Goal: Task Accomplishment & Management: Manage account settings

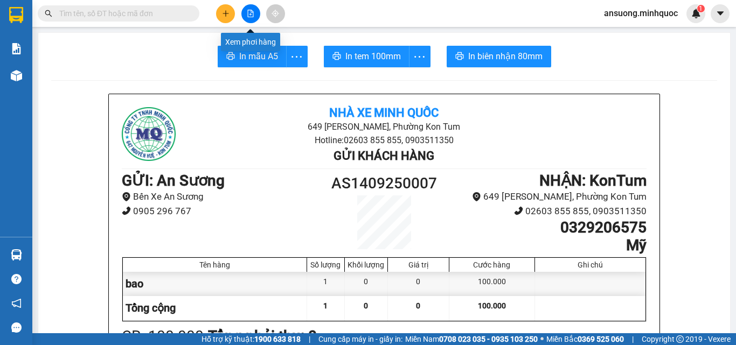
click at [248, 16] on icon "file-add" at bounding box center [251, 14] width 6 height 8
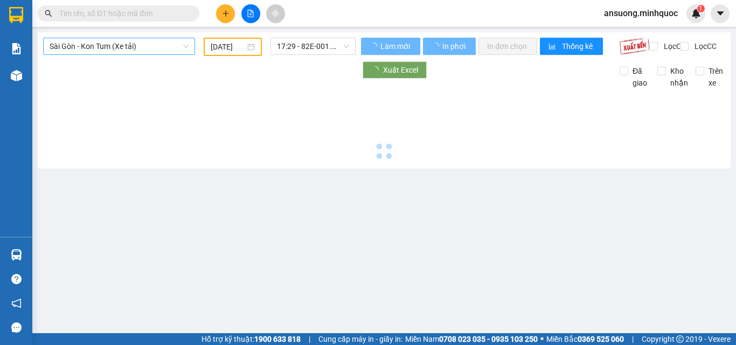
type input "[DATE]"
click at [73, 44] on span "Sài Gòn - Kon Tum (Xe tải)" at bounding box center [119, 46] width 139 height 16
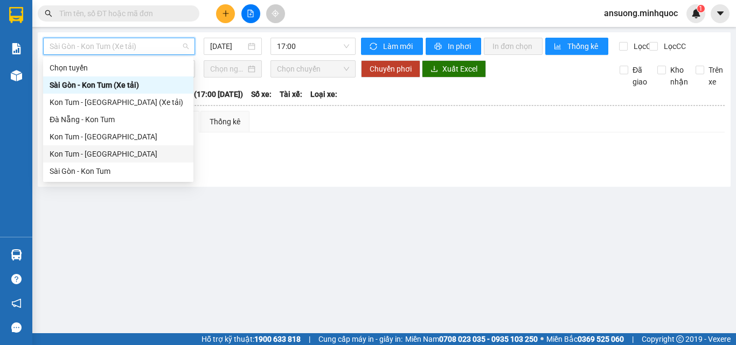
click at [92, 157] on div "Kon Tum - [GEOGRAPHIC_DATA]" at bounding box center [118, 154] width 137 height 12
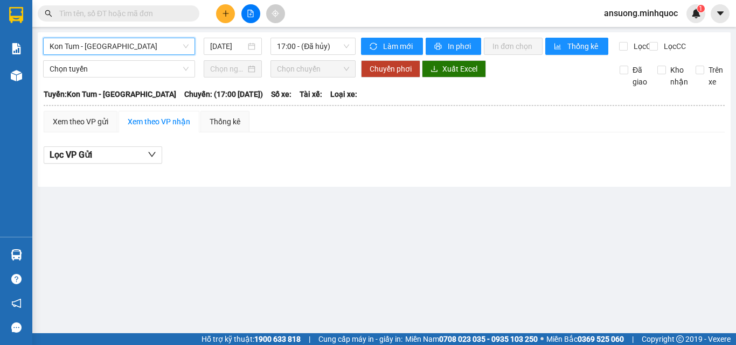
click at [236, 36] on div "Kon Tum - [GEOGRAPHIC_DATA] Kon Tum - [GEOGRAPHIC_DATA] [DATE] 17:00 - (Đã hủy)…" at bounding box center [384, 109] width 693 height 155
click at [235, 46] on input "[DATE]" at bounding box center [228, 46] width 36 height 12
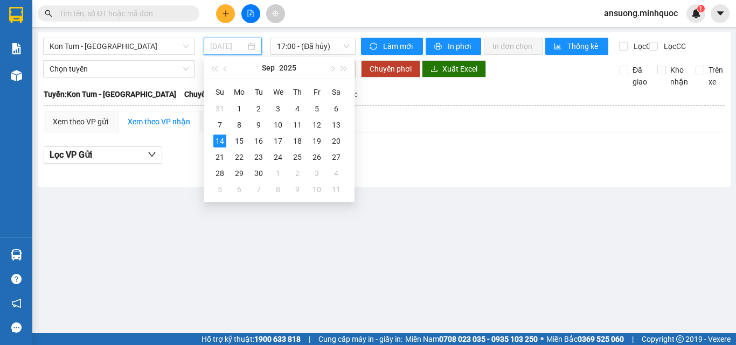
type input "[DATE]"
click at [214, 138] on div "14" at bounding box center [219, 141] width 13 height 13
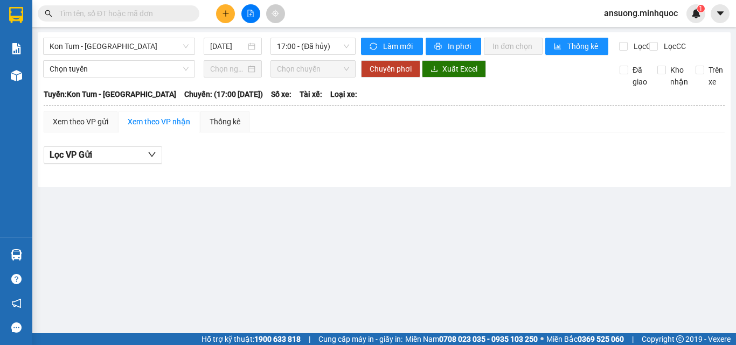
click at [288, 33] on div "Kon Tum - [GEOGRAPHIC_DATA] [DATE] 17:00 - ([GEOGRAPHIC_DATA]) Làm mới In phơi …" at bounding box center [384, 109] width 693 height 155
click at [291, 43] on span "17:00 - (Đã hủy)" at bounding box center [313, 46] width 72 height 16
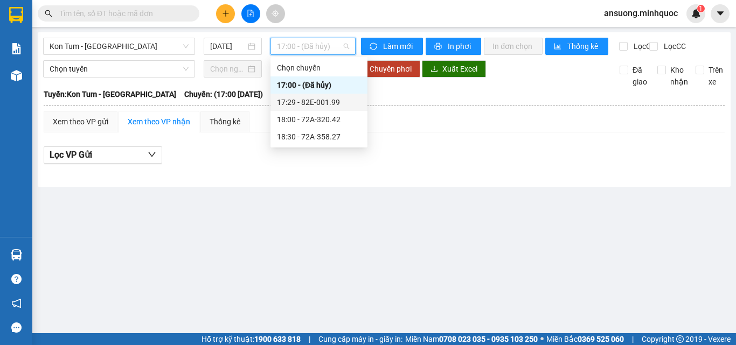
click at [323, 96] on div "17:29 - 82E-001.99" at bounding box center [319, 102] width 97 height 17
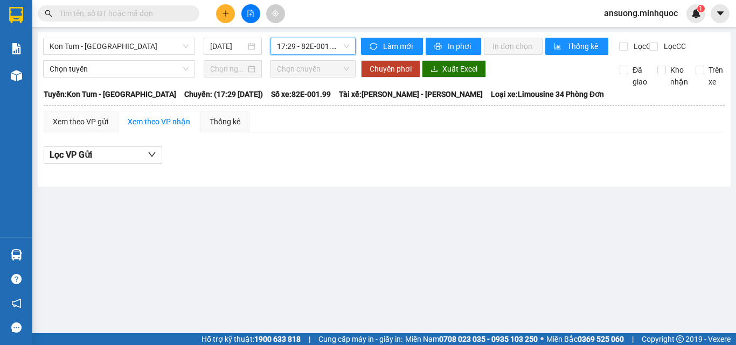
click at [321, 55] on div "Kon Tum - [GEOGRAPHIC_DATA] [DATE] 17:29 17:29 - 82E-001.99" at bounding box center [199, 46] width 313 height 17
click at [324, 52] on span "17:29 - 82E-001.99" at bounding box center [313, 46] width 72 height 16
click at [82, 73] on span "Chọn tuyến" at bounding box center [119, 69] width 139 height 16
click at [92, 55] on div "Kon Tum - [GEOGRAPHIC_DATA] [DATE] 17:29 - 82E-001.99" at bounding box center [199, 46] width 313 height 17
click at [100, 41] on span "Kon Tum - [GEOGRAPHIC_DATA]" at bounding box center [119, 46] width 139 height 16
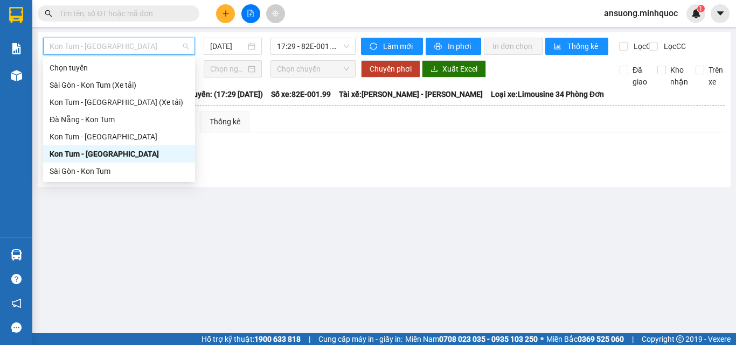
drag, startPoint x: 98, startPoint y: 93, endPoint x: 81, endPoint y: 166, distance: 75.2
click at [89, 158] on div "Chọn tuyến [GEOGRAPHIC_DATA] - [GEOGRAPHIC_DATA] (Xe tải) Kon Tum - [GEOGRAPHIC…" at bounding box center [119, 119] width 152 height 121
click at [79, 169] on div "Sài Gòn - Kon Tum" at bounding box center [119, 171] width 139 height 12
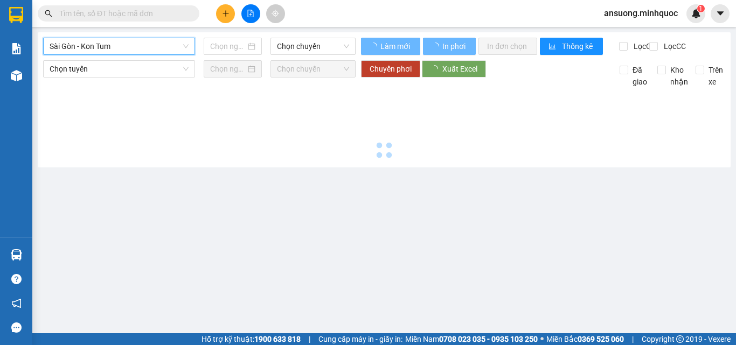
type input "[DATE]"
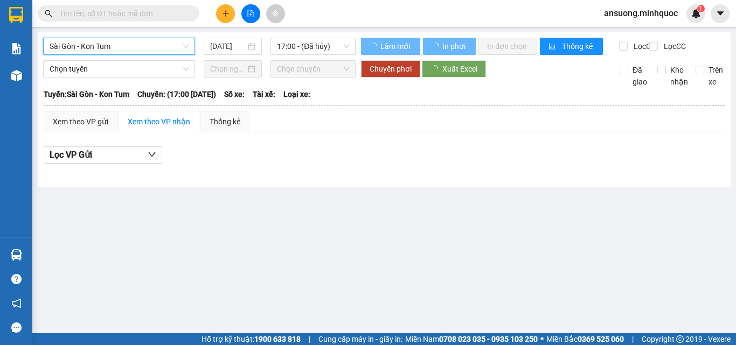
drag, startPoint x: 174, startPoint y: 265, endPoint x: 223, endPoint y: 24, distance: 245.8
click at [198, 200] on main "[GEOGRAPHIC_DATA] - Kon Tum [GEOGRAPHIC_DATA] - [GEOGRAPHIC_DATA] Tum [DATE] 17…" at bounding box center [368, 167] width 736 height 334
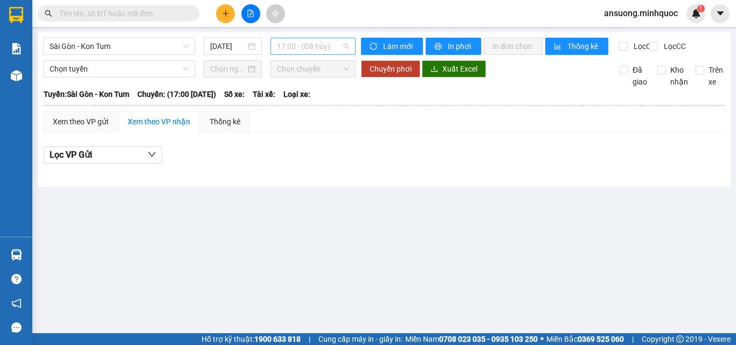
click at [335, 47] on span "17:00 - (Đã hủy)" at bounding box center [313, 46] width 72 height 16
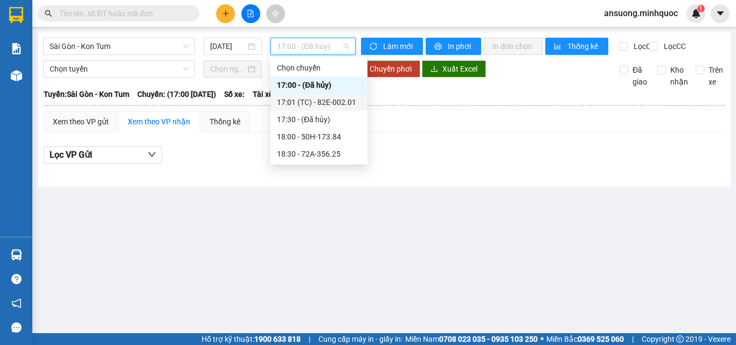
click at [348, 93] on div "17:00 - (Đã hủy)" at bounding box center [319, 85] width 97 height 17
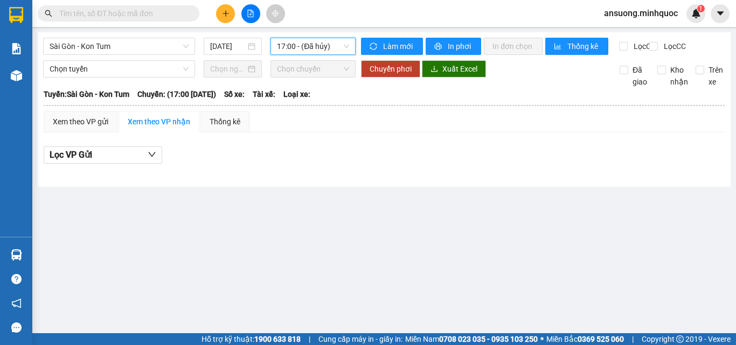
click at [310, 100] on span "Loại xe:" at bounding box center [296, 94] width 27 height 12
click at [310, 30] on main "[GEOGRAPHIC_DATA] - Kon Tum [DATE] 17:00 - ([GEOGRAPHIC_DATA]) Làm mới In phơi …" at bounding box center [368, 167] width 736 height 334
click at [309, 46] on span "17:00 - (Đã hủy)" at bounding box center [313, 46] width 72 height 16
click at [250, 12] on icon "file-add" at bounding box center [251, 14] width 8 height 8
click at [85, 42] on span "Sài Gòn - Kon Tum" at bounding box center [119, 46] width 139 height 16
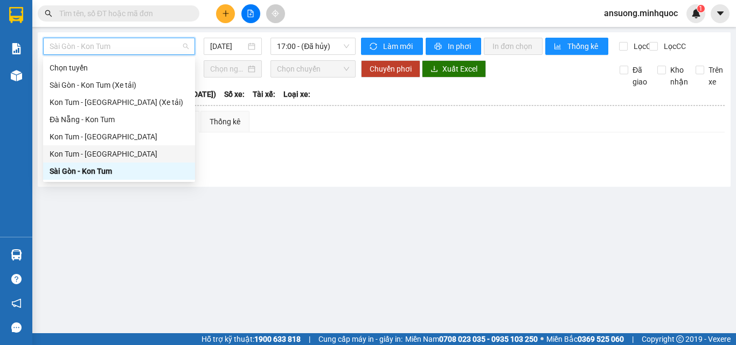
click at [78, 149] on div "Kon Tum - [GEOGRAPHIC_DATA]" at bounding box center [119, 154] width 139 height 12
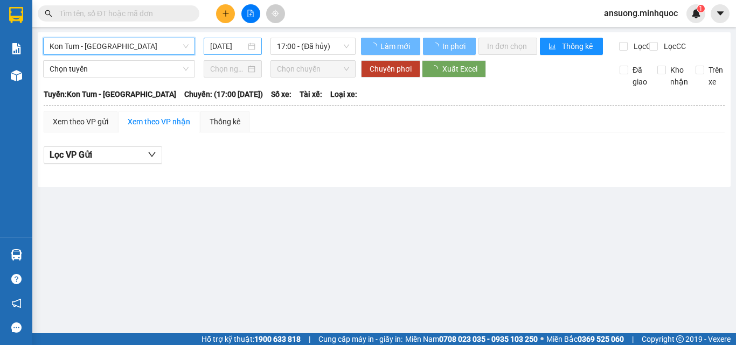
click at [224, 44] on input "[DATE]" at bounding box center [228, 46] width 36 height 12
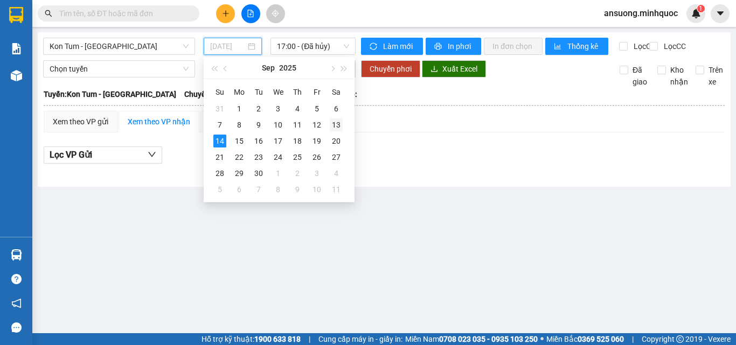
click at [334, 124] on div "13" at bounding box center [336, 125] width 13 height 13
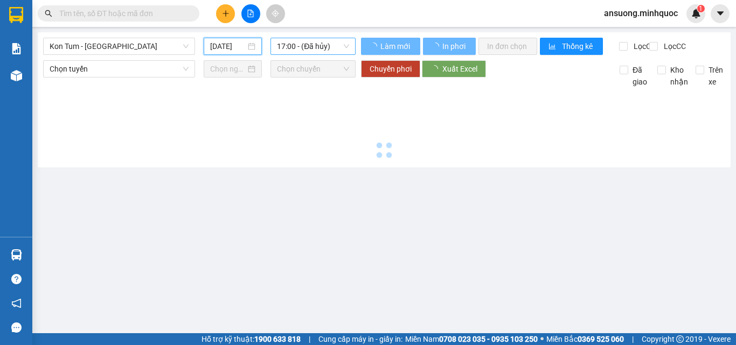
type input "[DATE]"
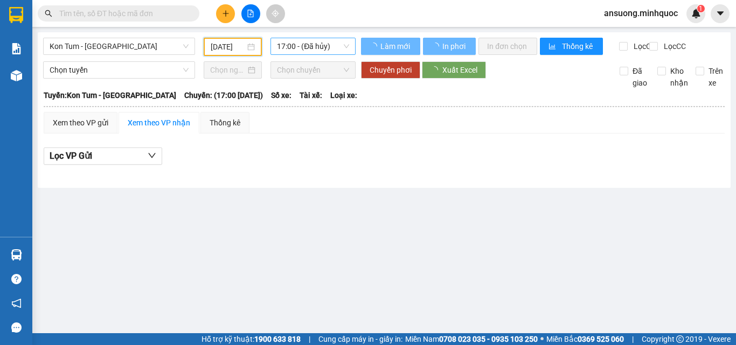
click at [314, 44] on span "17:00 - (Đã hủy)" at bounding box center [313, 46] width 72 height 16
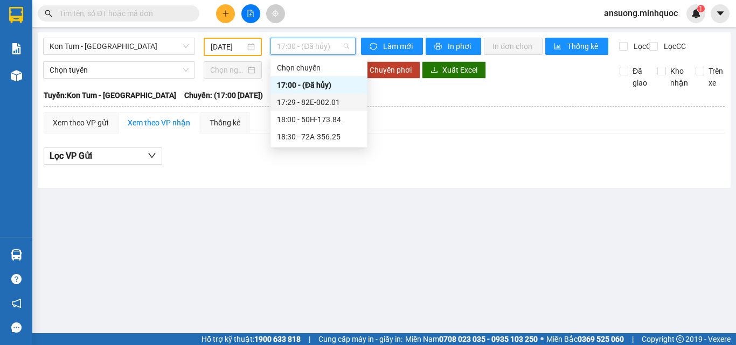
click at [333, 106] on div "17:29 - 82E-002.01" at bounding box center [319, 102] width 84 height 12
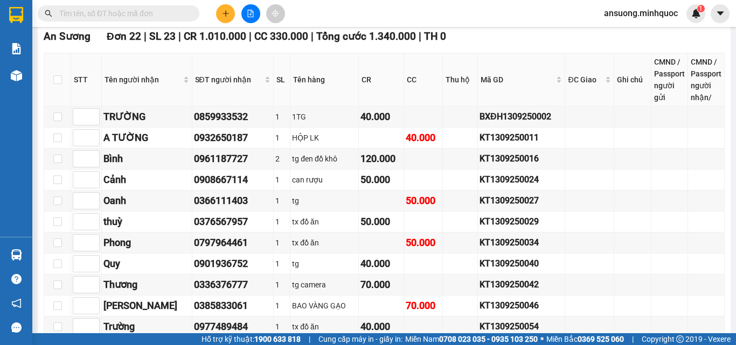
scroll to position [862, 0]
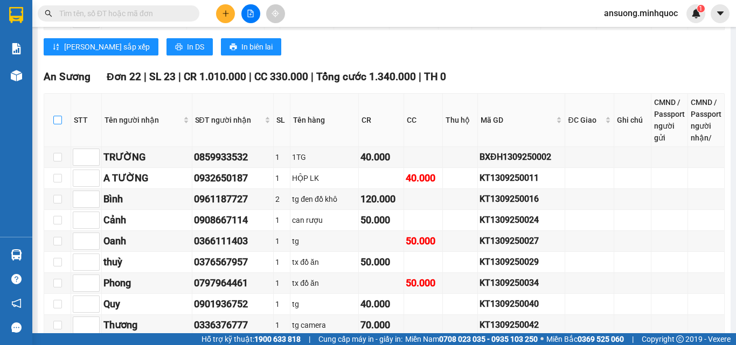
click at [56, 124] on input "checkbox" at bounding box center [57, 120] width 9 height 9
checkbox input "true"
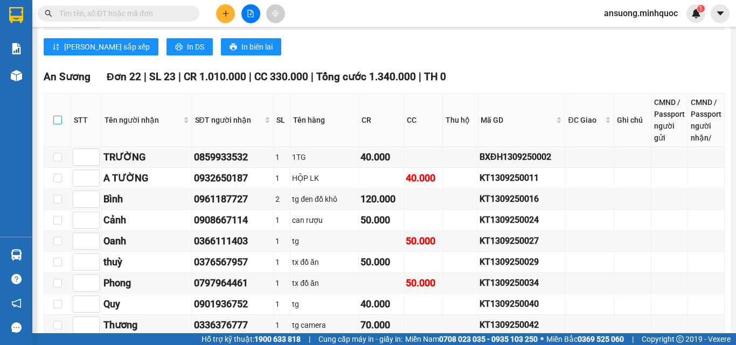
checkbox input "true"
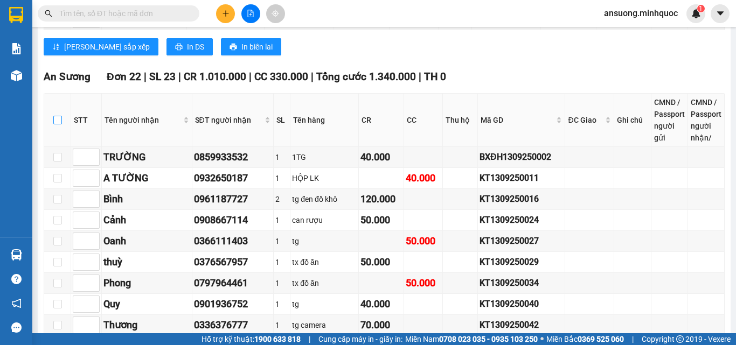
checkbox input "true"
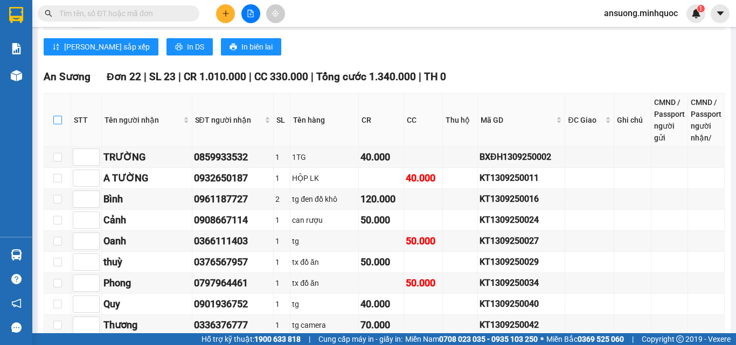
checkbox input "true"
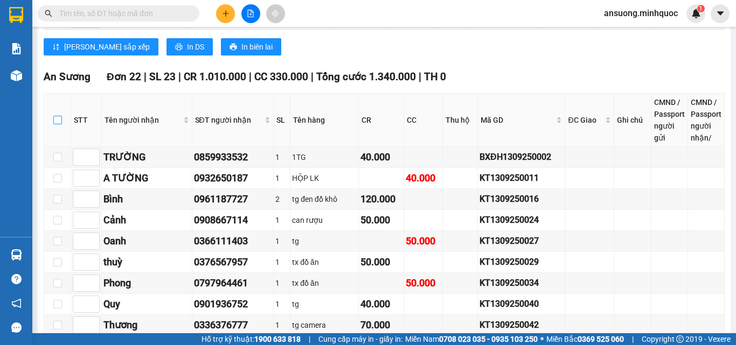
checkbox input "true"
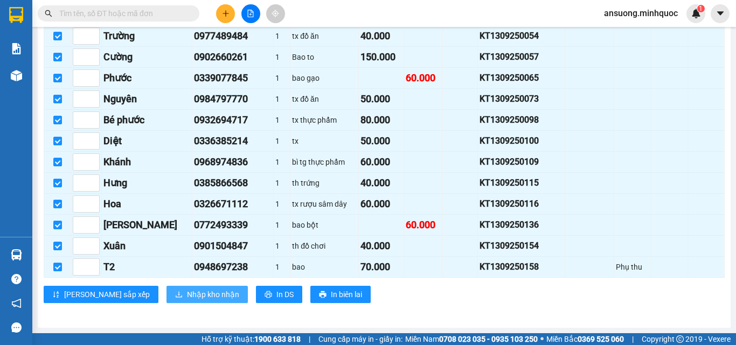
scroll to position [1202, 0]
click at [171, 301] on button "Nhập kho nhận" at bounding box center [207, 294] width 81 height 17
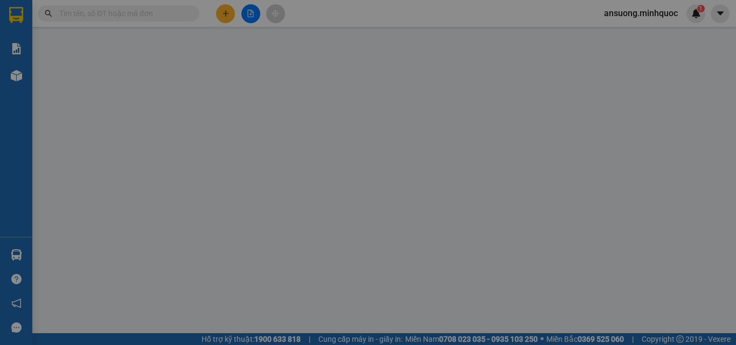
click at [171, 299] on div "XÁC NHẬN SỐ HÀNG NHẬP VÀO KHO NHẬN STT Tên hàng SL ĐVT Loại hàng Ghi chú Tổng S…" at bounding box center [368, 172] width 736 height 345
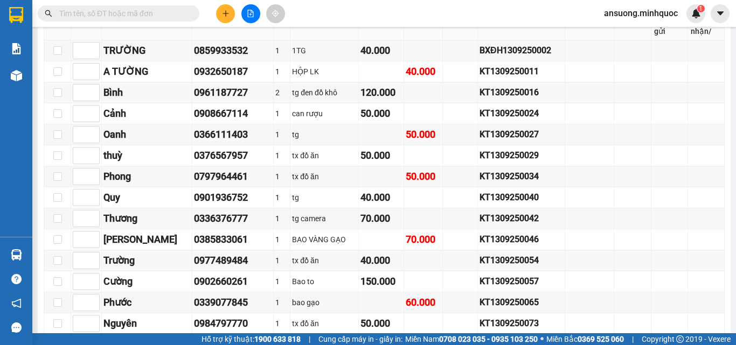
scroll to position [970, 0]
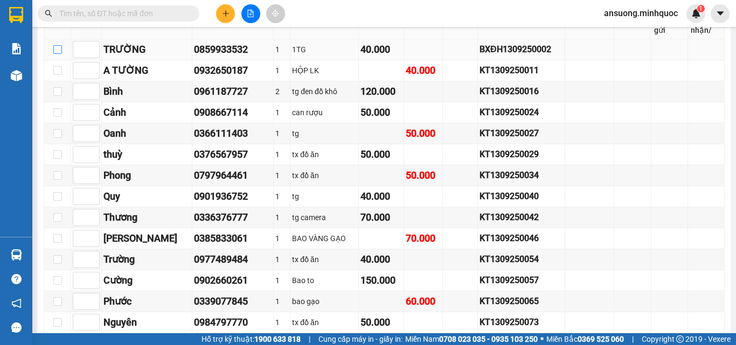
click at [57, 54] on input "checkbox" at bounding box center [57, 49] width 9 height 9
checkbox input "true"
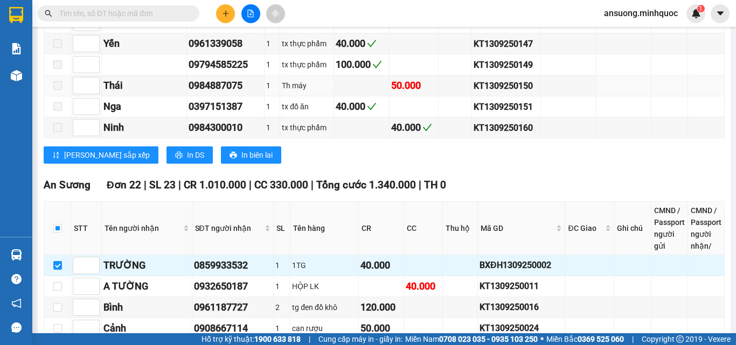
scroll to position [754, 0]
click at [58, 232] on input "checkbox" at bounding box center [57, 228] width 9 height 9
checkbox input "true"
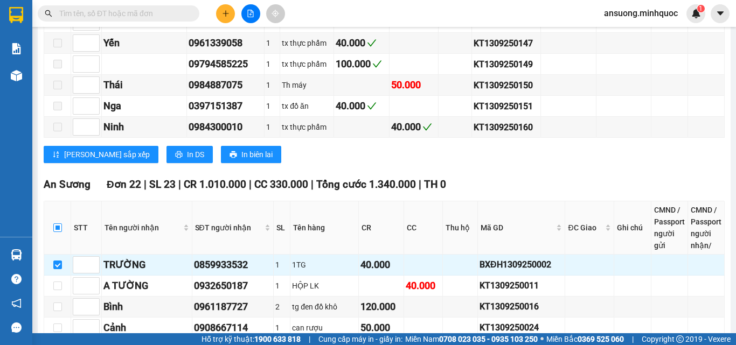
checkbox input "true"
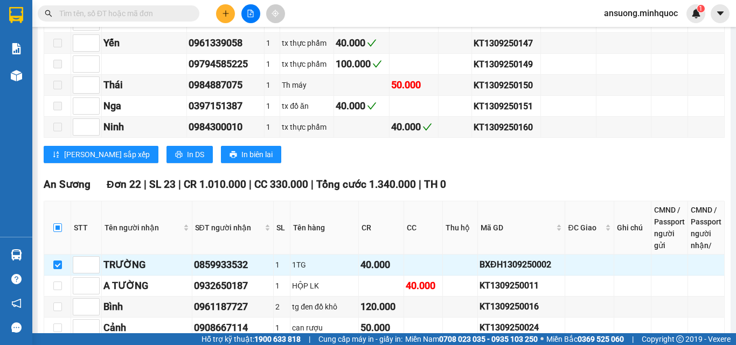
checkbox input "true"
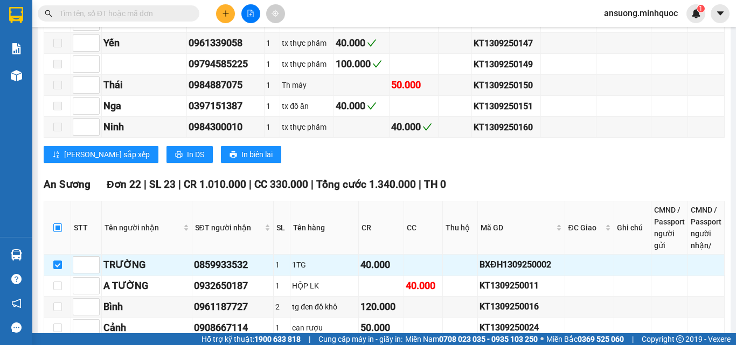
checkbox input "true"
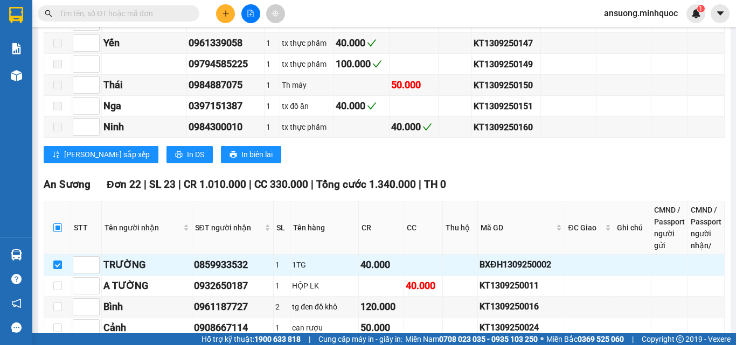
checkbox input "true"
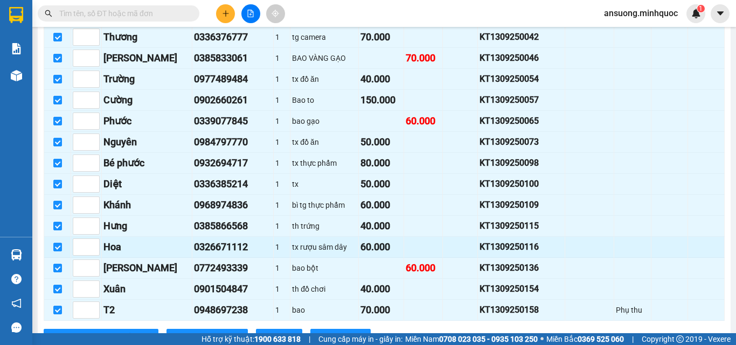
scroll to position [1202, 0]
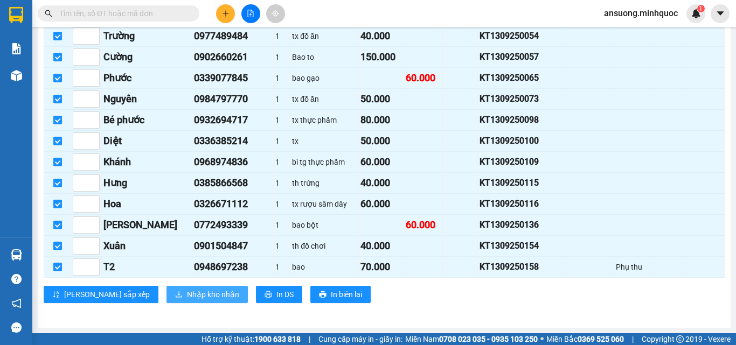
click at [187, 295] on span "Nhập kho nhận" at bounding box center [213, 295] width 52 height 12
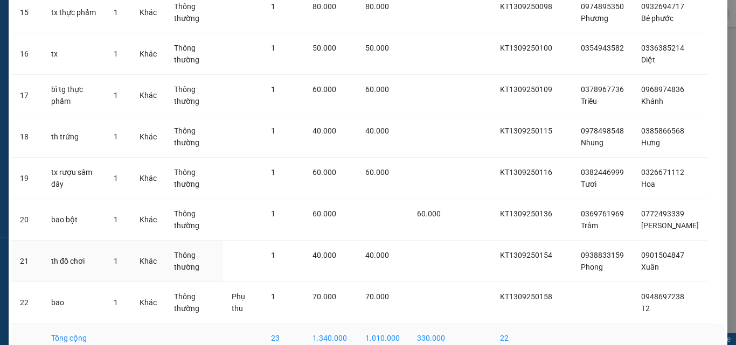
scroll to position [737, 0]
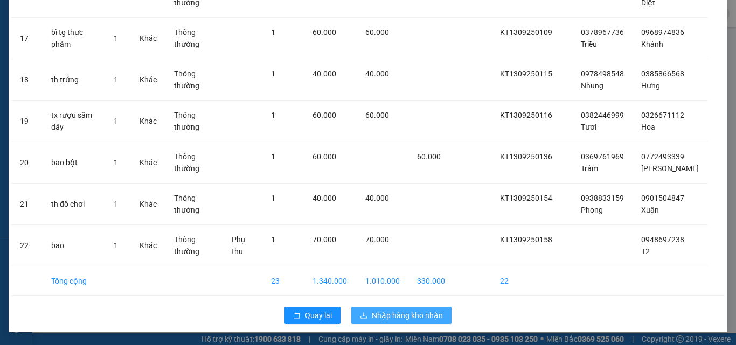
click at [383, 321] on span "Nhập hàng kho nhận" at bounding box center [407, 316] width 71 height 12
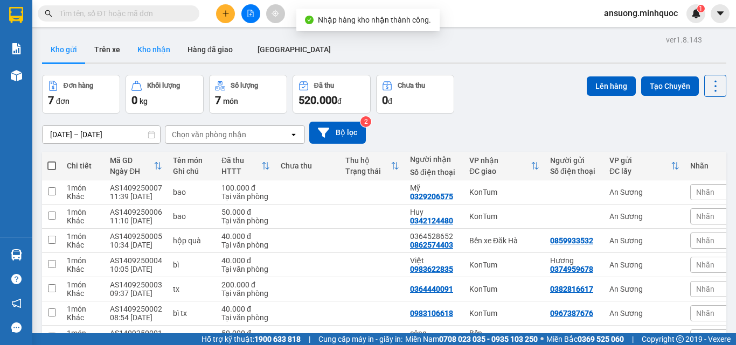
click at [163, 47] on button "Kho nhận" at bounding box center [154, 50] width 50 height 26
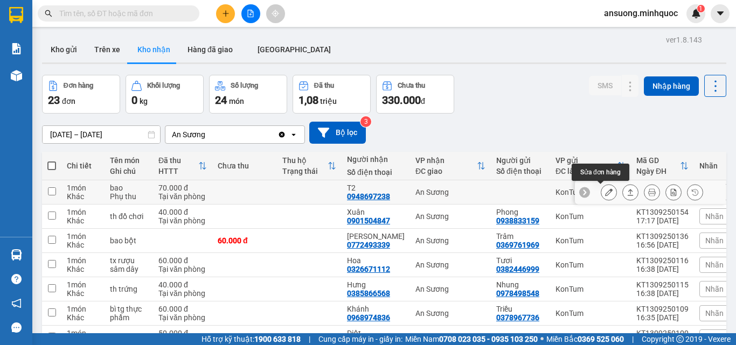
click at [628, 189] on button at bounding box center [630, 192] width 15 height 19
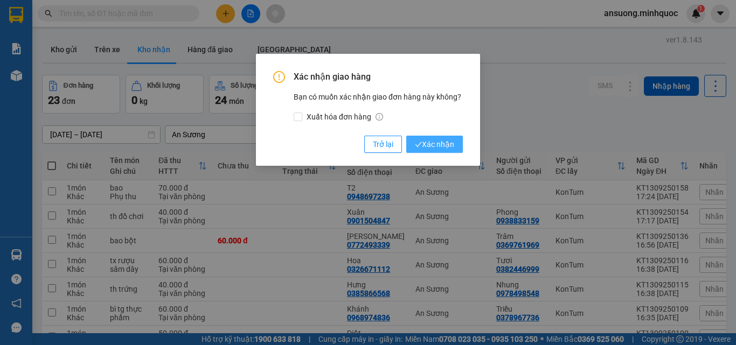
click at [424, 144] on span "Xác nhận" at bounding box center [434, 144] width 39 height 12
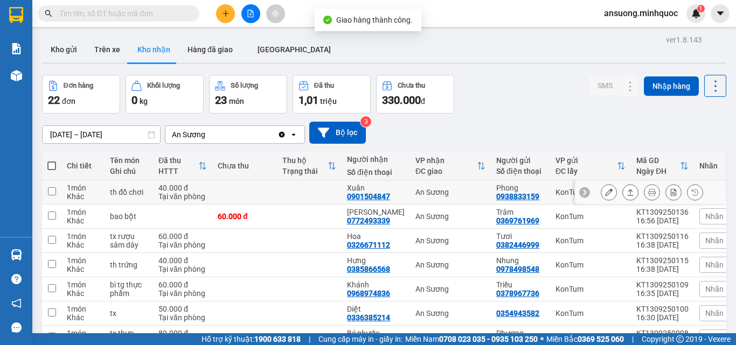
click at [627, 193] on icon at bounding box center [631, 193] width 8 height 8
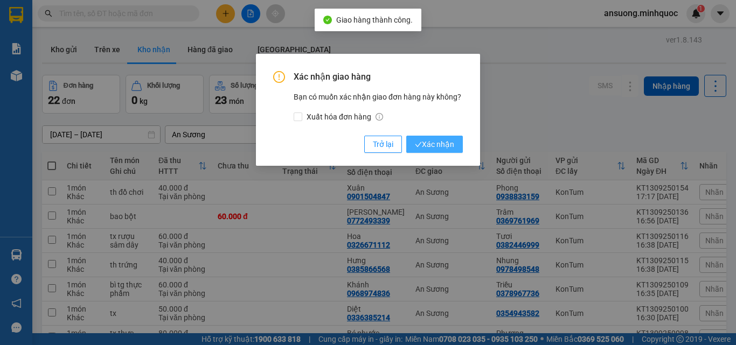
click at [422, 137] on button "Xác nhận" at bounding box center [434, 144] width 57 height 17
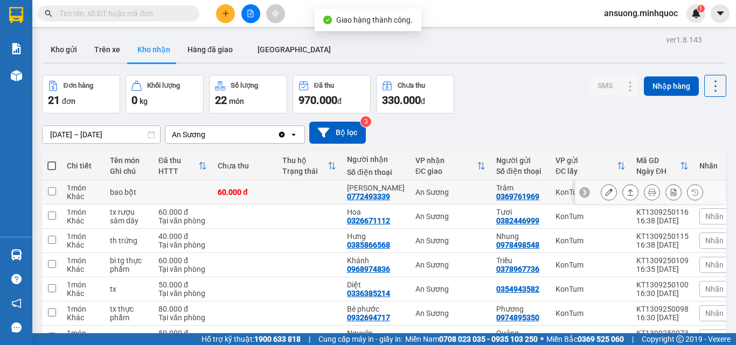
click at [627, 195] on icon at bounding box center [631, 193] width 8 height 8
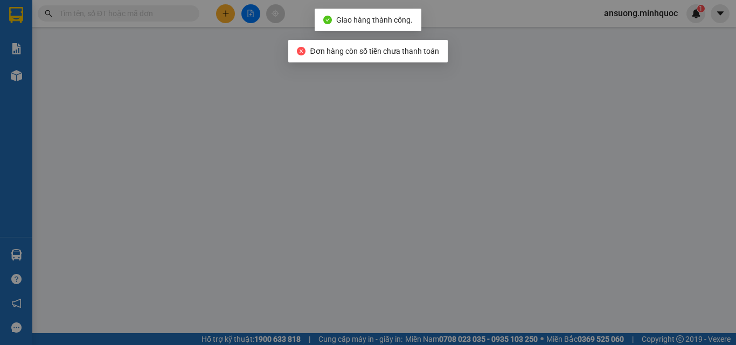
type input "0369761969"
type input "Trâm"
type input "0772493339"
type input "[PERSON_NAME]"
type input "60.000"
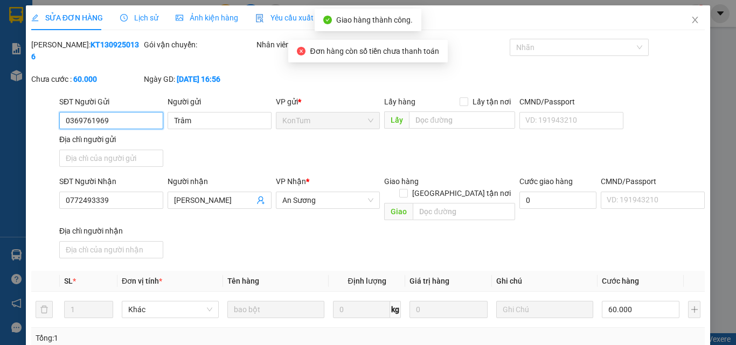
scroll to position [126, 0]
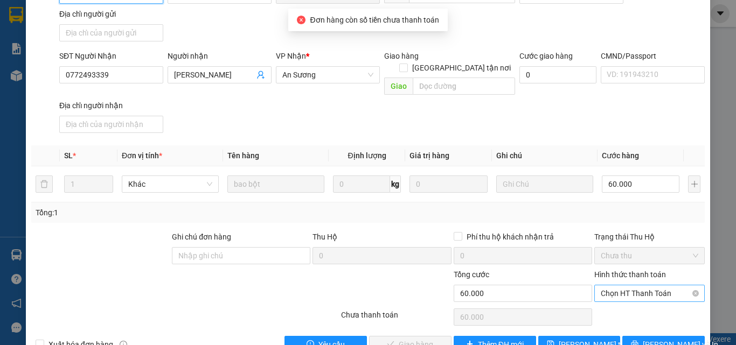
click at [617, 286] on span "Chọn HT Thanh Toán" at bounding box center [650, 294] width 98 height 16
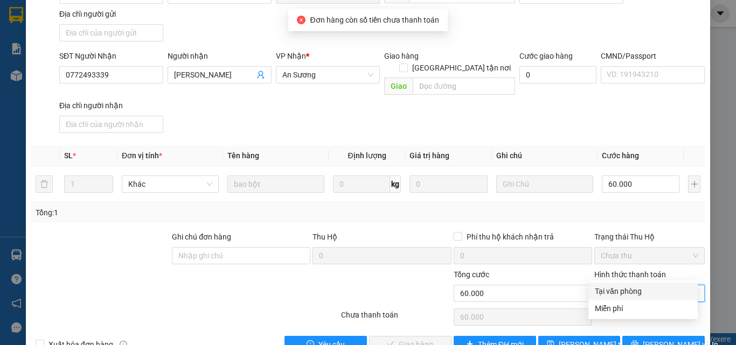
click at [607, 296] on div "Tại văn phòng" at bounding box center [643, 292] width 96 height 12
type input "0"
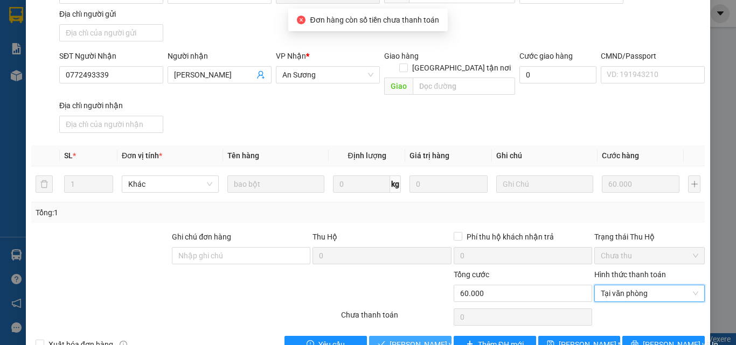
click at [435, 339] on span "[PERSON_NAME] và Giao hàng" at bounding box center [441, 345] width 103 height 12
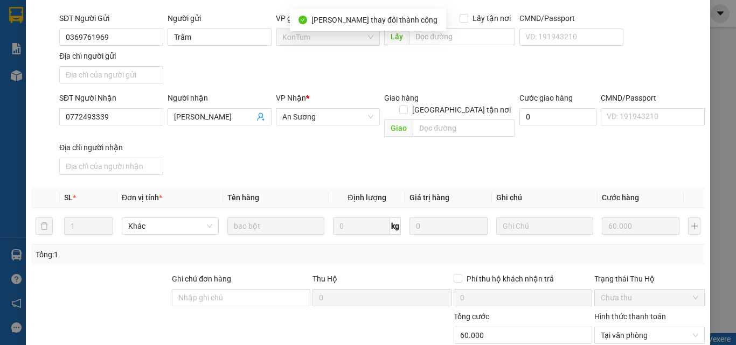
scroll to position [0, 0]
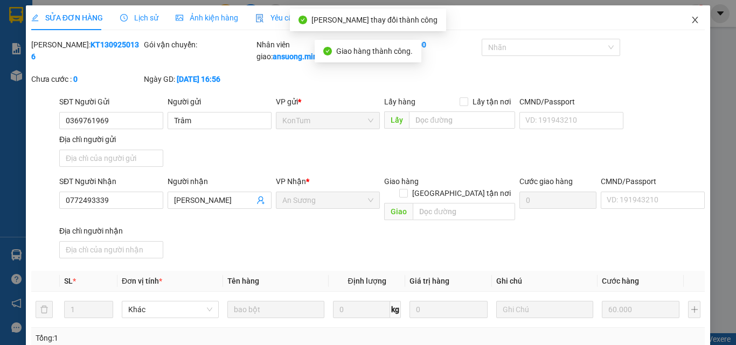
click at [698, 19] on span "Close" at bounding box center [695, 20] width 30 height 30
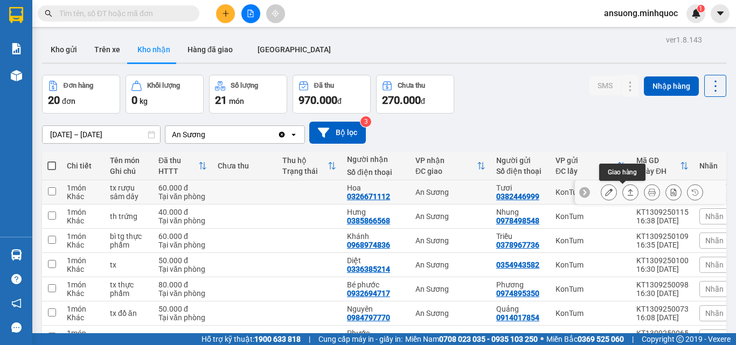
click at [627, 189] on icon at bounding box center [631, 193] width 8 height 8
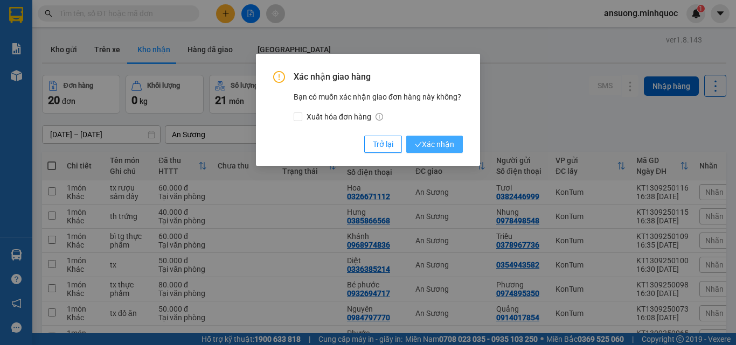
click at [426, 149] on span "Xác nhận" at bounding box center [434, 144] width 39 height 12
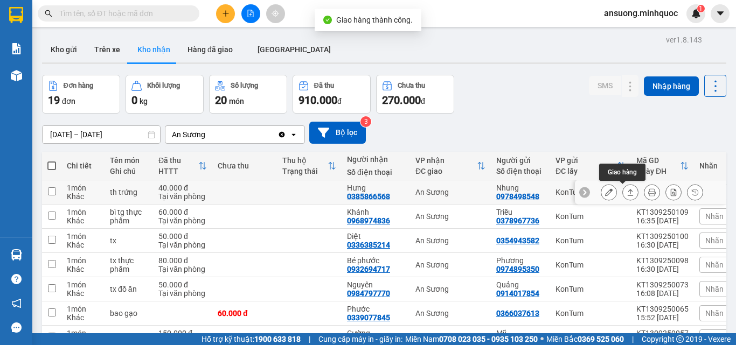
click at [623, 193] on button at bounding box center [630, 192] width 15 height 19
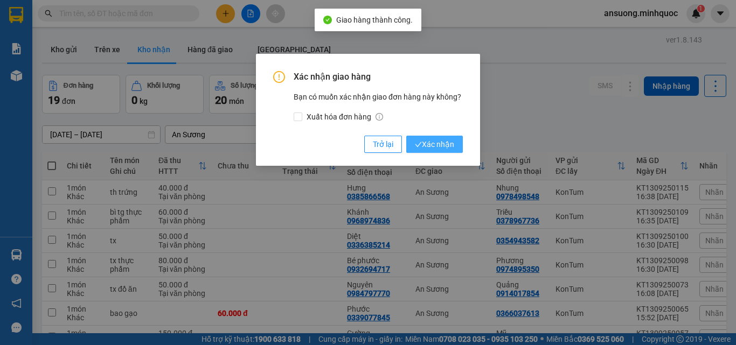
click at [436, 149] on span "Xác nhận" at bounding box center [434, 144] width 39 height 12
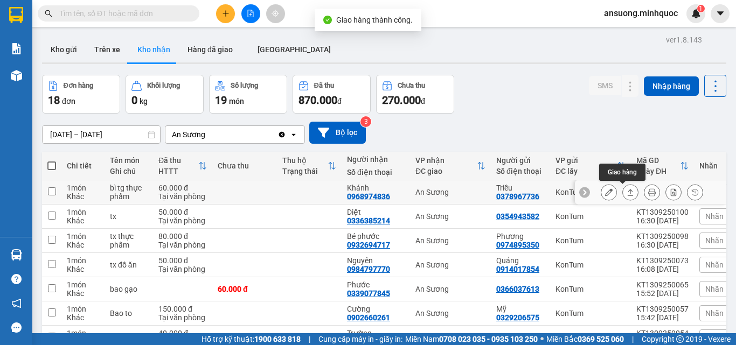
click at [627, 192] on icon at bounding box center [631, 193] width 8 height 8
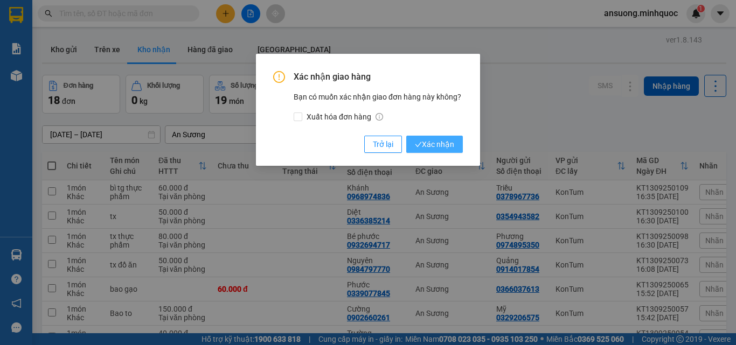
click at [421, 144] on icon "check" at bounding box center [418, 144] width 7 height 7
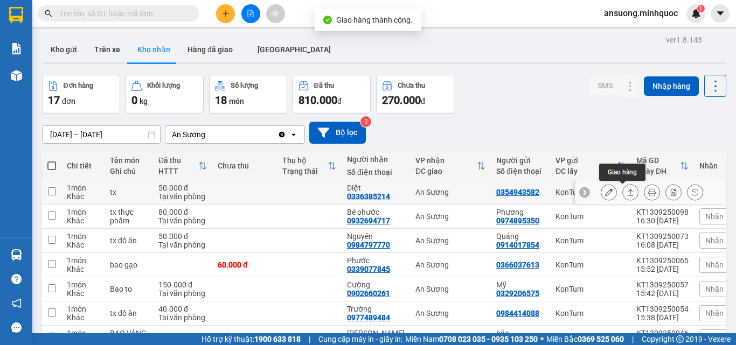
click at [627, 191] on icon at bounding box center [631, 193] width 8 height 8
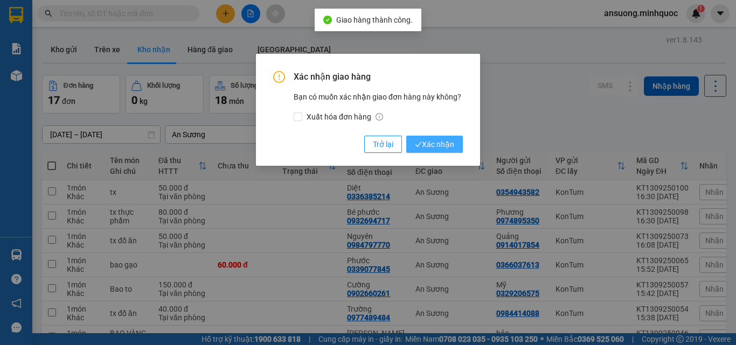
click at [412, 141] on button "Xác nhận" at bounding box center [434, 144] width 57 height 17
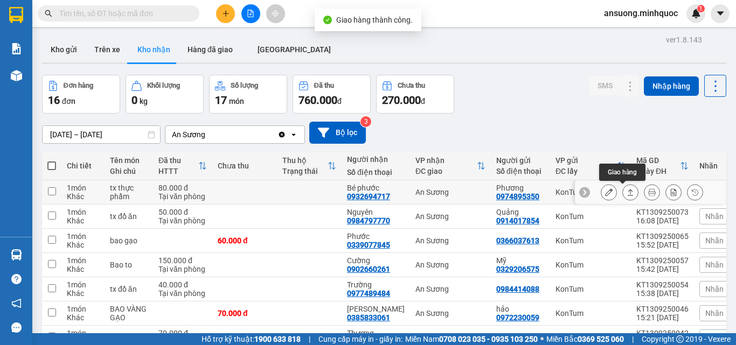
click at [627, 194] on button at bounding box center [630, 192] width 15 height 19
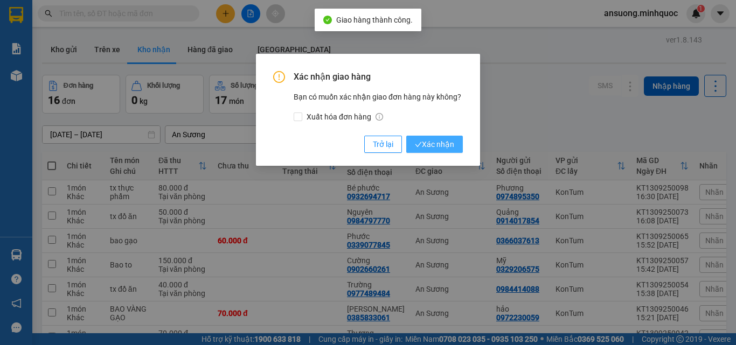
click at [426, 148] on span "Xác nhận" at bounding box center [434, 144] width 39 height 12
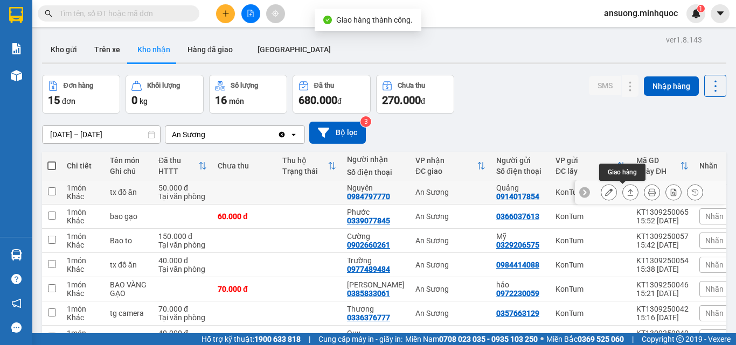
click at [629, 191] on button at bounding box center [630, 192] width 15 height 19
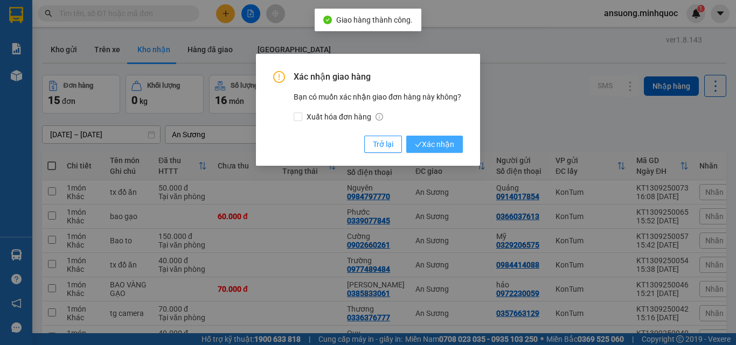
click at [425, 142] on span "Xác nhận" at bounding box center [434, 144] width 39 height 12
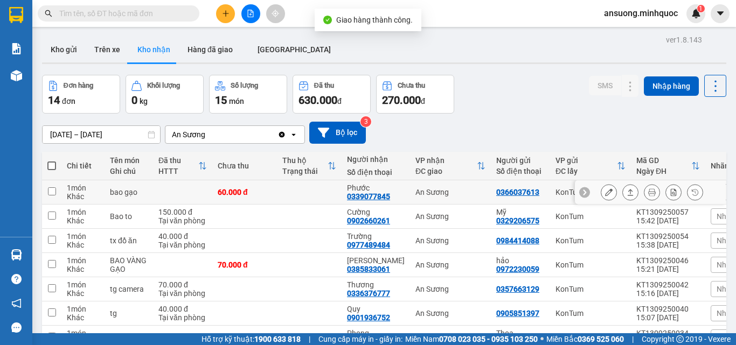
click at [627, 190] on icon at bounding box center [631, 193] width 8 height 8
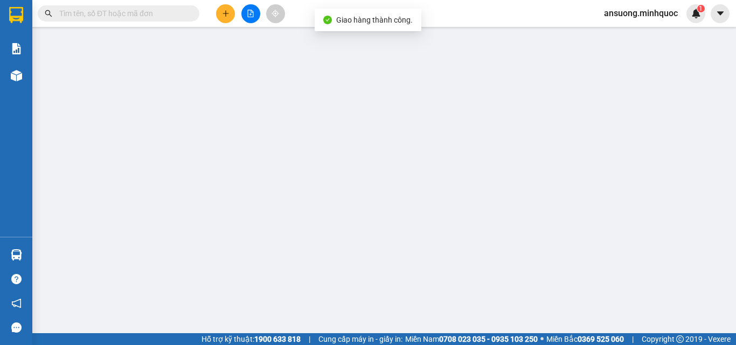
type input "0366037613"
type input "0339077845"
type input "Phước"
type input "60.000"
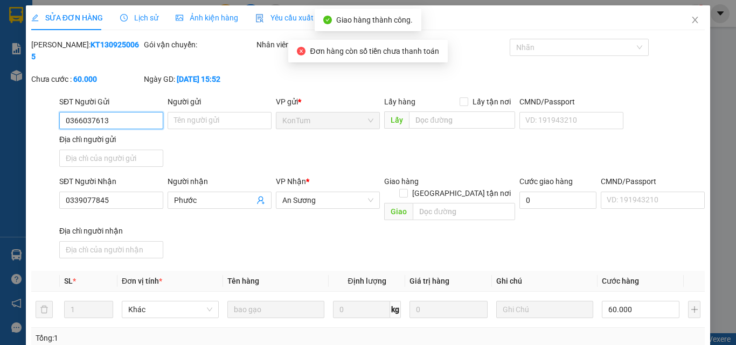
scroll to position [131, 0]
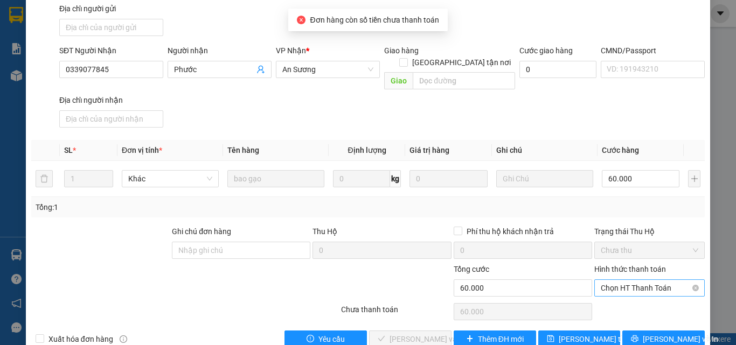
click at [636, 280] on span "Chọn HT Thanh Toán" at bounding box center [650, 288] width 98 height 16
drag, startPoint x: 623, startPoint y: 285, endPoint x: 597, endPoint y: 286, distance: 26.4
click at [623, 286] on div "Tại văn phòng" at bounding box center [643, 286] width 96 height 12
type input "0"
click at [385, 331] on button "[PERSON_NAME] và Giao hàng" at bounding box center [410, 339] width 82 height 17
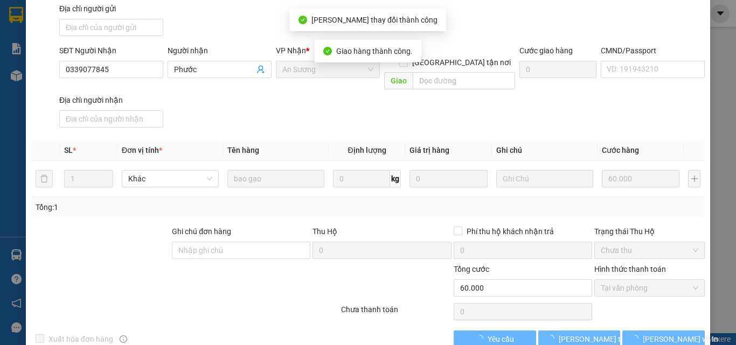
scroll to position [0, 0]
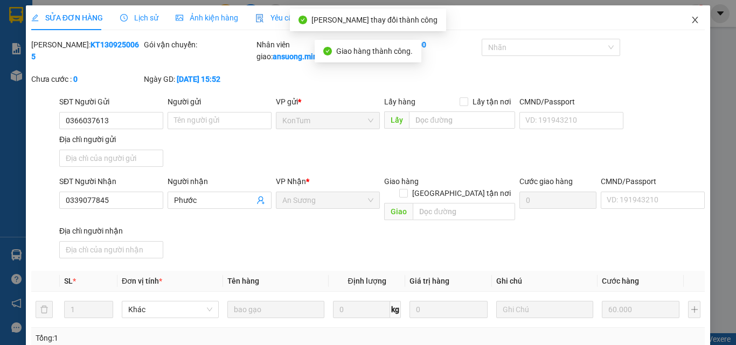
click at [683, 16] on span "Close" at bounding box center [695, 20] width 30 height 30
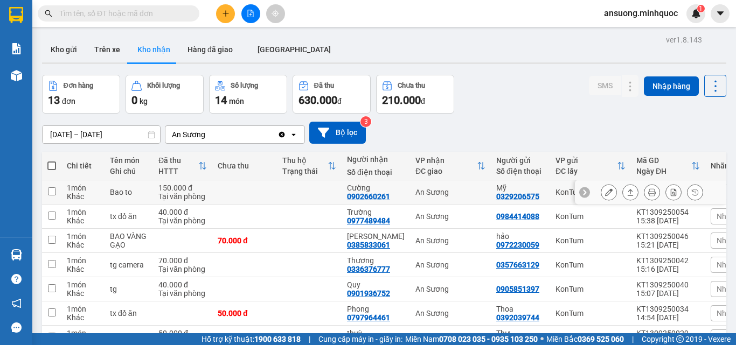
click at [627, 193] on icon at bounding box center [631, 193] width 8 height 8
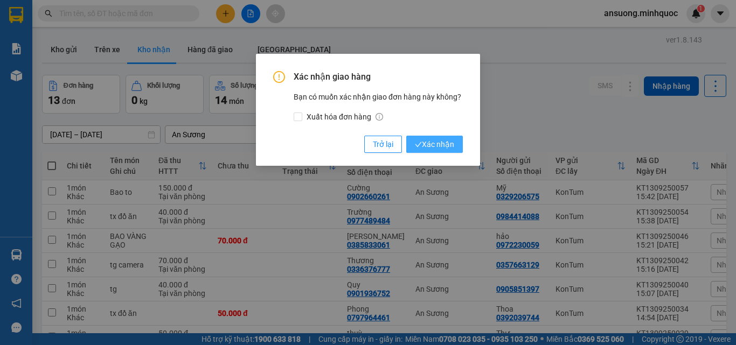
click at [445, 144] on span "Xác nhận" at bounding box center [434, 144] width 39 height 12
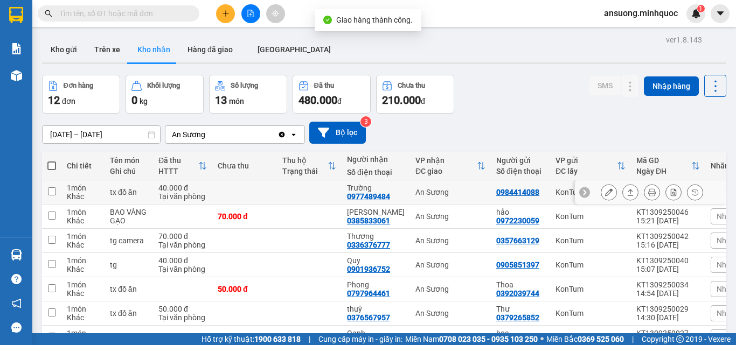
click at [626, 194] on button at bounding box center [630, 192] width 15 height 19
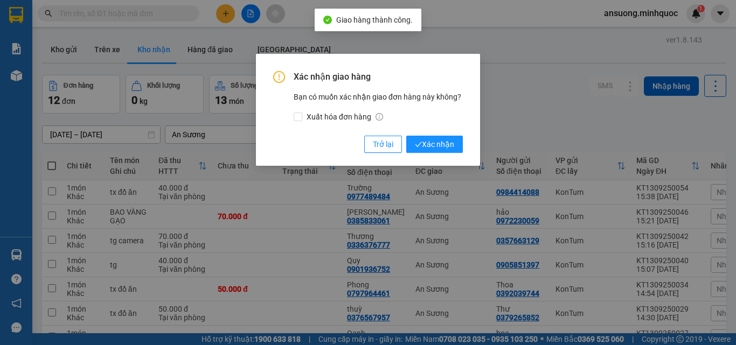
click at [414, 135] on div "Xác nhận giao hàng Bạn có muốn xác nhận giao đơn hàng này không? Xuất hóa đơn h…" at bounding box center [368, 112] width 190 height 82
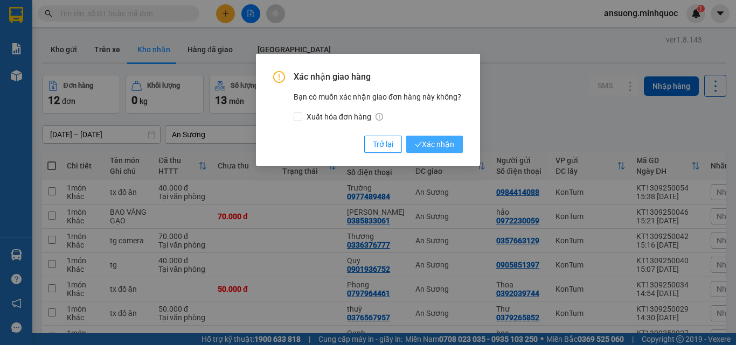
click at [419, 141] on icon "check" at bounding box center [418, 144] width 7 height 7
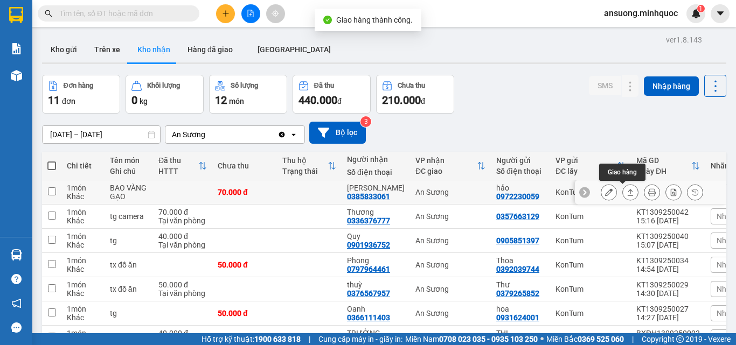
click at [626, 193] on button at bounding box center [630, 192] width 15 height 19
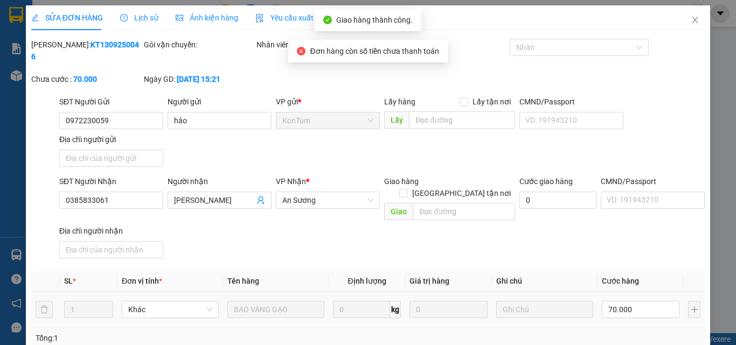
type input "0972230059"
type input "hảo"
type input "0385833061"
type input "[PERSON_NAME]"
type input "70.000"
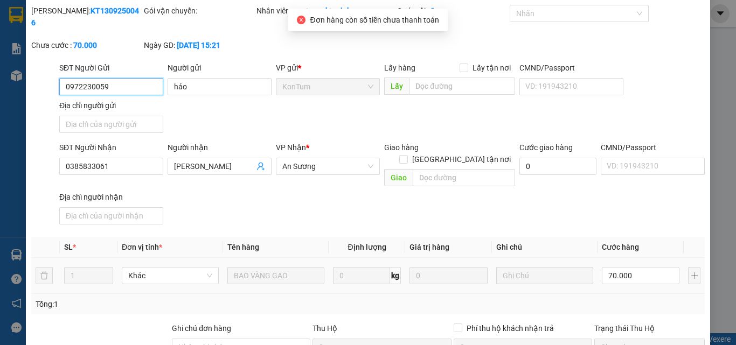
scroll to position [131, 0]
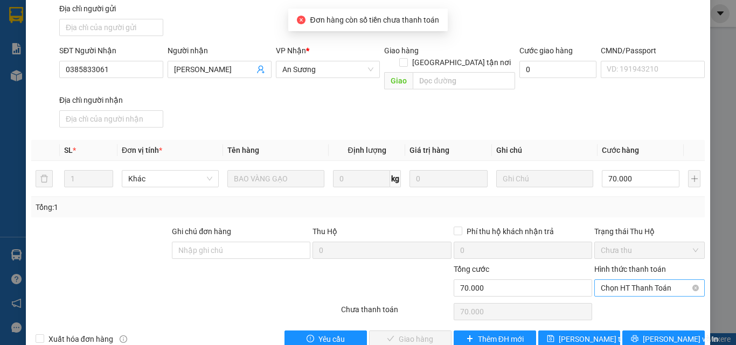
click at [628, 280] on span "Chọn HT Thanh Toán" at bounding box center [650, 288] width 98 height 16
drag, startPoint x: 616, startPoint y: 286, endPoint x: 531, endPoint y: 297, distance: 85.8
click at [615, 286] on div "Tại văn phòng" at bounding box center [643, 286] width 96 height 12
type input "0"
click at [417, 334] on span "[PERSON_NAME] và Giao hàng" at bounding box center [441, 340] width 103 height 12
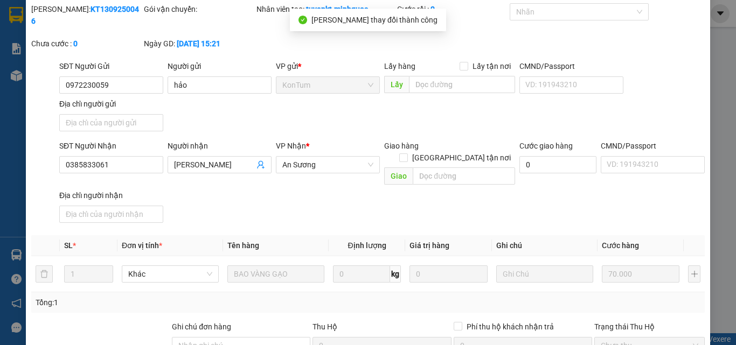
scroll to position [0, 0]
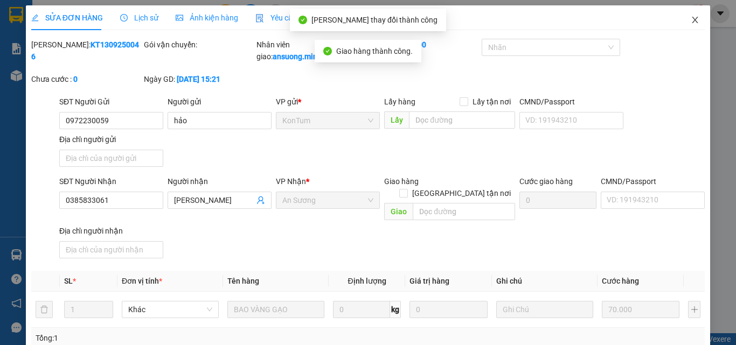
click at [691, 16] on icon "close" at bounding box center [695, 20] width 9 height 9
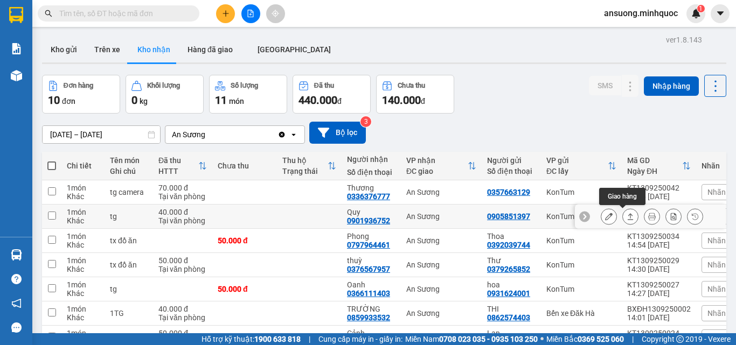
click at [627, 218] on icon at bounding box center [631, 217] width 8 height 8
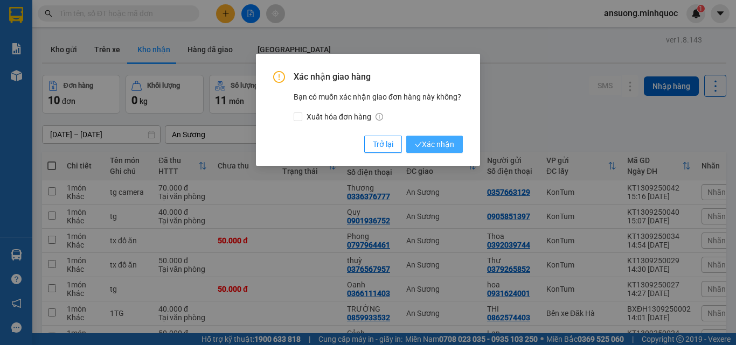
click at [440, 139] on span "Xác nhận" at bounding box center [434, 144] width 39 height 12
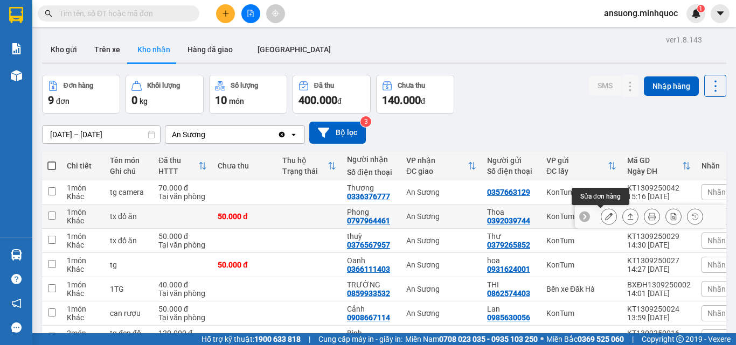
drag, startPoint x: 604, startPoint y: 218, endPoint x: 619, endPoint y: 220, distance: 15.9
click at [619, 220] on div at bounding box center [652, 217] width 102 height 16
click at [627, 220] on icon at bounding box center [631, 217] width 8 height 8
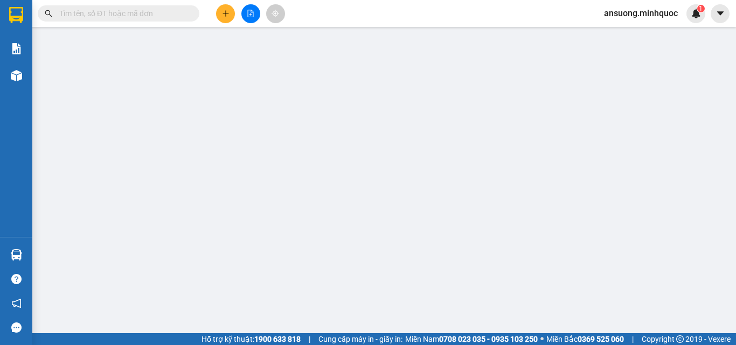
type input "0392039744"
type input "Thoa"
type input "0797964461"
type input "Phong"
type input "50.000"
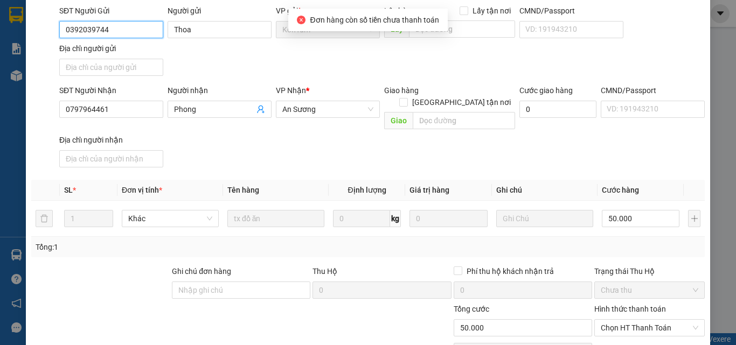
scroll to position [131, 0]
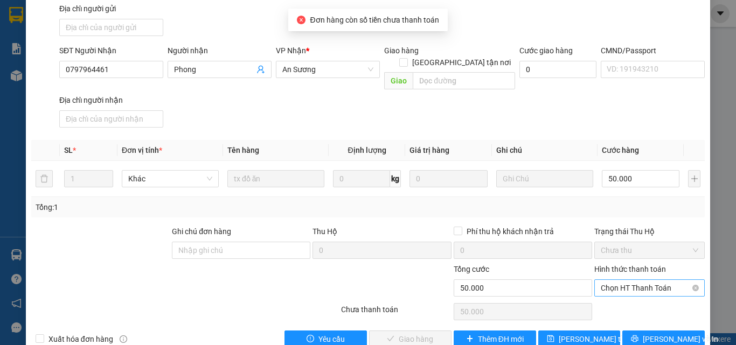
click at [627, 280] on span "Chọn HT Thanh Toán" at bounding box center [650, 288] width 98 height 16
drag, startPoint x: 621, startPoint y: 273, endPoint x: 519, endPoint y: 321, distance: 112.3
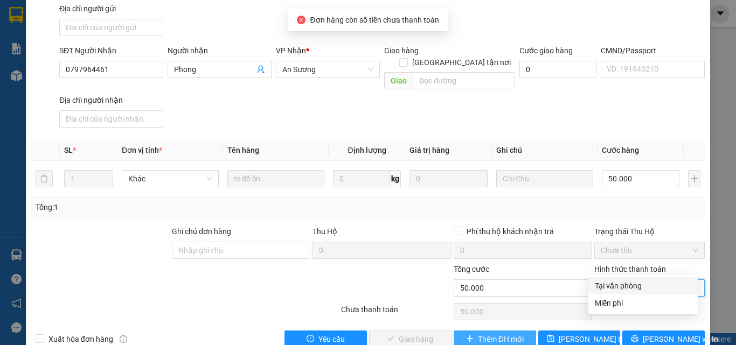
click at [615, 282] on div "Tại văn phòng" at bounding box center [643, 286] width 96 height 12
type input "0"
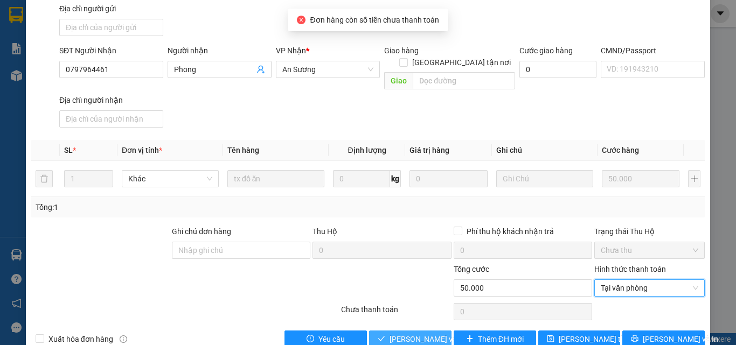
click at [415, 334] on span "[PERSON_NAME] và Giao hàng" at bounding box center [441, 340] width 103 height 12
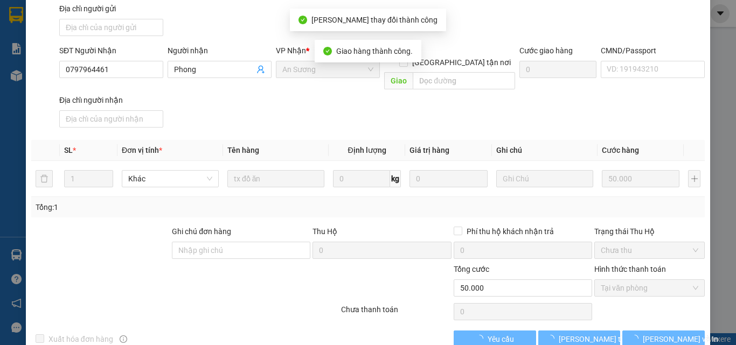
scroll to position [12, 0]
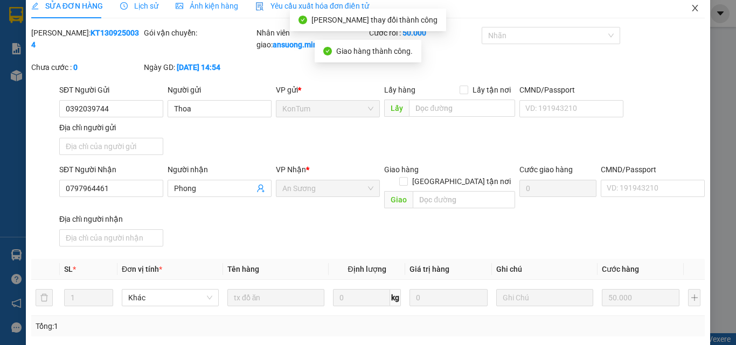
click at [691, 7] on icon "close" at bounding box center [695, 8] width 9 height 9
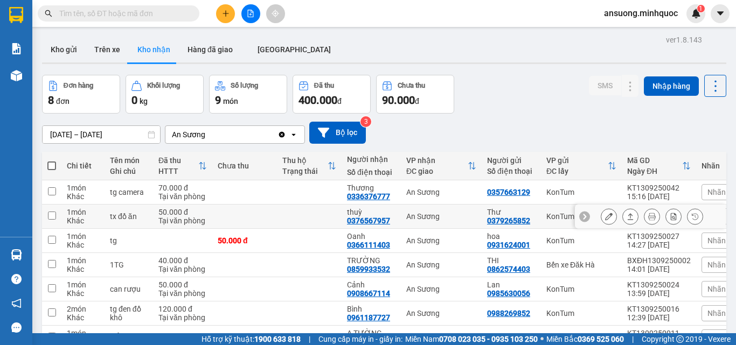
drag, startPoint x: 633, startPoint y: 218, endPoint x: 627, endPoint y: 218, distance: 5.9
click at [627, 218] on div at bounding box center [652, 217] width 102 height 16
click at [627, 218] on icon at bounding box center [631, 217] width 8 height 8
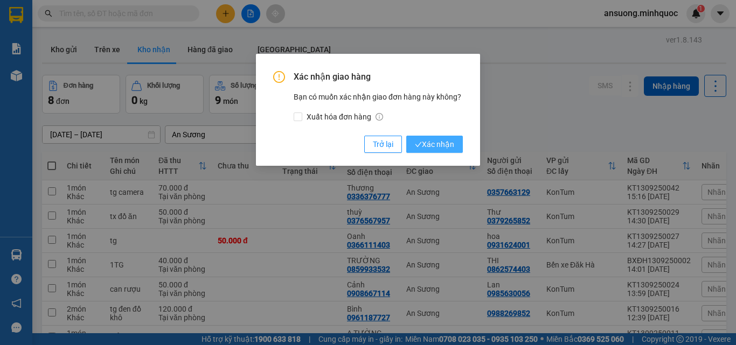
click at [434, 142] on span "Xác nhận" at bounding box center [434, 144] width 39 height 12
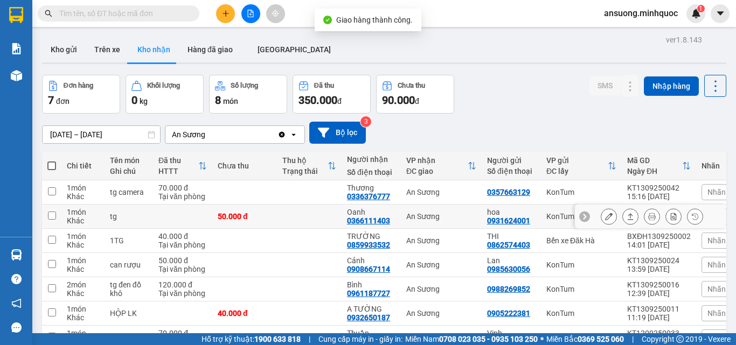
click at [627, 218] on icon at bounding box center [631, 217] width 8 height 8
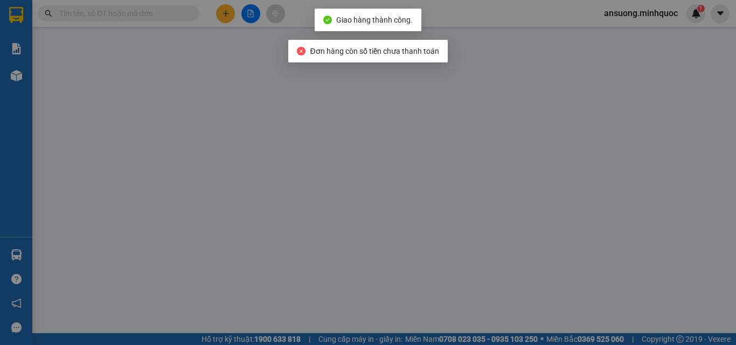
type input "0931624001"
type input "hoa"
type input "0366111403"
type input "Oanh"
type input "50.000"
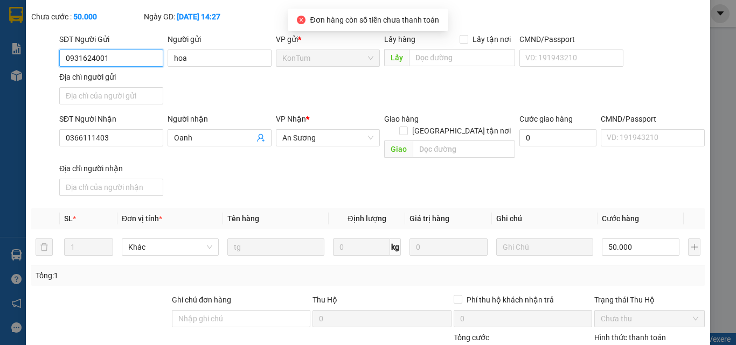
scroll to position [131, 0]
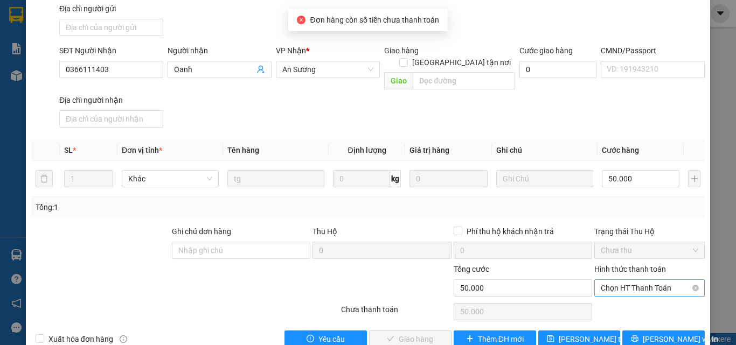
click at [627, 280] on span "Chọn HT Thanh Toán" at bounding box center [650, 288] width 98 height 16
click at [612, 283] on div "Tại văn phòng" at bounding box center [643, 286] width 96 height 12
type input "0"
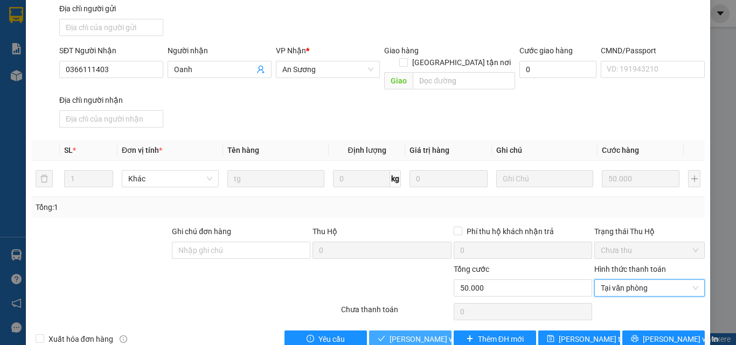
click at [405, 334] on span "[PERSON_NAME] và Giao hàng" at bounding box center [441, 340] width 103 height 12
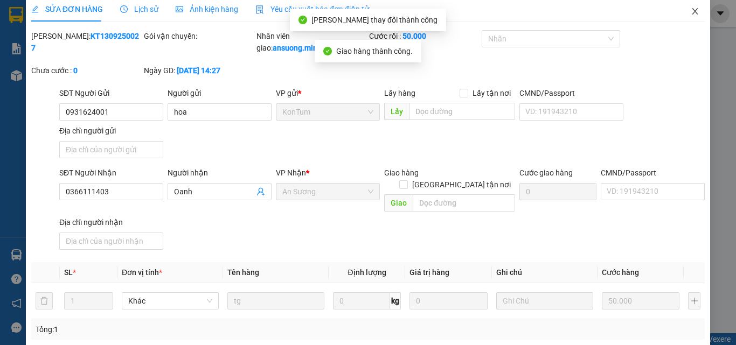
scroll to position [0, 0]
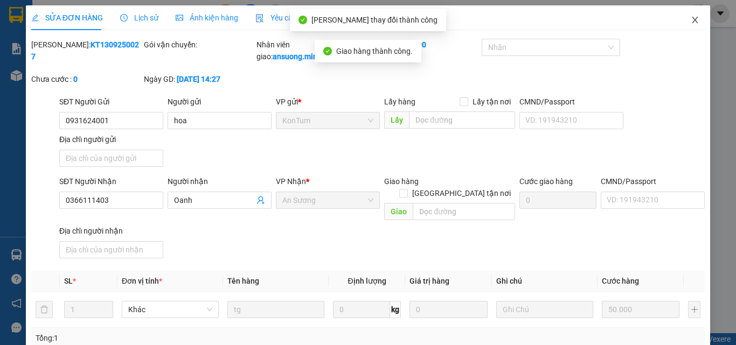
click at [699, 14] on span "Close" at bounding box center [695, 20] width 30 height 30
click at [699, 14] on img at bounding box center [696, 14] width 10 height 10
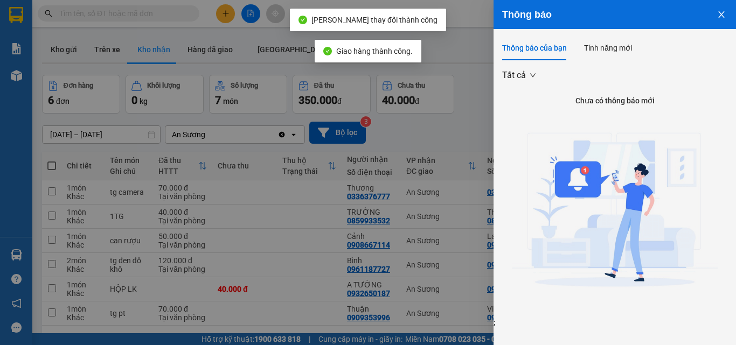
click at [719, 15] on icon "close" at bounding box center [721, 14] width 9 height 9
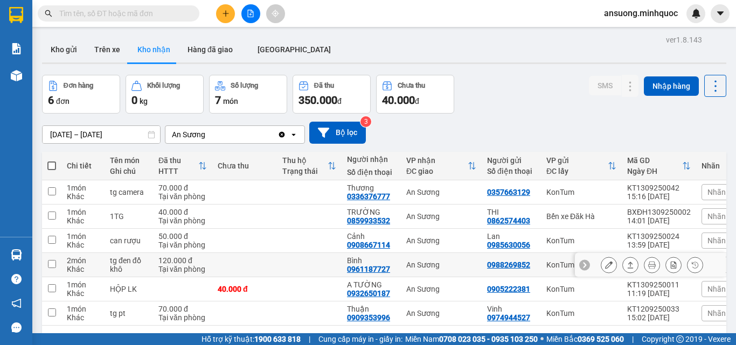
click at [627, 265] on icon at bounding box center [631, 265] width 8 height 8
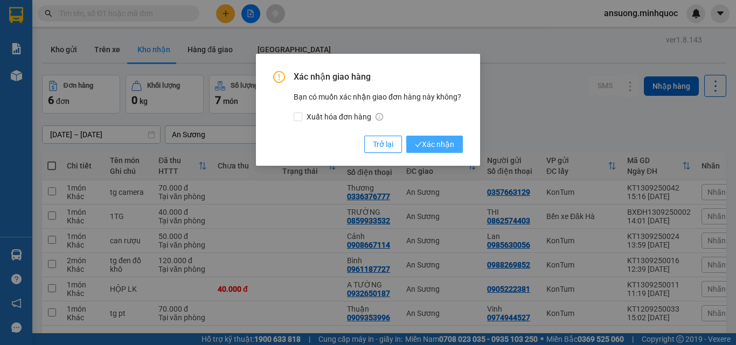
click at [446, 142] on span "Xác nhận" at bounding box center [434, 144] width 39 height 12
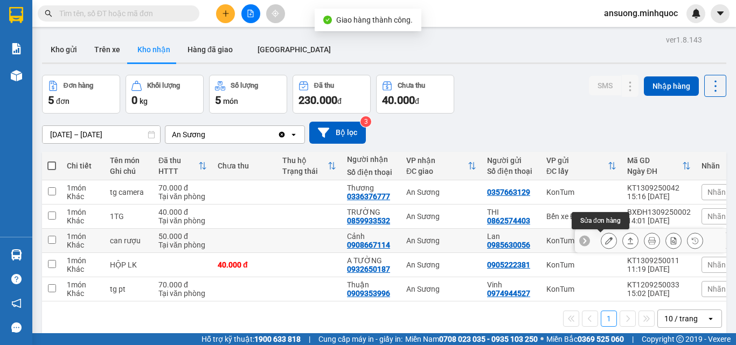
click at [627, 240] on icon at bounding box center [631, 241] width 8 height 8
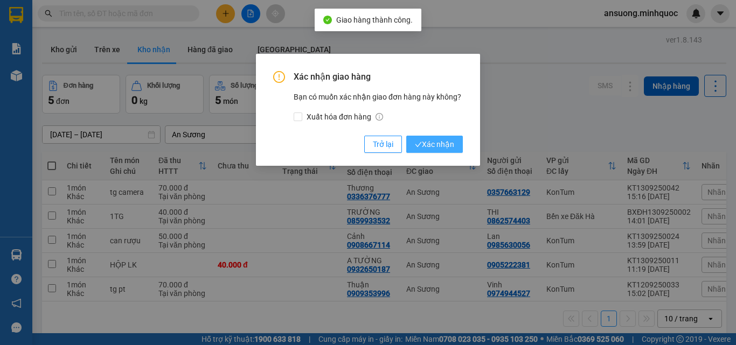
click at [446, 137] on button "Xác nhận" at bounding box center [434, 144] width 57 height 17
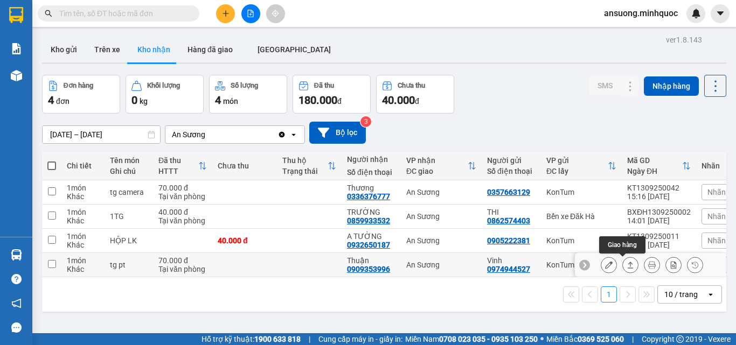
click at [627, 264] on button at bounding box center [630, 265] width 15 height 19
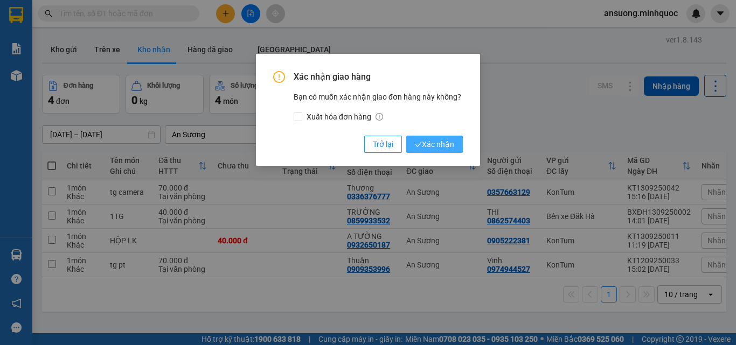
click at [419, 143] on icon "check" at bounding box center [418, 144] width 7 height 7
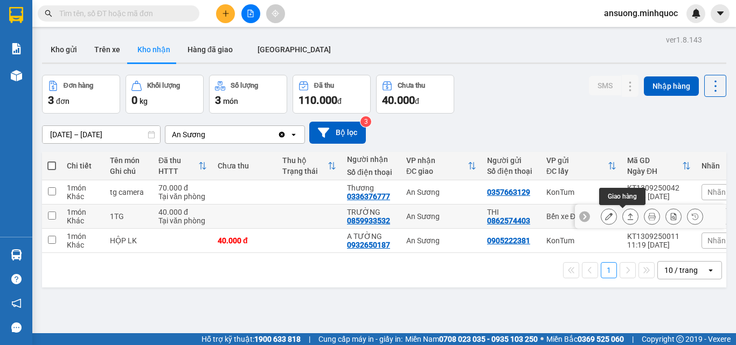
click at [627, 220] on icon at bounding box center [631, 217] width 8 height 8
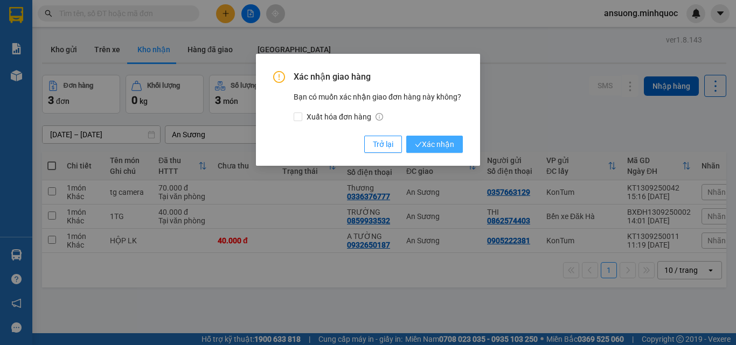
click at [427, 144] on span "Xác nhận" at bounding box center [434, 144] width 39 height 12
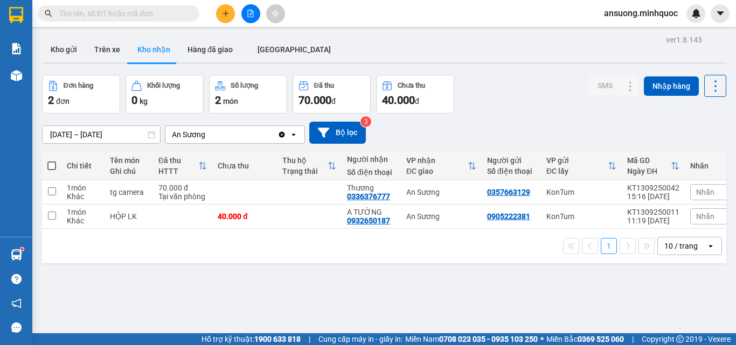
click at [224, 2] on div "Kết quả tìm kiếm ( 0 ) Bộ lọc No Data ansuong.minhquoc" at bounding box center [368, 13] width 736 height 27
click at [225, 3] on div "Kết quả tìm kiếm ( 0 ) Bộ lọc No Data ansuong.minhquoc" at bounding box center [368, 13] width 736 height 27
click at [225, 15] on icon "plus" at bounding box center [226, 14] width 8 height 8
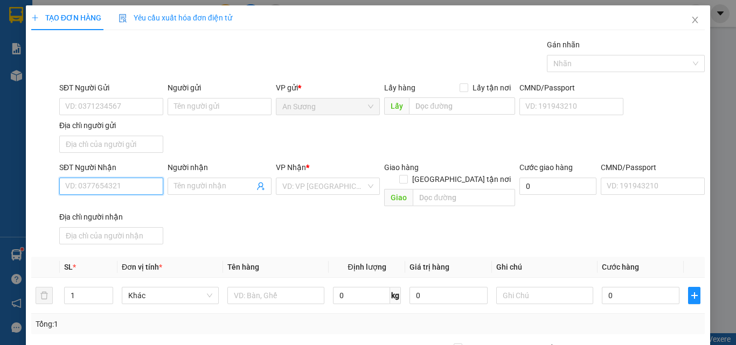
click at [89, 195] on input "SĐT Người Nhận" at bounding box center [111, 186] width 104 height 17
click at [91, 193] on input "SĐT Người Nhận" at bounding box center [111, 186] width 104 height 17
type input "0967509069"
drag, startPoint x: 220, startPoint y: 204, endPoint x: 237, endPoint y: 202, distance: 16.3
click at [220, 204] on div "SĐT Người Nhận 0967509069 Người nhận Tên người nhận VP Nhận * VD: VP [GEOGRAPHI…" at bounding box center [382, 205] width 650 height 87
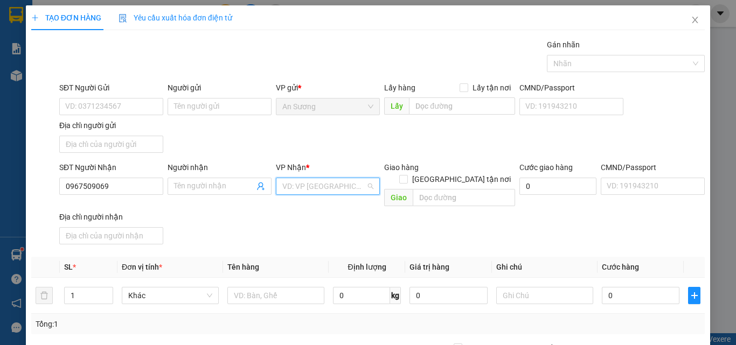
click at [316, 189] on input "search" at bounding box center [324, 186] width 84 height 16
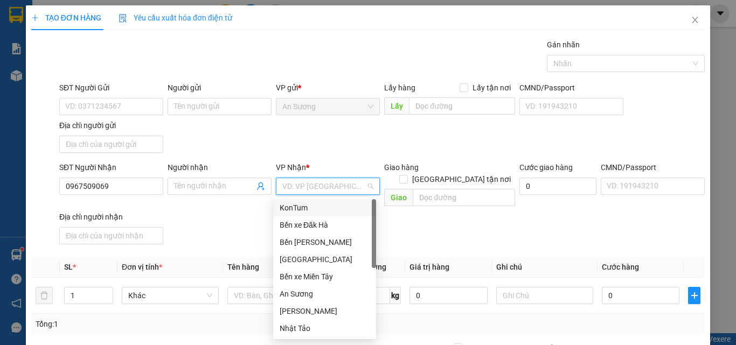
click at [310, 200] on div "KonTum" at bounding box center [324, 207] width 103 height 17
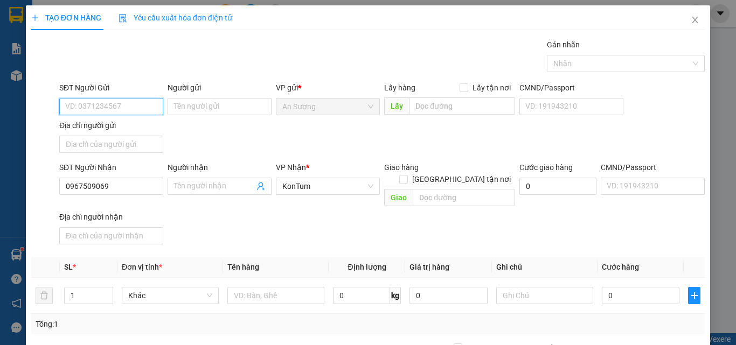
click at [86, 101] on input "SĐT Người Gửi" at bounding box center [111, 106] width 104 height 17
type input "0934577521"
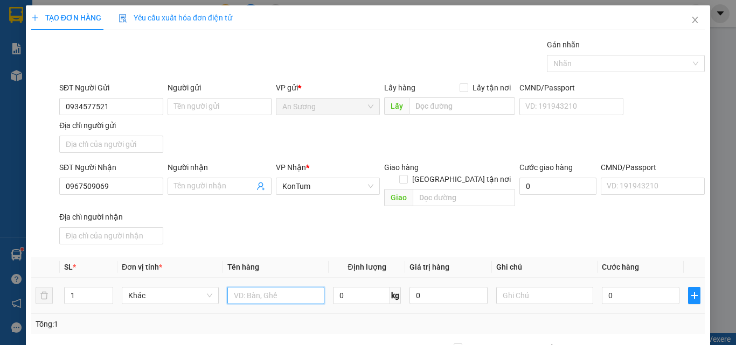
click at [239, 287] on input "text" at bounding box center [275, 295] width 97 height 17
type input "tx"
drag, startPoint x: 278, startPoint y: 237, endPoint x: 575, endPoint y: 270, distance: 298.7
click at [304, 233] on div "Transit Pickup Surcharge Ids Transit Deliver Surcharge Ids Transit Deliver Surc…" at bounding box center [368, 252] width 674 height 426
click at [616, 292] on input "0" at bounding box center [641, 295] width 78 height 17
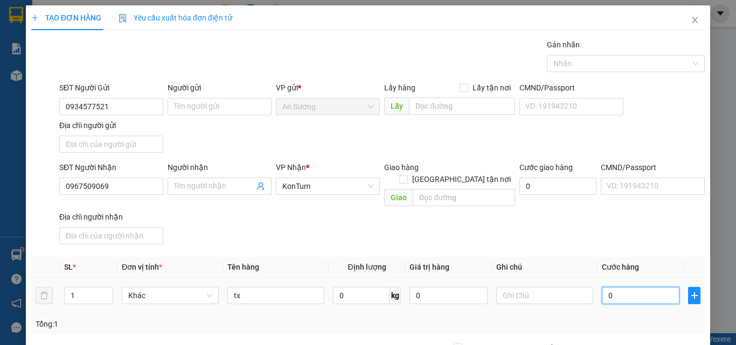
type input "4"
type input "40"
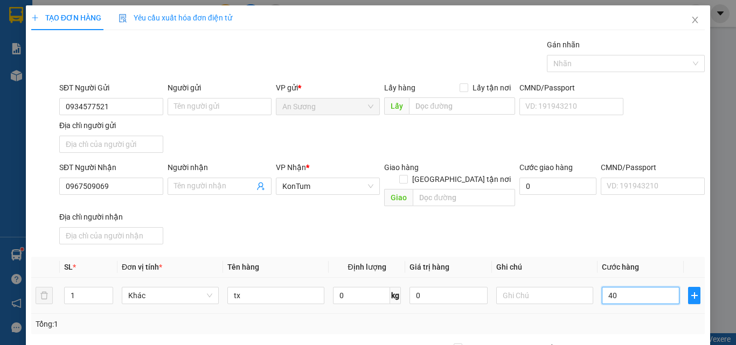
type input "40"
type input "40.000"
click at [602, 257] on th "Cước hàng" at bounding box center [641, 267] width 86 height 21
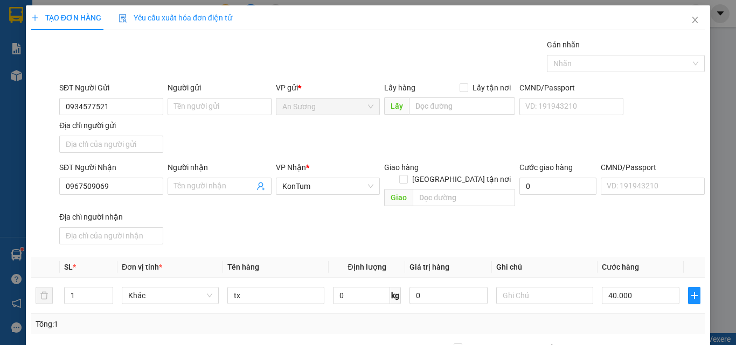
scroll to position [129, 0]
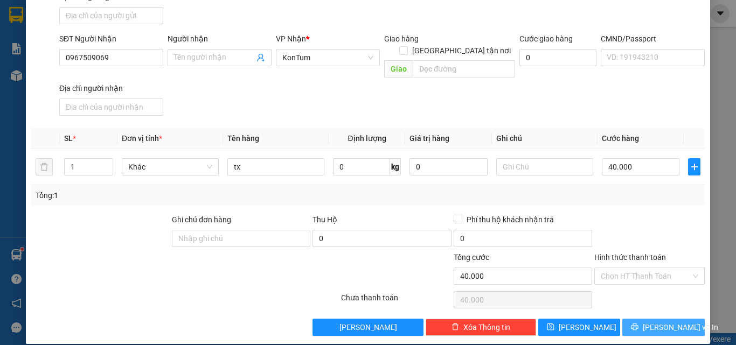
click at [646, 320] on button "[PERSON_NAME] và In" at bounding box center [663, 327] width 82 height 17
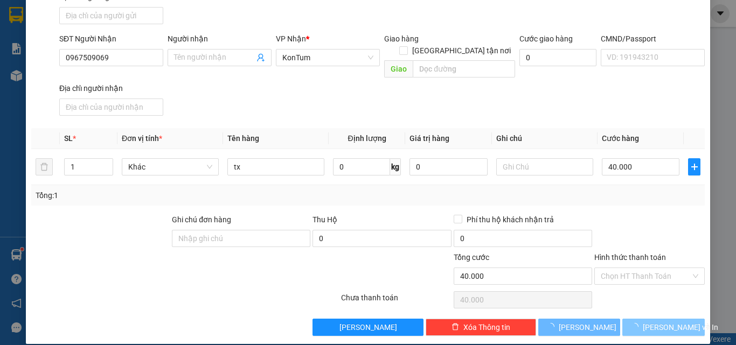
drag, startPoint x: 646, startPoint y: 320, endPoint x: 634, endPoint y: 319, distance: 12.4
click at [643, 322] on span "button" at bounding box center [637, 328] width 12 height 12
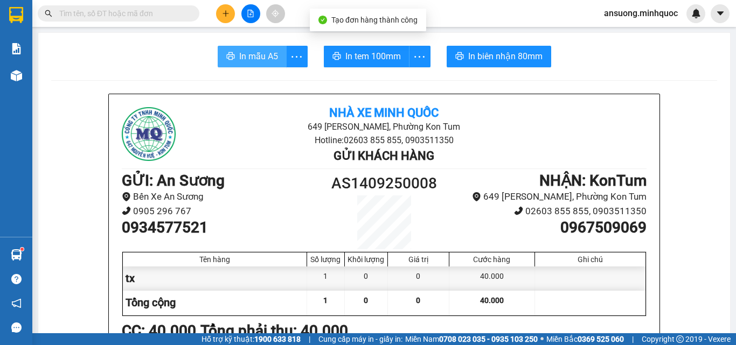
click at [259, 47] on button "In mẫu A5" at bounding box center [252, 57] width 69 height 22
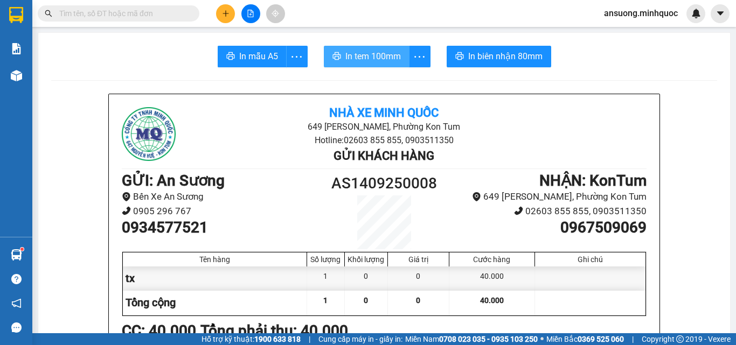
click at [351, 61] on span "In tem 100mm" at bounding box center [373, 56] width 56 height 13
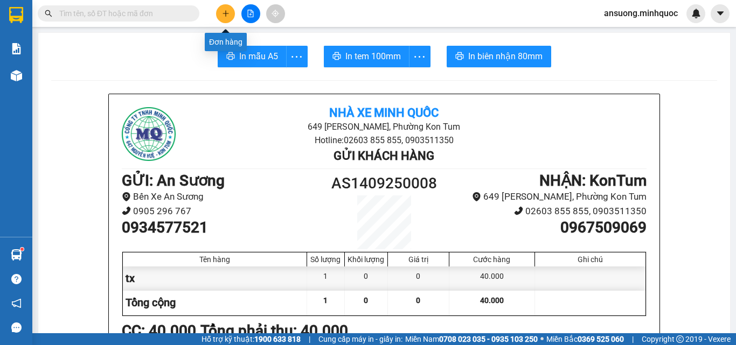
click at [224, 10] on icon "plus" at bounding box center [226, 14] width 8 height 8
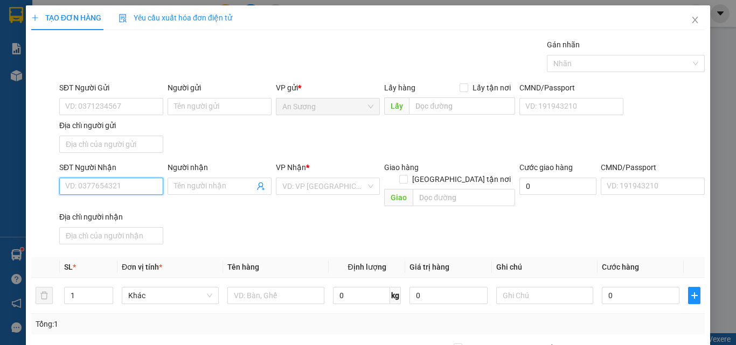
click at [89, 190] on input "SĐT Người Nhận" at bounding box center [111, 186] width 104 height 17
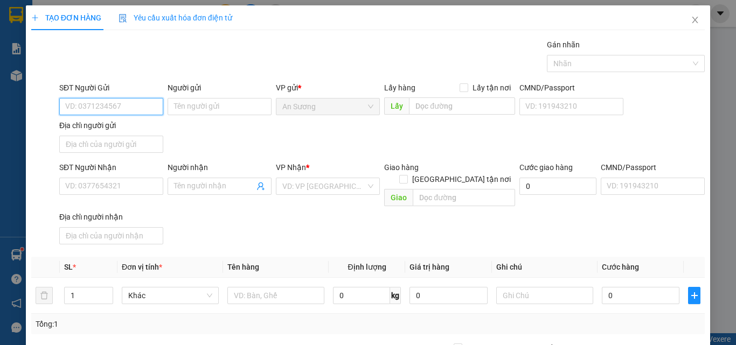
click at [141, 106] on input "SĐT Người Gửi" at bounding box center [111, 106] width 104 height 17
type input "0977039869"
click at [127, 127] on div "0977039869 - Y BLU" at bounding box center [110, 128] width 90 height 12
type input "Y BLU"
type input "0352060480"
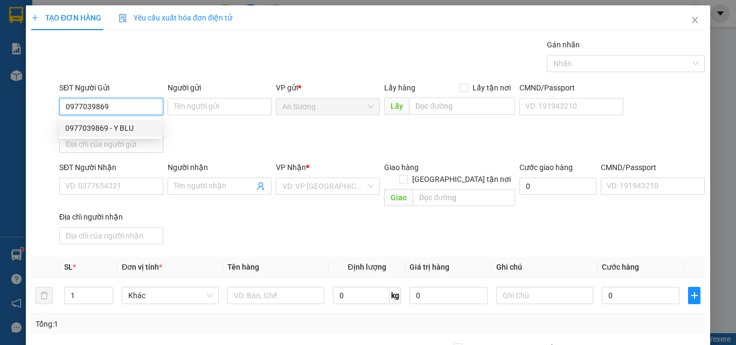
type input "blik"
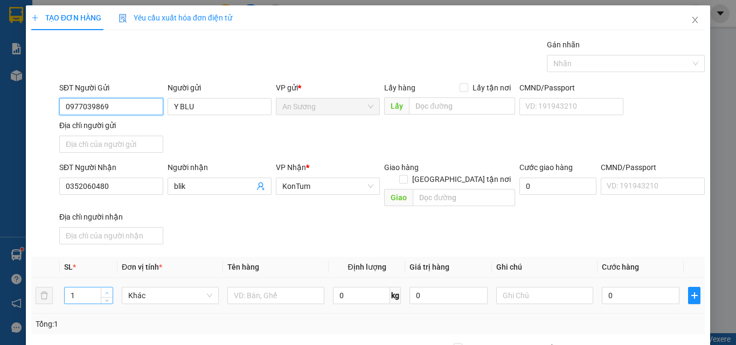
type input "0977039869"
type input "2"
click at [105, 292] on icon "up" at bounding box center [107, 294] width 4 height 4
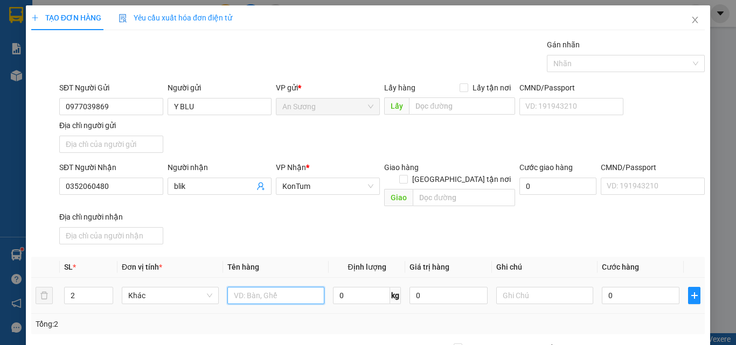
click at [244, 287] on input "text" at bounding box center [275, 295] width 97 height 17
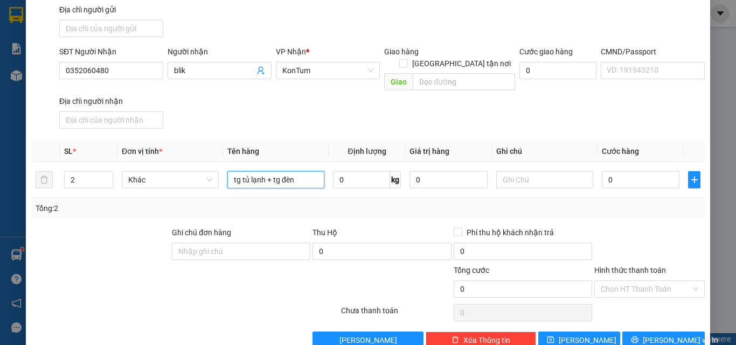
scroll to position [129, 0]
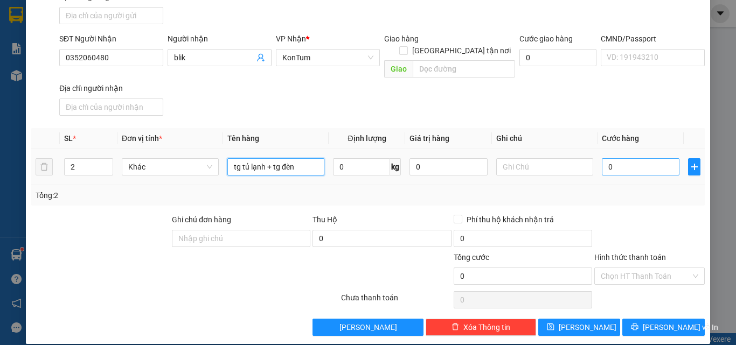
type input "tg tủ lạnh + tg đèn"
click at [628, 158] on input "0" at bounding box center [641, 166] width 78 height 17
click at [627, 158] on input "0" at bounding box center [641, 166] width 78 height 17
drag, startPoint x: 602, startPoint y: 155, endPoint x: 617, endPoint y: 162, distance: 16.6
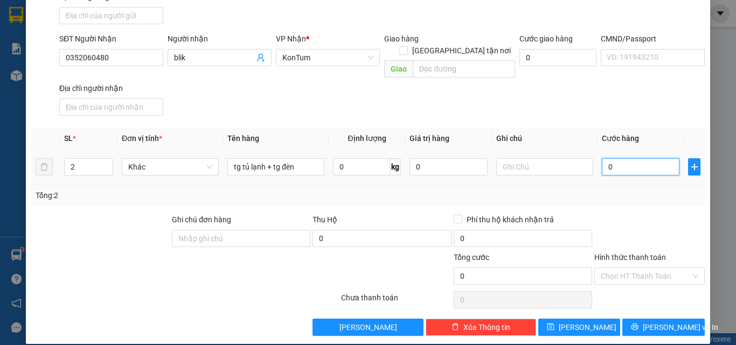
click at [602, 158] on input "0" at bounding box center [641, 166] width 78 height 17
type input "20"
type input "200"
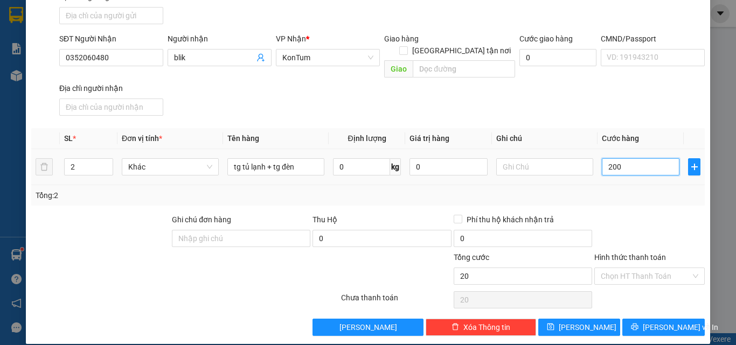
type input "200"
type input "2.000"
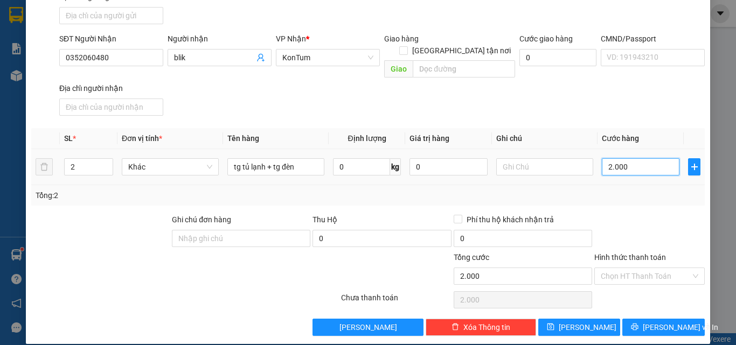
type input "20.000"
type input "200.000"
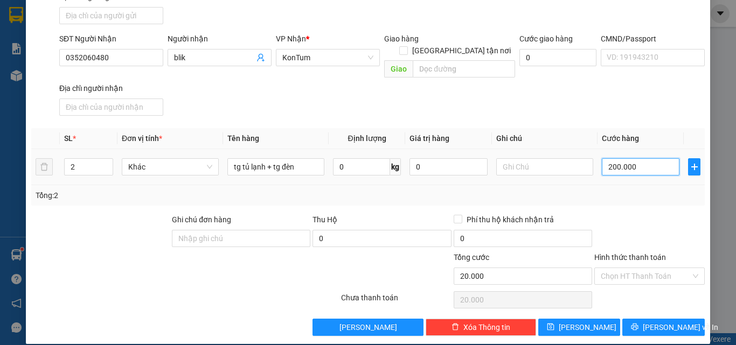
type input "200.000"
click at [638, 269] on input "Hình thức thanh toán" at bounding box center [646, 276] width 90 height 16
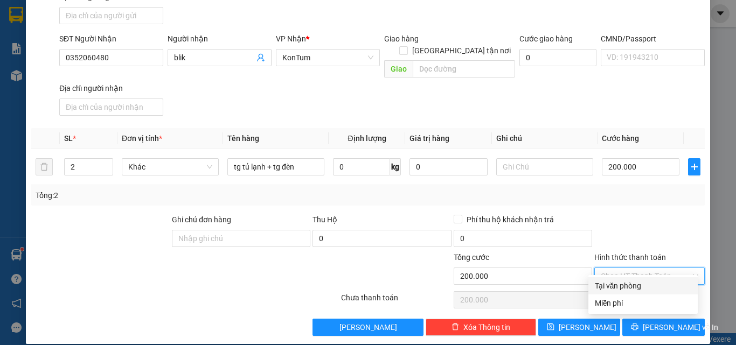
click at [631, 285] on div "Tại văn phòng" at bounding box center [643, 286] width 96 height 12
type input "0"
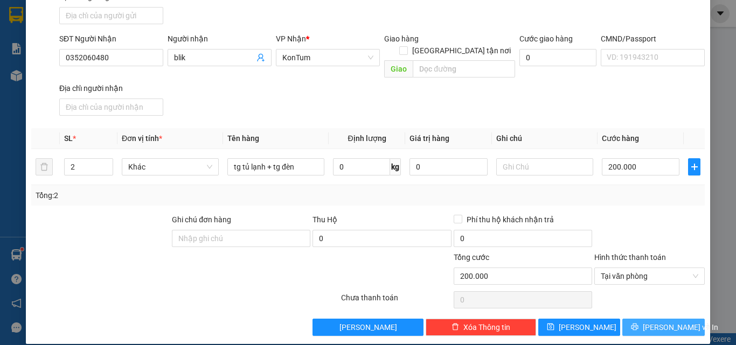
click at [639, 324] on icon "printer" at bounding box center [635, 327] width 7 height 7
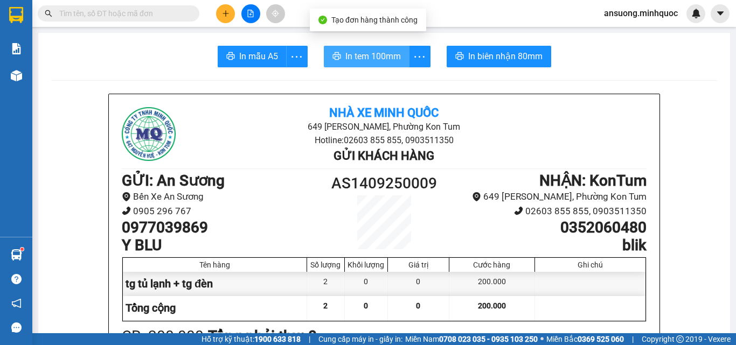
click at [357, 60] on span "In tem 100mm" at bounding box center [373, 56] width 56 height 13
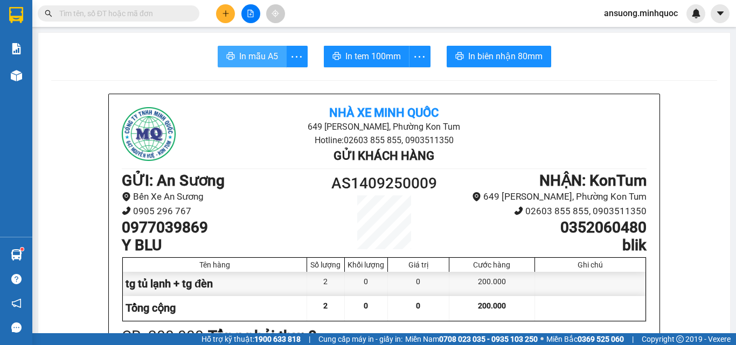
click at [257, 63] on span "In mẫu A5" at bounding box center [258, 56] width 39 height 13
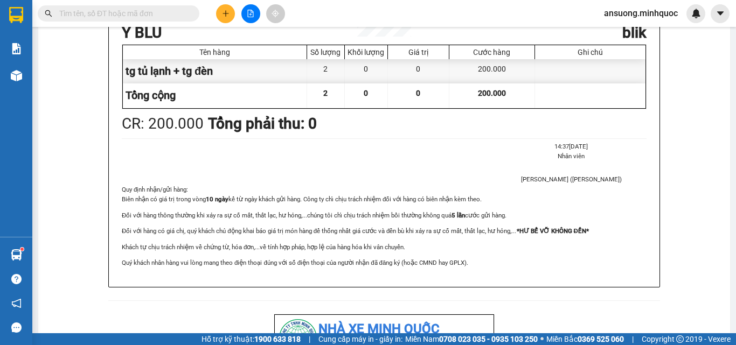
scroll to position [216, 0]
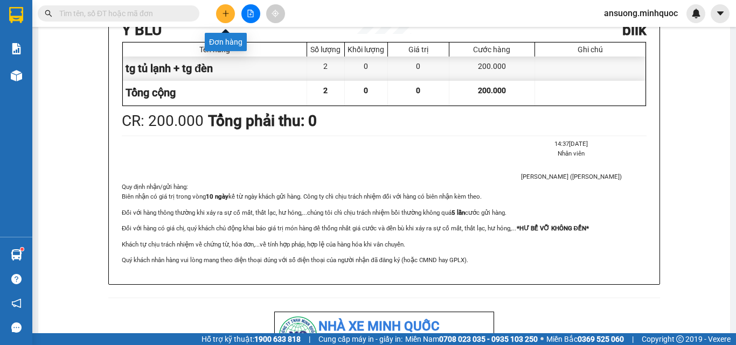
click at [229, 12] on icon "plus" at bounding box center [226, 14] width 8 height 8
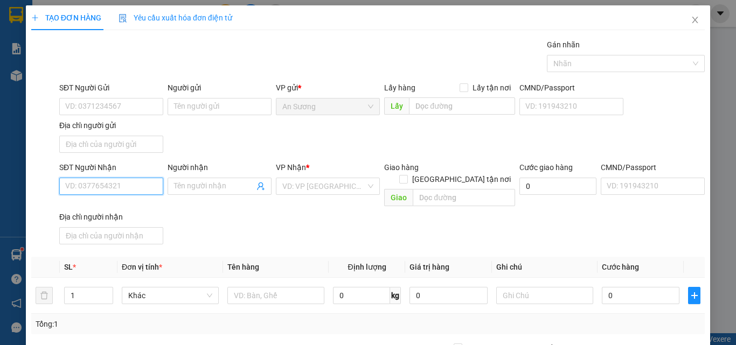
click at [114, 180] on input "SĐT Người Nhận" at bounding box center [111, 186] width 104 height 17
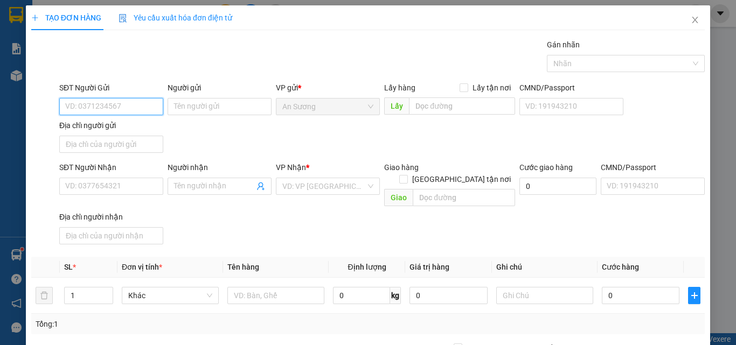
click at [133, 105] on input "SĐT Người Gửi" at bounding box center [111, 106] width 104 height 17
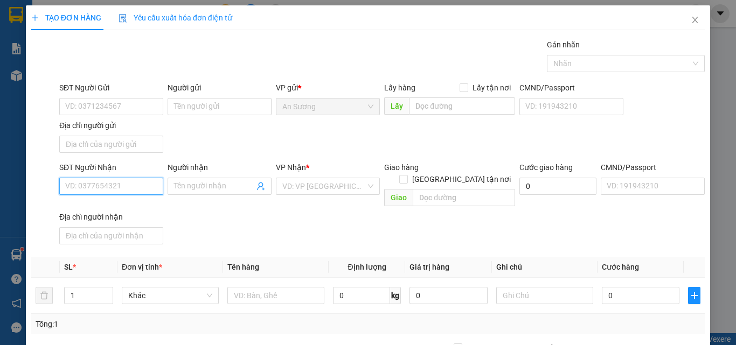
click at [79, 191] on input "SĐT Người Nhận" at bounding box center [111, 186] width 104 height 17
click at [129, 191] on input "0333506356" at bounding box center [111, 186] width 104 height 17
type input "0333506356"
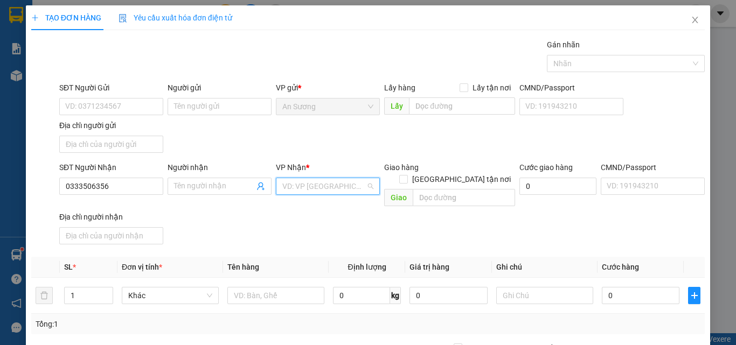
click at [308, 190] on input "search" at bounding box center [324, 186] width 84 height 16
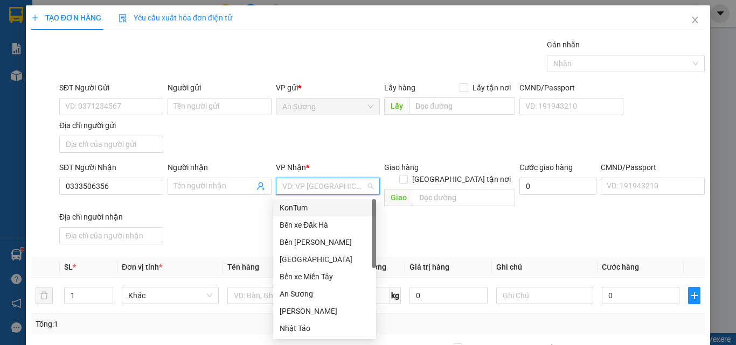
click at [299, 207] on div "KonTum" at bounding box center [325, 208] width 90 height 12
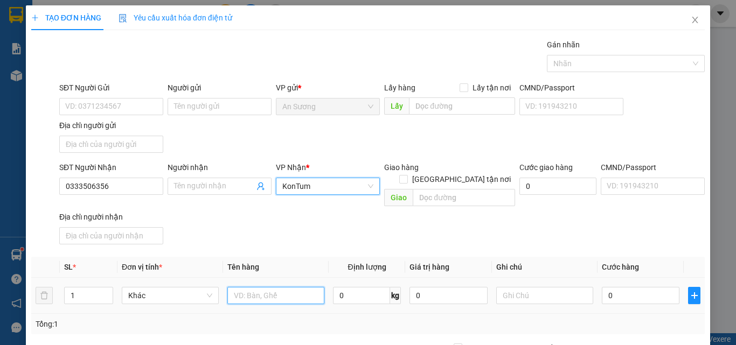
click at [250, 287] on input "text" at bounding box center [275, 295] width 97 height 17
type input "tx"
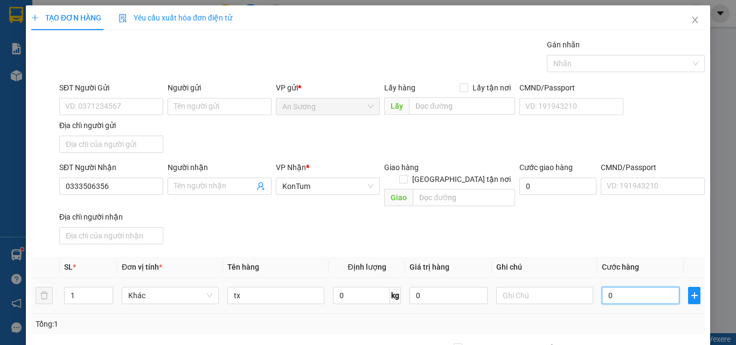
drag, startPoint x: 618, startPoint y: 289, endPoint x: 632, endPoint y: 266, distance: 26.3
click at [618, 289] on input "0" at bounding box center [641, 295] width 78 height 17
type input "4"
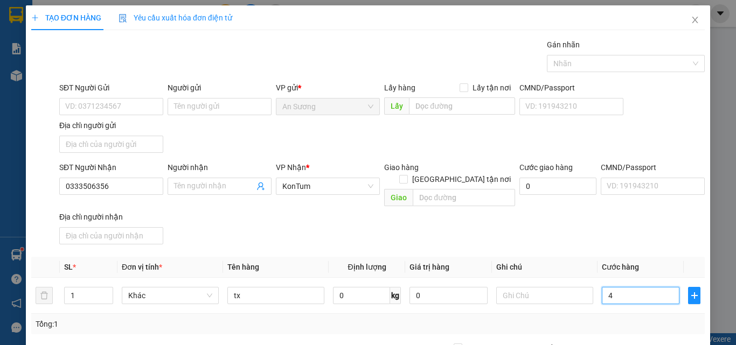
type input "40"
type input "400"
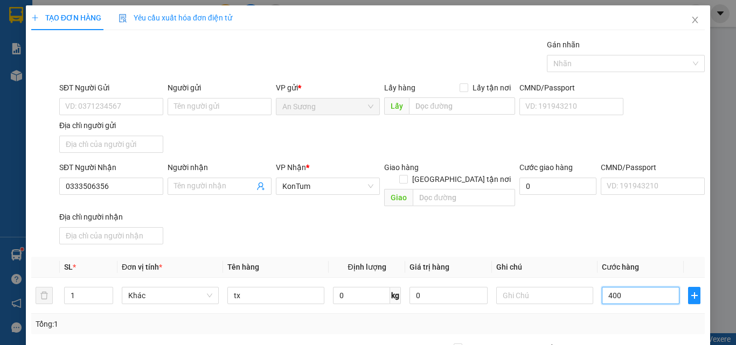
type input "400"
type input "4.000"
type input "40.000"
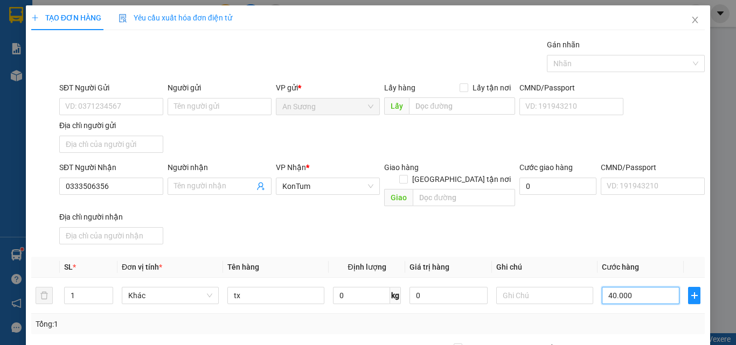
type input "40.000"
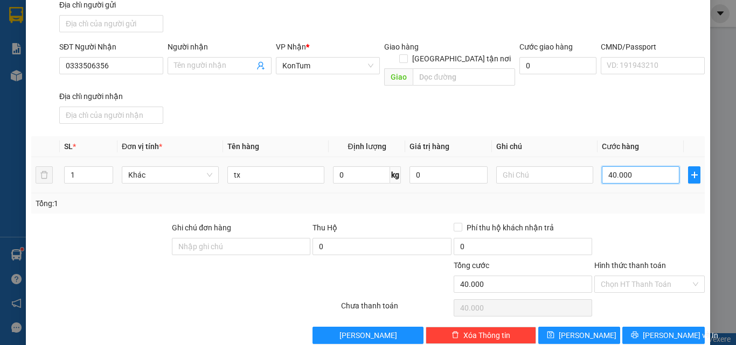
scroll to position [129, 0]
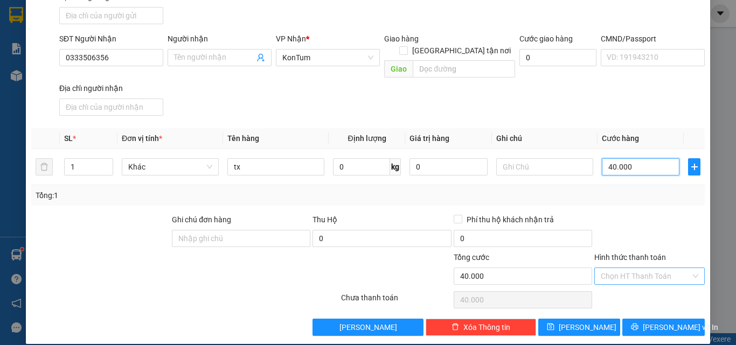
type input "40.000"
click at [613, 271] on input "Hình thức thanh toán" at bounding box center [646, 276] width 90 height 16
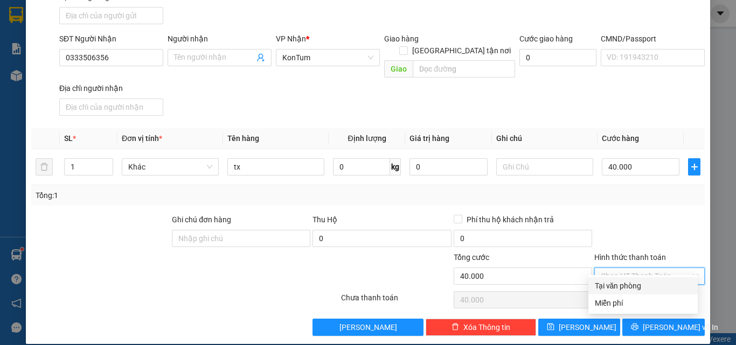
click at [628, 285] on div "Tại văn phòng" at bounding box center [643, 286] width 96 height 12
type input "0"
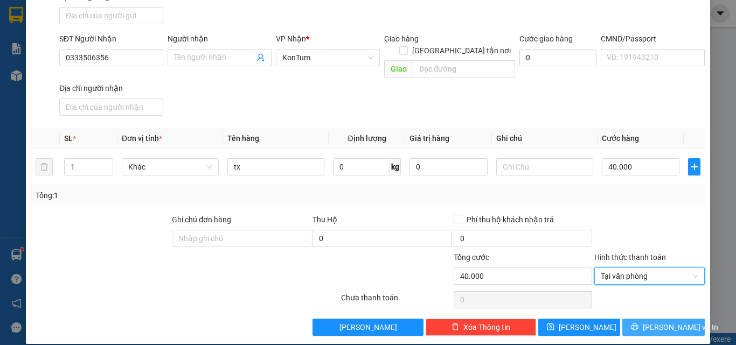
click at [645, 319] on button "[PERSON_NAME] và In" at bounding box center [663, 327] width 82 height 17
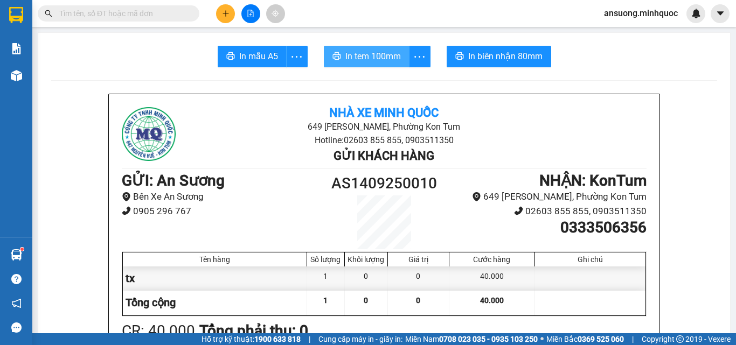
click at [380, 61] on span "In tem 100mm" at bounding box center [373, 56] width 56 height 13
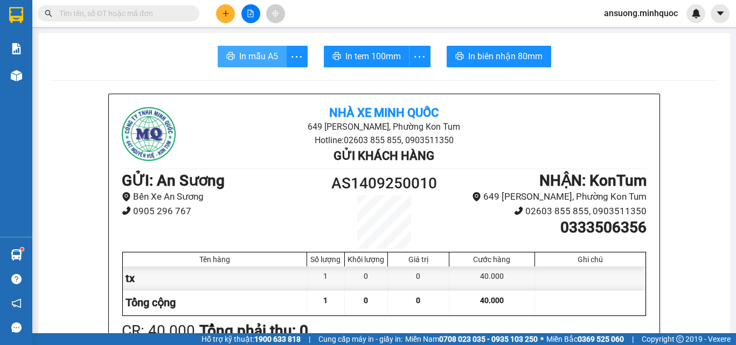
click at [265, 61] on span "In mẫu A5" at bounding box center [258, 56] width 39 height 13
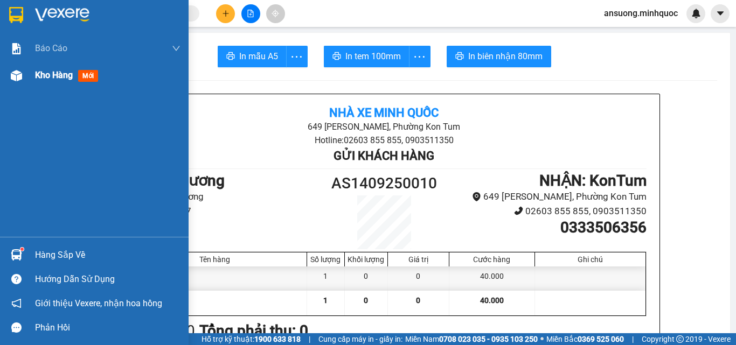
click at [23, 74] on div at bounding box center [16, 75] width 19 height 19
click at [23, 75] on div at bounding box center [16, 75] width 19 height 19
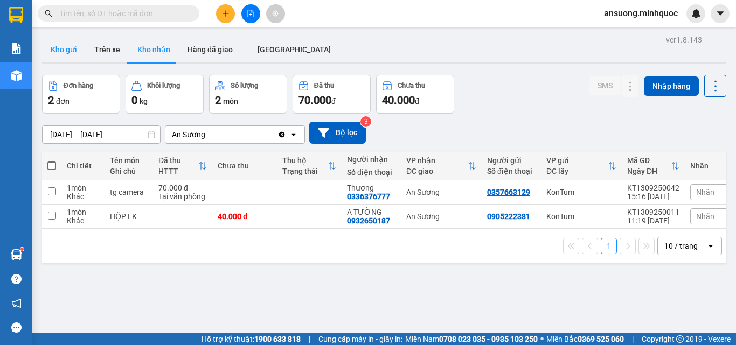
click at [68, 57] on button "Kho gửi" at bounding box center [64, 50] width 44 height 26
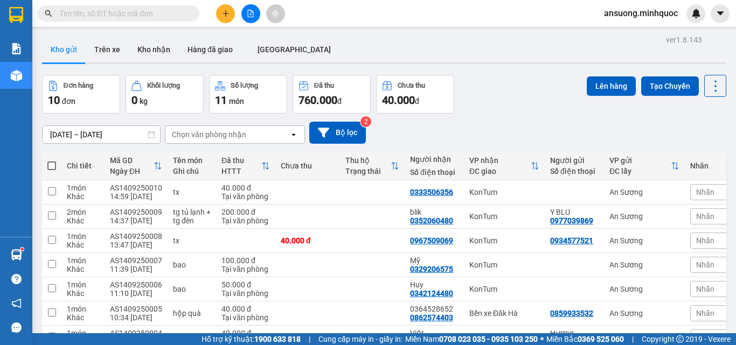
click at [231, 21] on div "Kết quả tìm kiếm ( 0 ) Bộ lọc No Data ansuong.minhquoc" at bounding box center [368, 13] width 736 height 27
click at [231, 17] on button at bounding box center [225, 13] width 19 height 19
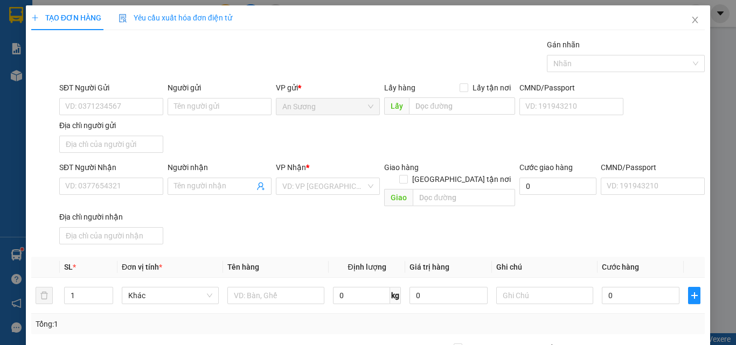
click at [118, 176] on div "SĐT Người Nhận" at bounding box center [111, 170] width 104 height 16
click at [110, 182] on input "SĐT Người Nhận" at bounding box center [111, 186] width 104 height 17
type input "0357910118"
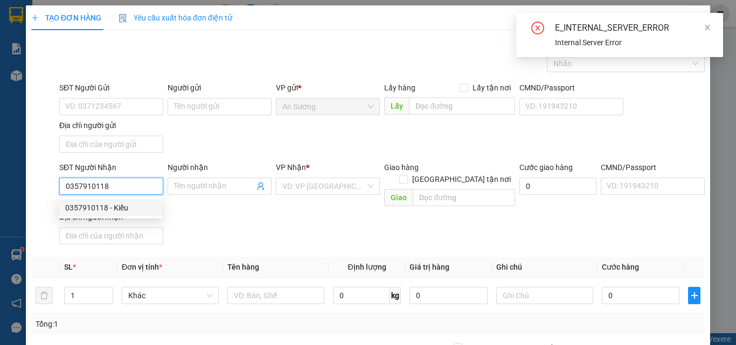
click at [126, 212] on div "0357910118 - Kiều" at bounding box center [110, 208] width 90 height 12
type input "Kiều"
checkbox input "true"
type input "kcn hòa bình"
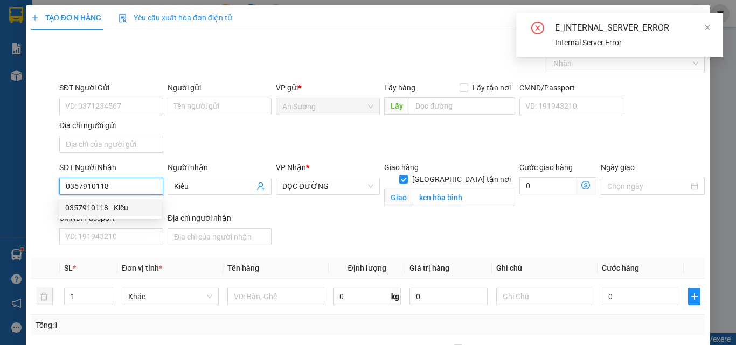
type input "0357910118"
click at [219, 216] on div "Địa chỉ người nhận" at bounding box center [220, 218] width 104 height 12
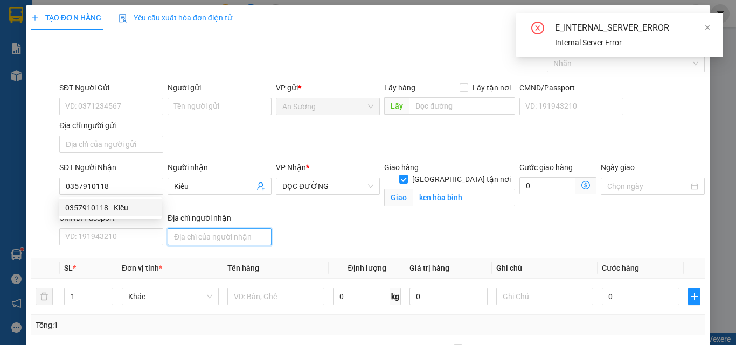
click at [219, 228] on input "Địa chỉ người nhận" at bounding box center [220, 236] width 104 height 17
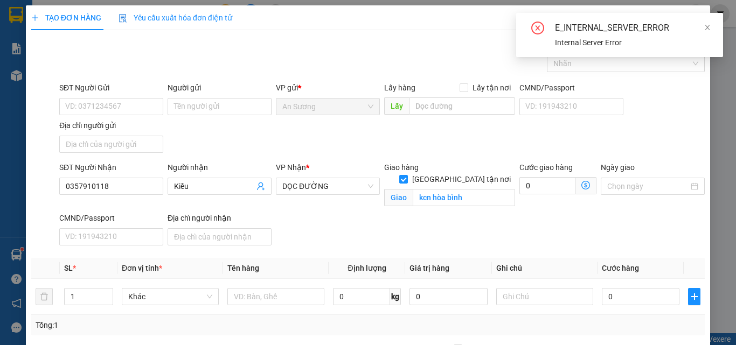
click at [252, 155] on div "SĐT Người Gửi VD: 0371234567 Người gửi Tên người gửi VP gửi * An Sương Lấy hàng…" at bounding box center [382, 119] width 650 height 75
click at [85, 105] on input "SĐT Người Gửi" at bounding box center [111, 106] width 104 height 17
click at [705, 24] on icon "close" at bounding box center [708, 28] width 8 height 8
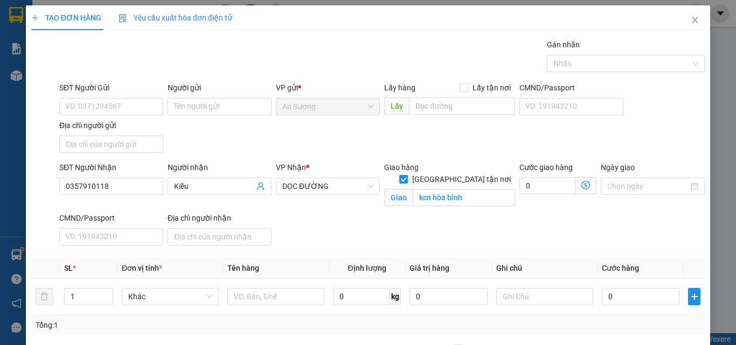
click at [90, 96] on div "SĐT Người Gửi" at bounding box center [111, 90] width 104 height 16
click at [96, 102] on input "SĐT Người Gửi" at bounding box center [111, 106] width 104 height 17
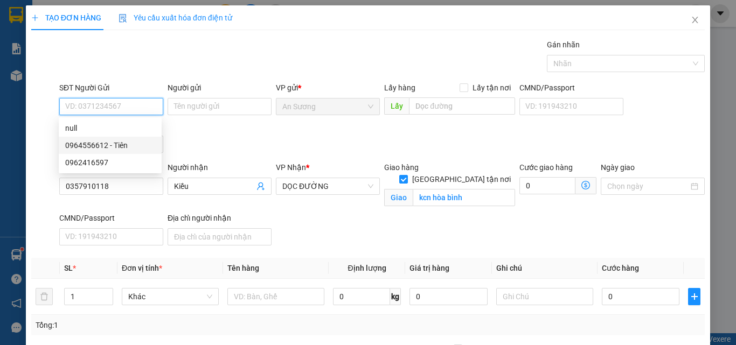
click at [112, 146] on div "0964556612 - Tiên" at bounding box center [110, 146] width 90 height 12
type input "0964556612"
type input "Tiên"
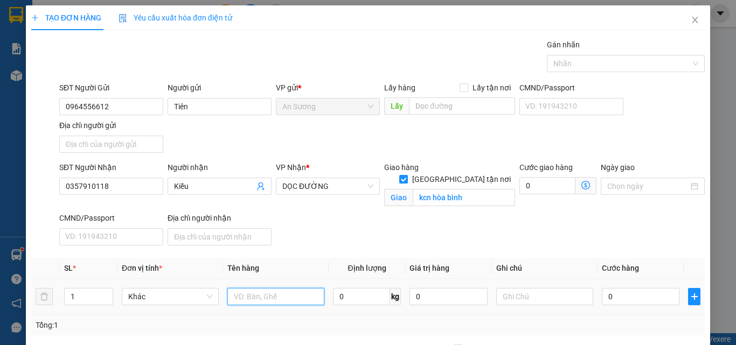
click at [230, 304] on input "text" at bounding box center [275, 296] width 97 height 17
type input "tg bánh"
drag, startPoint x: 434, startPoint y: 220, endPoint x: 496, endPoint y: 247, distance: 66.9
click at [435, 220] on div "SĐT Người Nhận 0357910118 Người nhận Kiều VP Nhận * DỌC ĐƯỜNG Giao hàng [GEOGRA…" at bounding box center [382, 206] width 650 height 88
click at [640, 297] on input "0" at bounding box center [641, 296] width 78 height 17
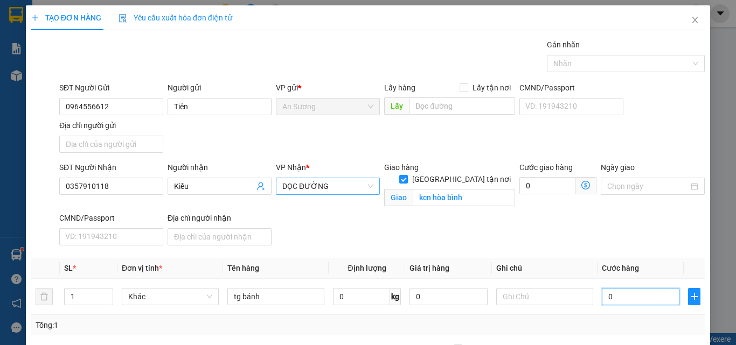
click at [359, 185] on span "DỌC ĐƯỜNG" at bounding box center [327, 186] width 91 height 16
click at [365, 186] on span "DỌC ĐƯỜNG" at bounding box center [327, 186] width 91 height 16
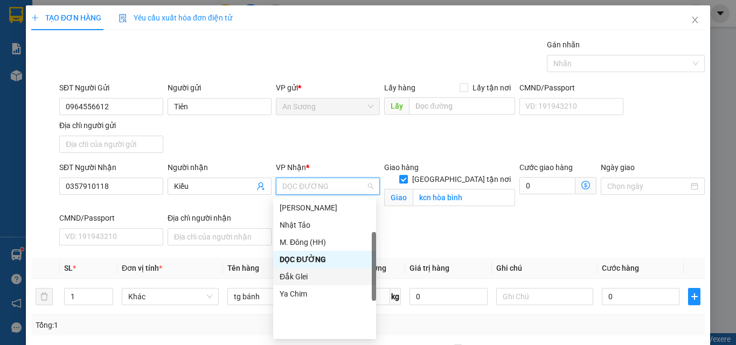
scroll to position [0, 0]
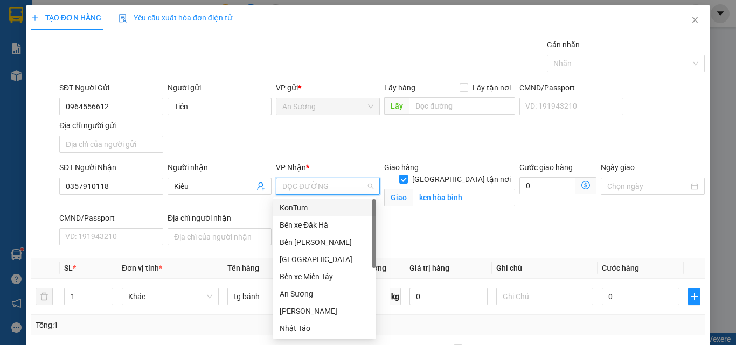
click at [293, 214] on div "KonTum" at bounding box center [324, 207] width 103 height 17
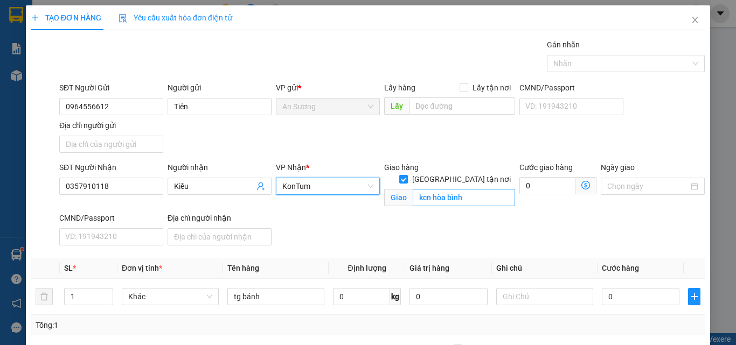
drag, startPoint x: 500, startPoint y: 209, endPoint x: 488, endPoint y: 183, distance: 28.5
click at [500, 206] on div "Giao hàng [GEOGRAPHIC_DATA] tận nơi Giao kcn hòa bình" at bounding box center [449, 187] width 135 height 51
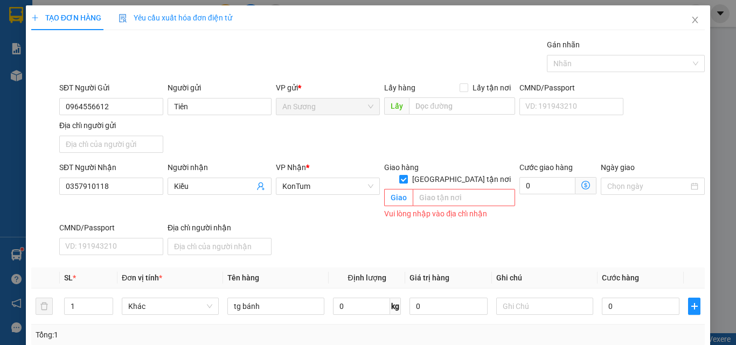
click at [451, 172] on div "Giao hàng [GEOGRAPHIC_DATA] tận nơi" at bounding box center [449, 168] width 131 height 12
click at [407, 175] on input "[GEOGRAPHIC_DATA] tận nơi" at bounding box center [403, 179] width 8 height 8
checkbox input "false"
click at [445, 194] on div "Giao" at bounding box center [449, 198] width 131 height 17
click at [444, 190] on input "text" at bounding box center [464, 197] width 102 height 17
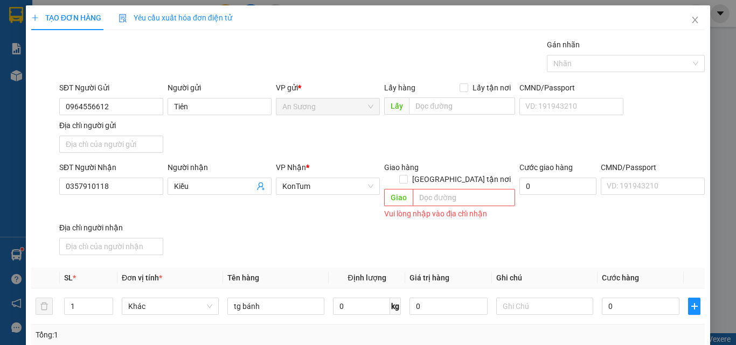
click at [443, 226] on div "SĐT Người Nhận 0357910118 Người nhận Kiều VP Nhận * KonTum Giao hàng Giao tận n…" at bounding box center [382, 211] width 650 height 98
click at [443, 193] on input "text" at bounding box center [464, 197] width 102 height 17
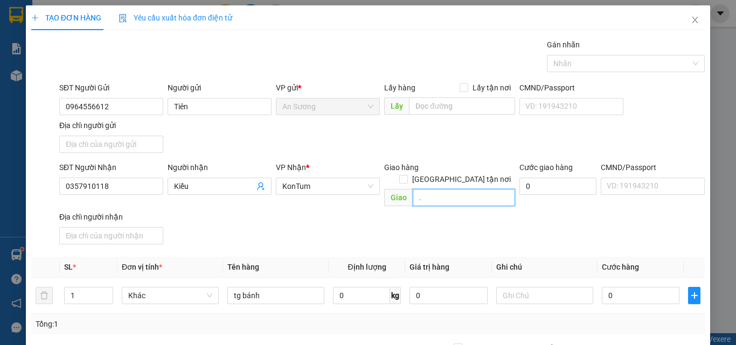
type input "."
drag, startPoint x: 425, startPoint y: 221, endPoint x: 421, endPoint y: 229, distance: 8.9
click at [425, 224] on div "SĐT Người Nhận 0357910118 Người nhận Kiều VP Nhận * KonTum Giao hàng Giao tận n…" at bounding box center [382, 205] width 650 height 87
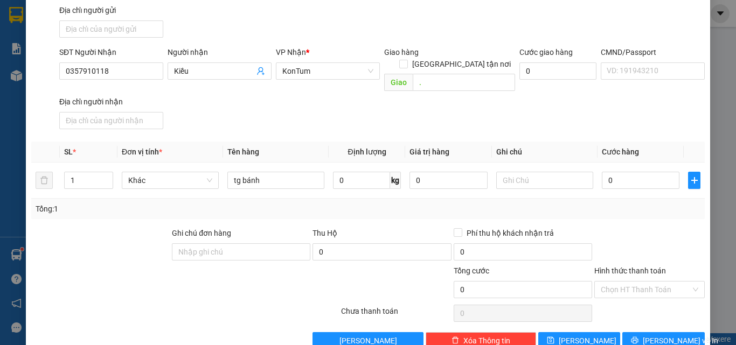
scroll to position [129, 0]
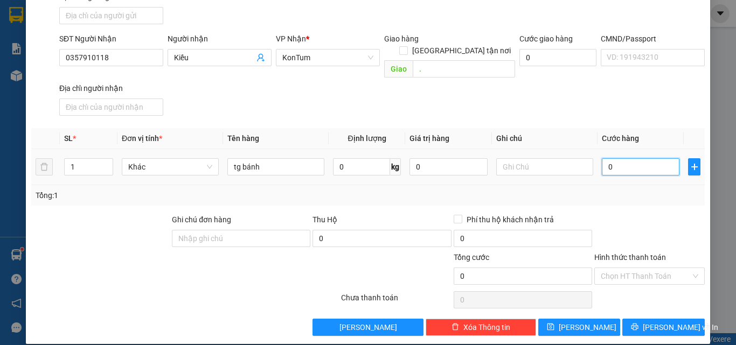
click at [633, 158] on input "0" at bounding box center [641, 166] width 78 height 17
type input "8"
type input "80"
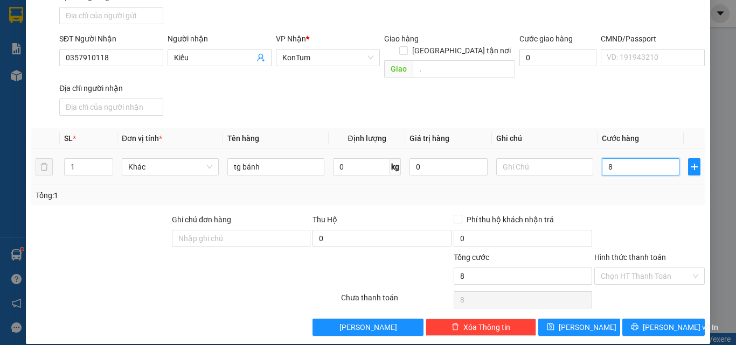
type input "80"
type input "80.000"
drag, startPoint x: 597, startPoint y: 220, endPoint x: 660, endPoint y: 262, distance: 75.8
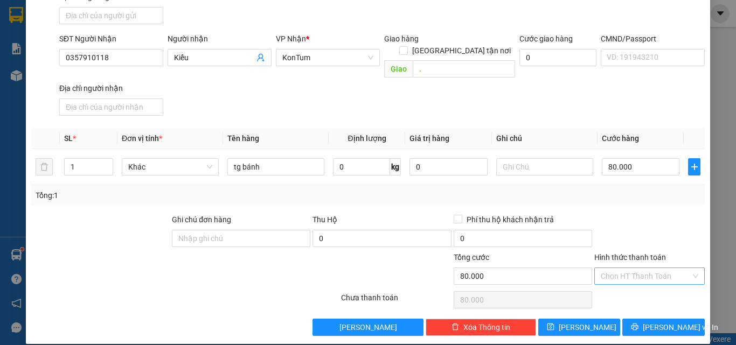
click at [599, 223] on div "Transit Pickup Surcharge Ids Transit Deliver Surcharge Ids Transit Deliver Surc…" at bounding box center [368, 123] width 674 height 426
drag, startPoint x: 646, startPoint y: 258, endPoint x: 624, endPoint y: 276, distance: 28.3
click at [644, 268] on input "Hình thức thanh toán" at bounding box center [646, 276] width 90 height 16
click at [623, 278] on div "Transit Pickup Surcharge Ids Transit Deliver Surcharge Ids Transit Deliver Surc…" at bounding box center [368, 123] width 674 height 426
click at [630, 255] on div "Hình thức thanh toán" at bounding box center [649, 260] width 110 height 16
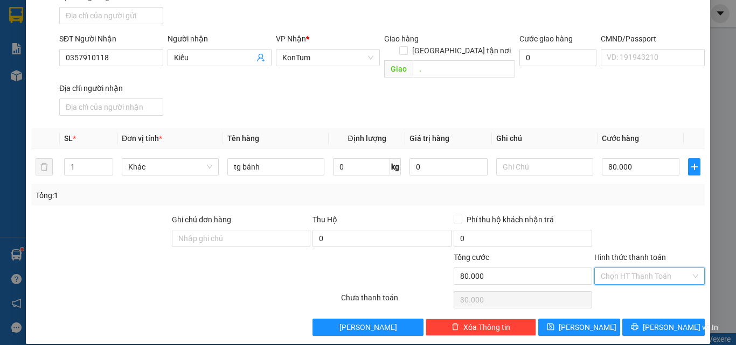
click at [632, 268] on input "Hình thức thanh toán" at bounding box center [646, 276] width 90 height 16
click at [625, 285] on div "Tại văn phòng" at bounding box center [643, 286] width 96 height 12
type input "0"
click at [656, 228] on div at bounding box center [649, 233] width 113 height 38
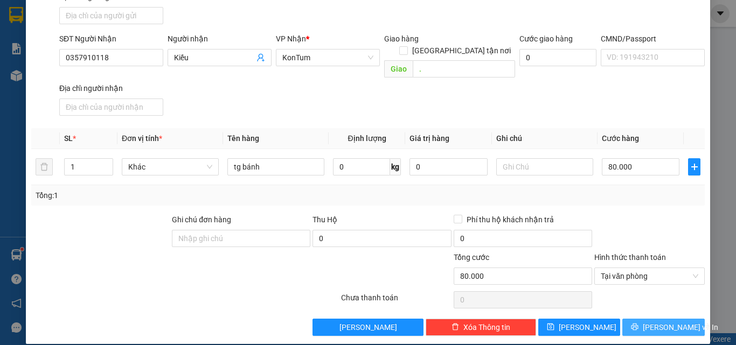
click at [638, 308] on div "Transit Pickup Surcharge Ids Transit Deliver Surcharge Ids Transit Deliver Surc…" at bounding box center [368, 123] width 674 height 426
click at [650, 322] on span "[PERSON_NAME] và In" at bounding box center [680, 328] width 75 height 12
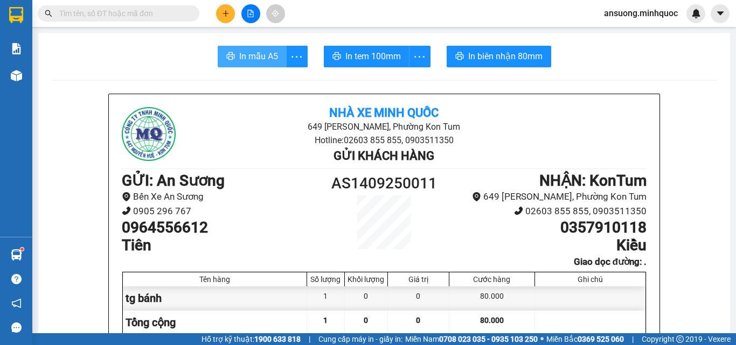
click at [253, 48] on button "In mẫu A5" at bounding box center [252, 57] width 69 height 22
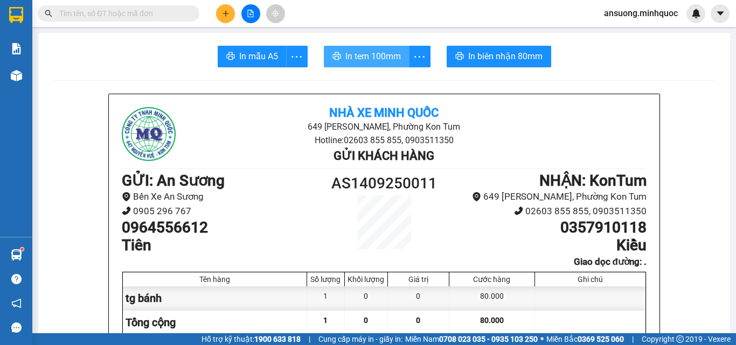
click at [386, 63] on span "In tem 100mm" at bounding box center [373, 56] width 56 height 13
click at [385, 57] on span "In tem 100mm" at bounding box center [373, 56] width 56 height 13
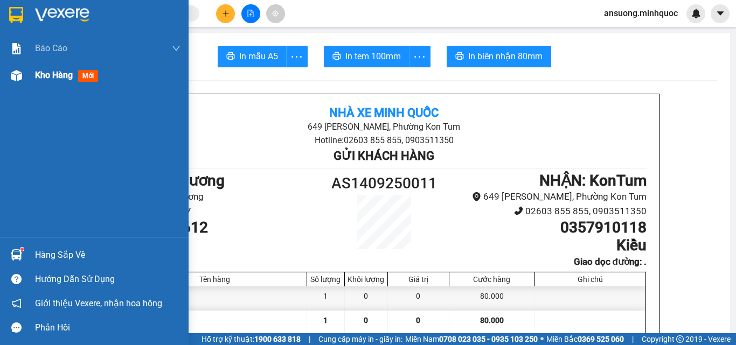
click at [19, 86] on div "Kho hàng mới" at bounding box center [94, 75] width 189 height 27
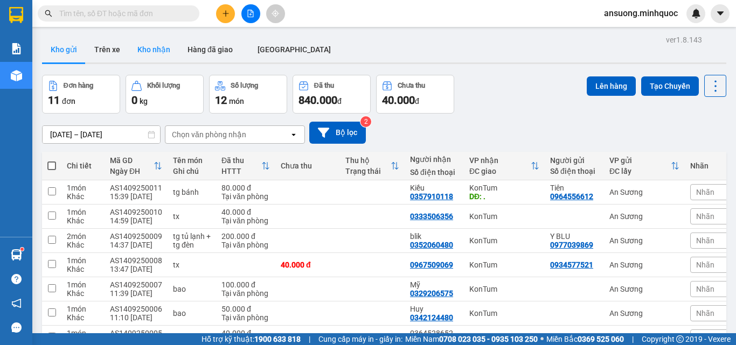
click at [156, 54] on button "Kho nhận" at bounding box center [154, 50] width 50 height 26
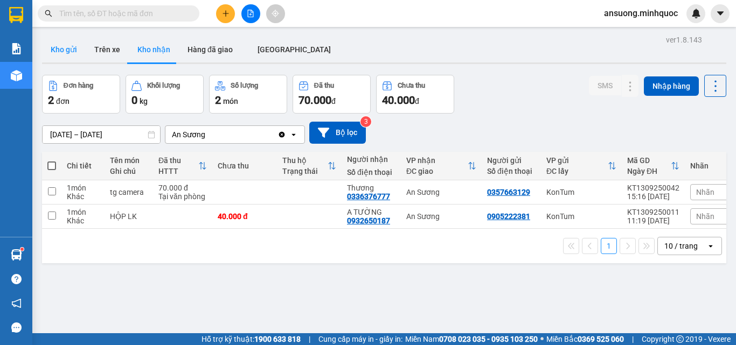
click at [66, 43] on button "Kho gửi" at bounding box center [64, 50] width 44 height 26
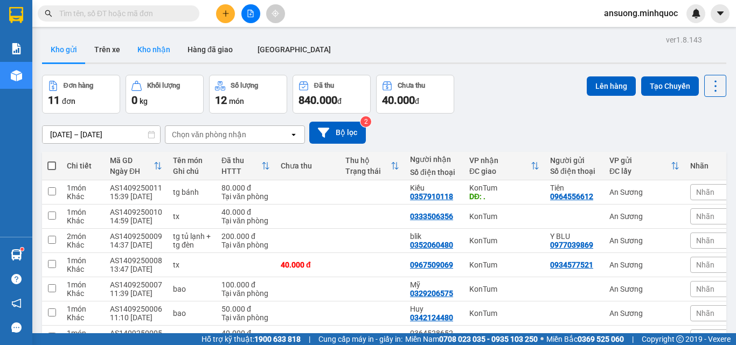
click at [163, 52] on button "Kho nhận" at bounding box center [154, 50] width 50 height 26
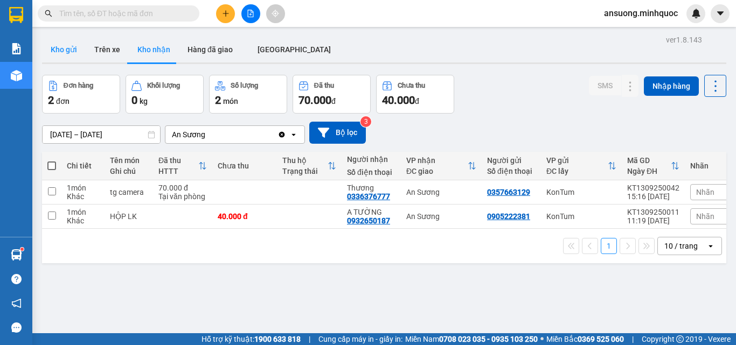
click at [63, 41] on button "Kho gửi" at bounding box center [64, 50] width 44 height 26
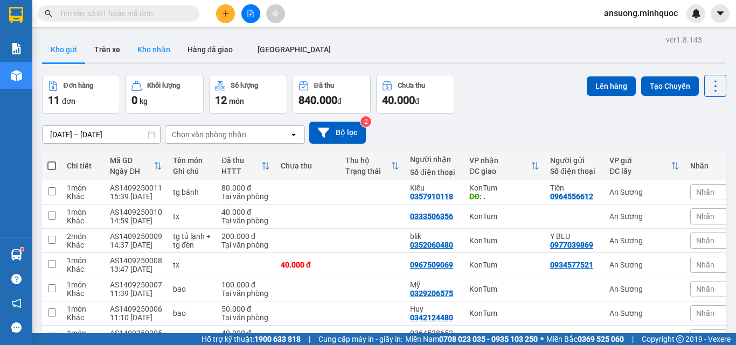
click at [162, 49] on button "Kho nhận" at bounding box center [154, 50] width 50 height 26
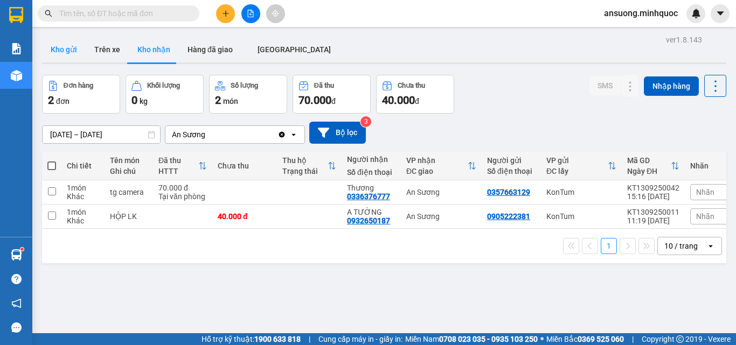
click at [52, 50] on button "Kho gửi" at bounding box center [64, 50] width 44 height 26
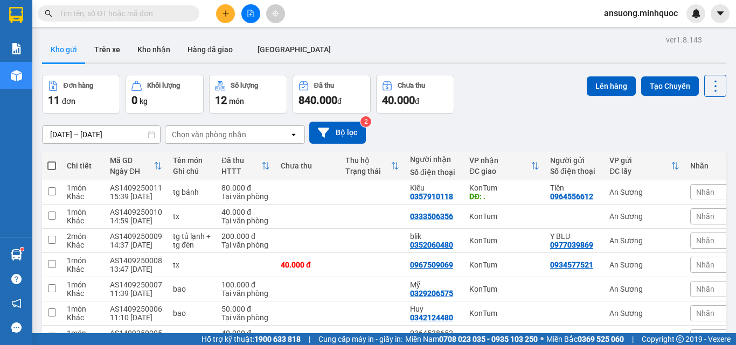
click at [518, 89] on div "Đơn hàng 11 đơn Khối lượng 0 kg Số lượng 12 món Đã thu 840.000 đ Chưa thu 40.00…" at bounding box center [384, 94] width 684 height 39
click at [133, 46] on button "Kho nhận" at bounding box center [154, 50] width 50 height 26
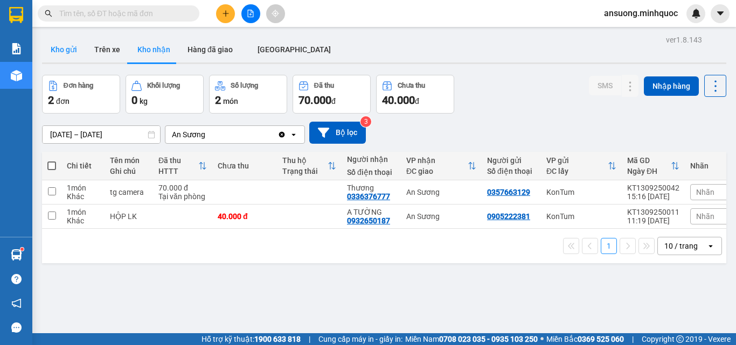
click at [75, 56] on button "Kho gửi" at bounding box center [64, 50] width 44 height 26
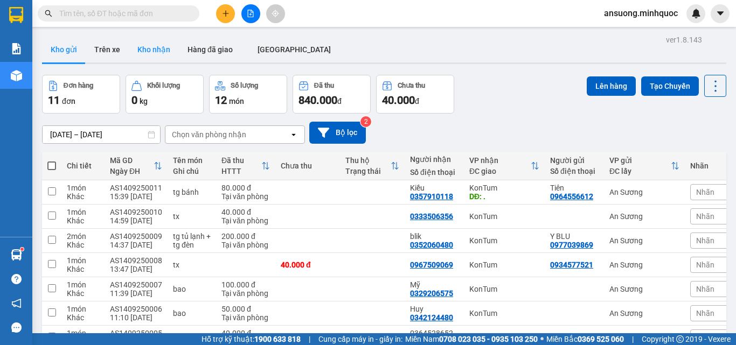
click at [157, 53] on button "Kho nhận" at bounding box center [154, 50] width 50 height 26
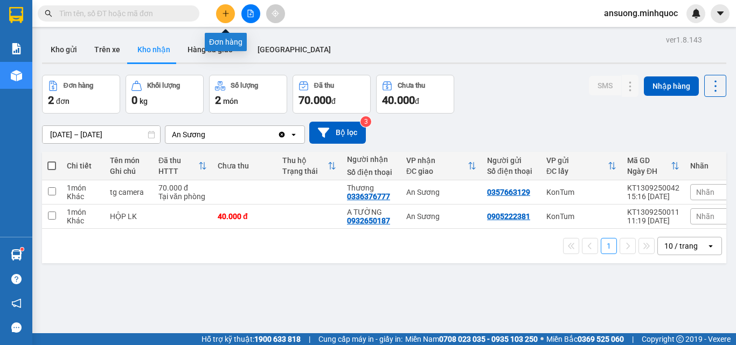
click at [225, 14] on icon "plus" at bounding box center [226, 14] width 8 height 8
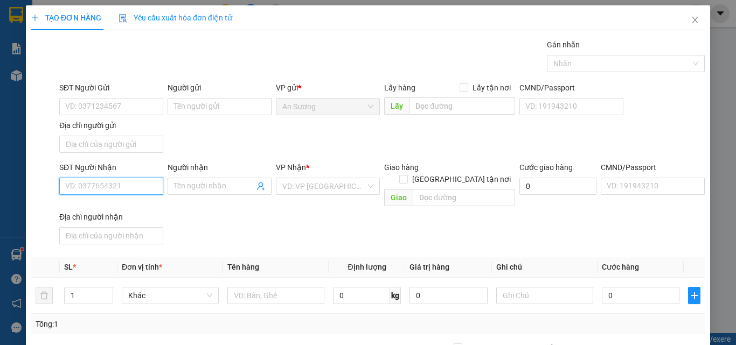
click at [119, 193] on input "SĐT Người Nhận" at bounding box center [111, 186] width 104 height 17
click at [104, 212] on div "0945904499 - TRÍ" at bounding box center [110, 208] width 90 height 12
type input "0945904499"
type input "TRÍ"
click at [290, 224] on div "SĐT Người Nhận 0945904499 0945904499 Người nhận TRÍ VP Nhận * KonTum Giao hàng …" at bounding box center [382, 205] width 650 height 87
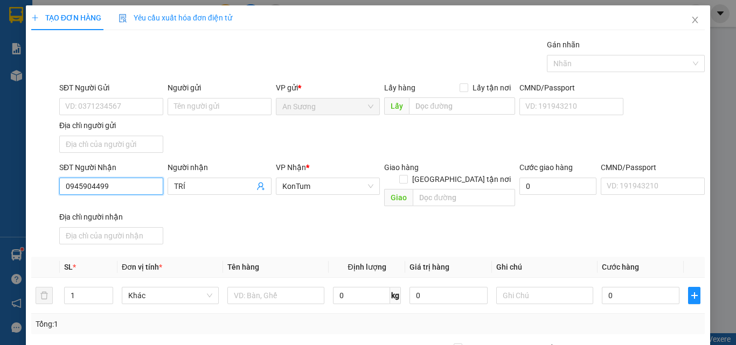
drag, startPoint x: 129, startPoint y: 183, endPoint x: 9, endPoint y: 202, distance: 121.2
click at [9, 202] on div "TẠO ĐƠN HÀNG Yêu cầu xuất hóa đơn điện tử Transit Pickup Surcharge Ids Transit …" at bounding box center [368, 172] width 736 height 345
type input "0976414199"
click at [212, 206] on div "SĐT Người Nhận 0976414199 0976414199 Người nhận TRÍ VP Nhận * KonTum Giao hàng …" at bounding box center [382, 205] width 650 height 87
drag, startPoint x: 196, startPoint y: 193, endPoint x: 136, endPoint y: 198, distance: 60.0
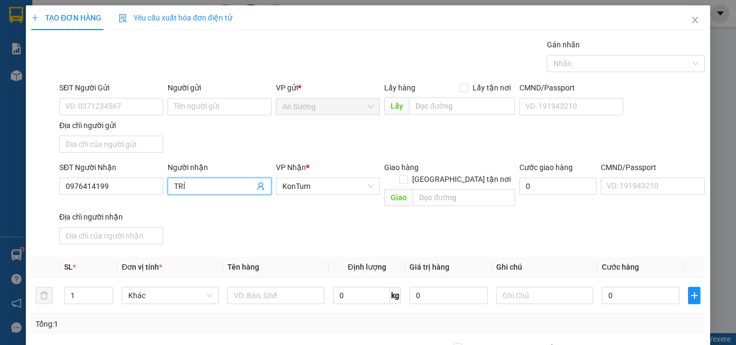
click at [136, 198] on div "SĐT Người Nhận 0976414199 Người nhận TRÍ TRÍ VP Nhận * KonTum Giao hàng Giao tậ…" at bounding box center [382, 205] width 650 height 87
drag, startPoint x: 206, startPoint y: 189, endPoint x: 181, endPoint y: 190, distance: 25.4
click at [183, 190] on input "TRÍ" at bounding box center [214, 187] width 80 height 12
type input "T"
click at [302, 193] on span "KonTum" at bounding box center [327, 186] width 91 height 16
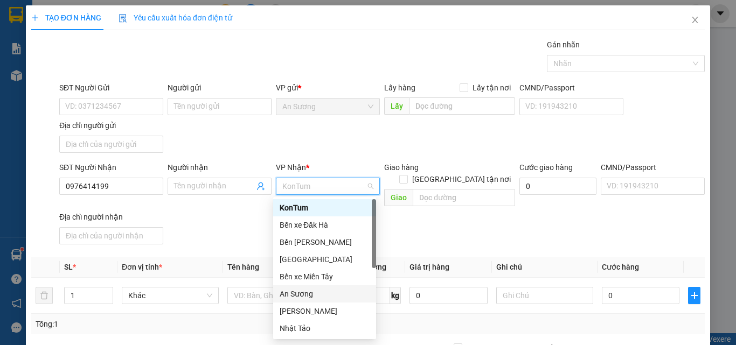
scroll to position [103, 0]
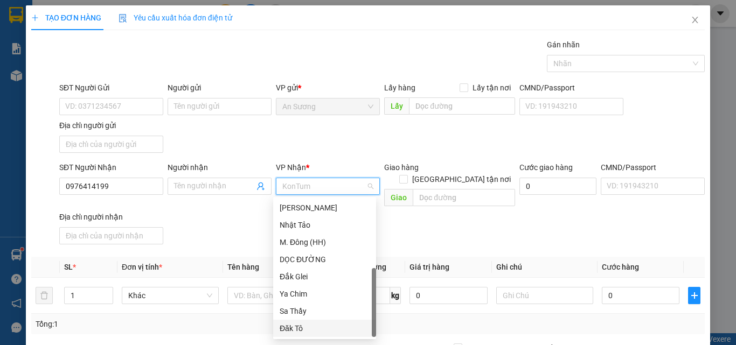
click at [288, 328] on div "Đăk Tô" at bounding box center [325, 329] width 90 height 12
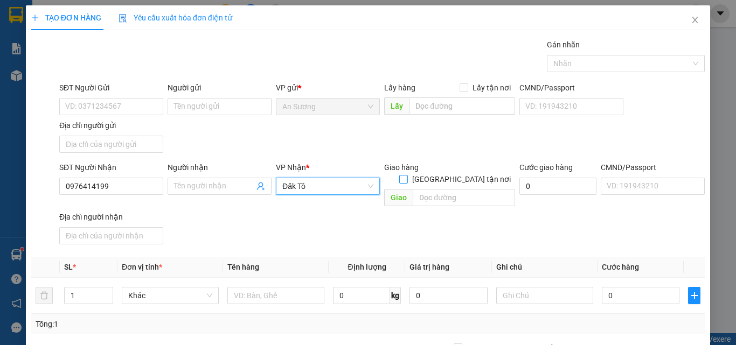
click at [407, 175] on input "[GEOGRAPHIC_DATA] tận nơi" at bounding box center [403, 179] width 8 height 8
checkbox input "true"
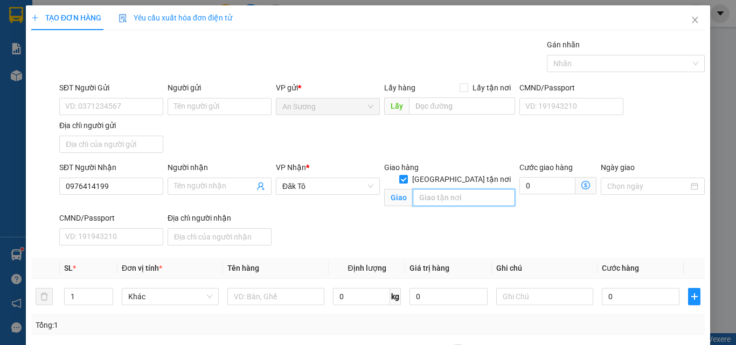
drag, startPoint x: 440, startPoint y: 191, endPoint x: 456, endPoint y: 179, distance: 19.7
click at [446, 189] on input "text" at bounding box center [464, 197] width 102 height 17
click at [456, 189] on input "text" at bounding box center [464, 197] width 102 height 17
click at [445, 189] on input "text" at bounding box center [464, 197] width 102 height 17
type input "d"
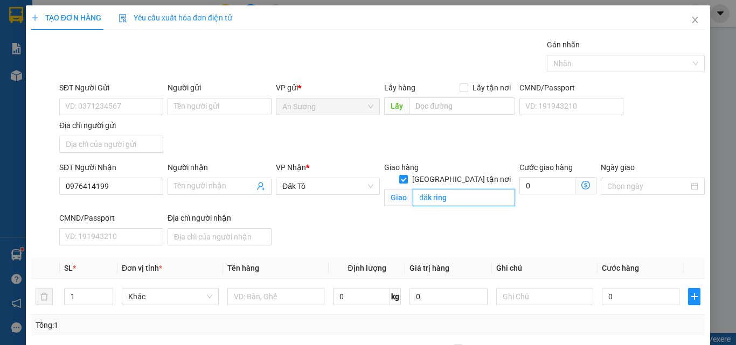
type input "đăk ring"
drag, startPoint x: 384, startPoint y: 206, endPoint x: 94, endPoint y: 143, distance: 297.1
click at [382, 205] on div "Giao hàng [GEOGRAPHIC_DATA] tận nơi Giao đăk ring" at bounding box center [449, 187] width 135 height 51
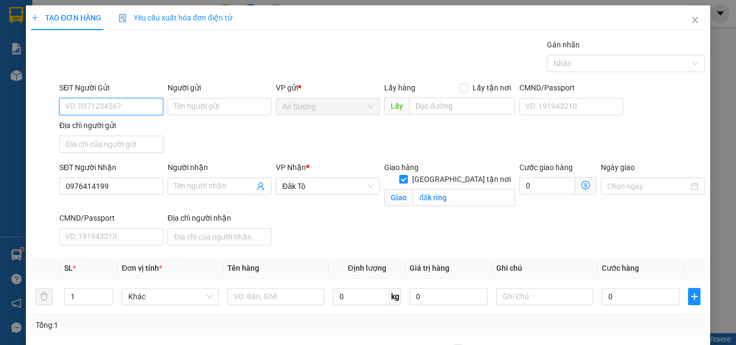
click at [79, 111] on input "SĐT Người Gửi" at bounding box center [111, 106] width 104 height 17
click at [69, 110] on input "SĐT Người Gửi" at bounding box center [111, 106] width 104 height 17
click at [105, 131] on div "0359711000" at bounding box center [110, 128] width 90 height 12
type input "0359711000"
click at [252, 156] on div "SĐT Người Gửi 0359711000 Người gửi Tên người gửi VP gửi * An Sương Lấy hàng Lấy…" at bounding box center [382, 119] width 650 height 75
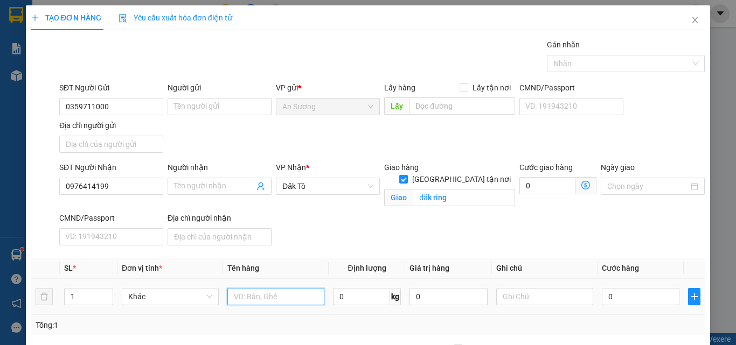
click at [246, 300] on input "text" at bounding box center [275, 296] width 97 height 17
type input "tg"
drag, startPoint x: 288, startPoint y: 278, endPoint x: 295, endPoint y: 275, distance: 8.0
click at [293, 275] on th "Tên hàng" at bounding box center [276, 268] width 106 height 21
click at [630, 303] on input "0" at bounding box center [641, 296] width 78 height 17
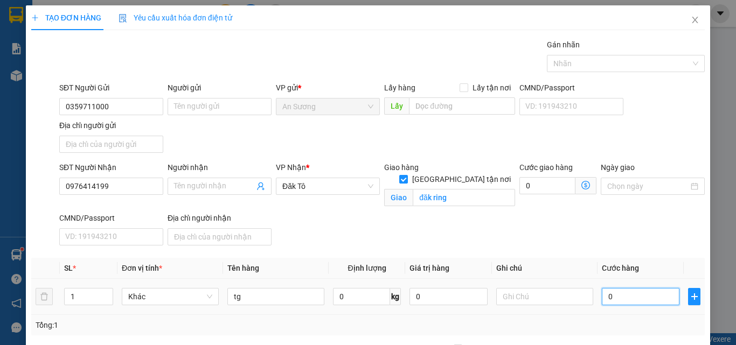
type input "5"
type input "50"
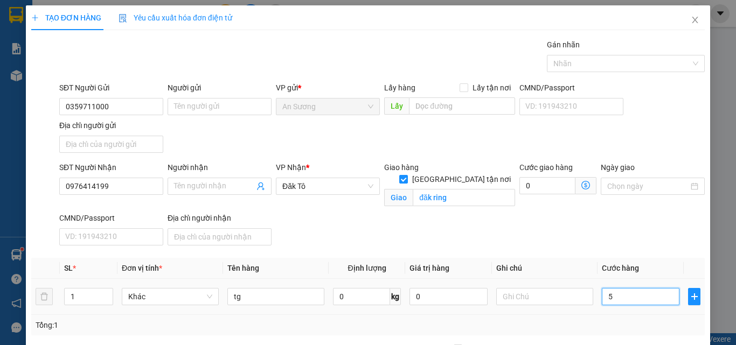
type input "50"
type input "50.000"
click at [613, 254] on div "Transit Pickup Surcharge Ids Transit Deliver Surcharge Ids Transit Deliver Surc…" at bounding box center [368, 252] width 674 height 427
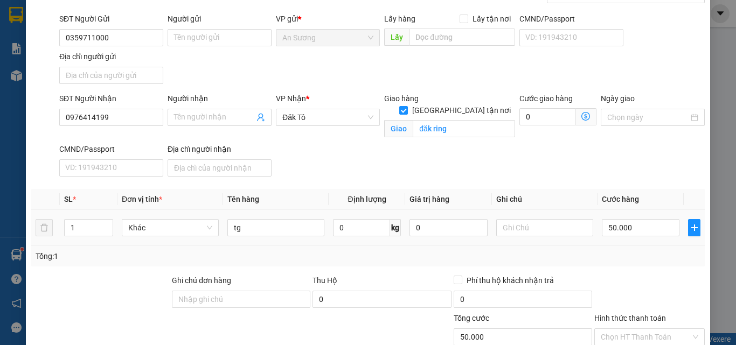
scroll to position [142, 0]
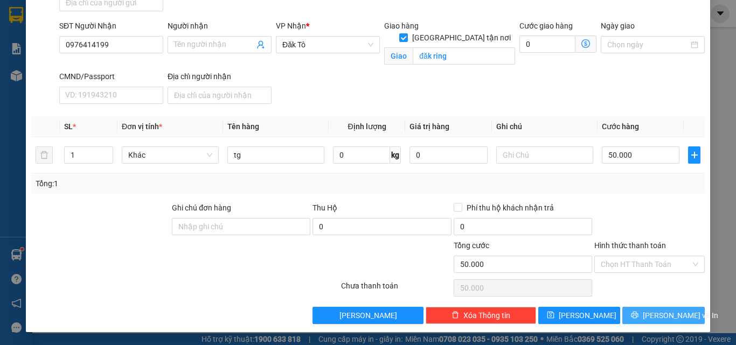
click at [646, 318] on button "[PERSON_NAME] và In" at bounding box center [663, 315] width 82 height 17
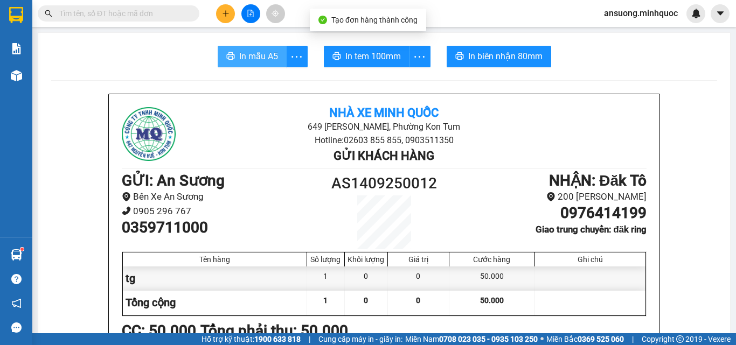
click at [258, 57] on span "In mẫu A5" at bounding box center [258, 56] width 39 height 13
click at [563, 315] on div at bounding box center [590, 303] width 110 height 24
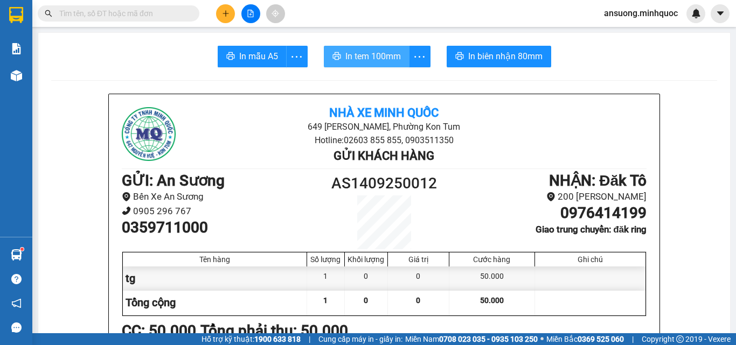
click at [392, 62] on span "In tem 100mm" at bounding box center [373, 56] width 56 height 13
click at [392, 60] on span "In tem 100mm" at bounding box center [373, 56] width 56 height 13
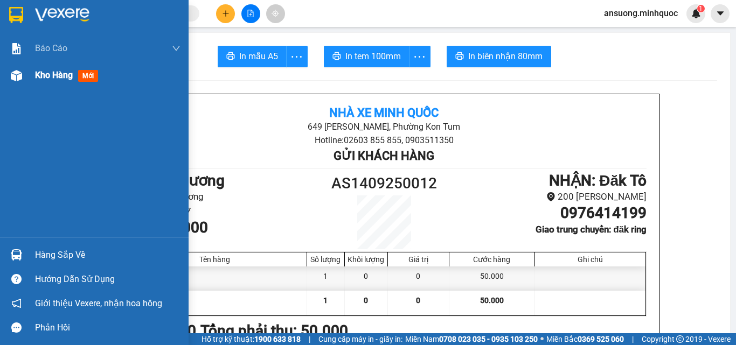
click at [19, 80] on img at bounding box center [16, 75] width 11 height 11
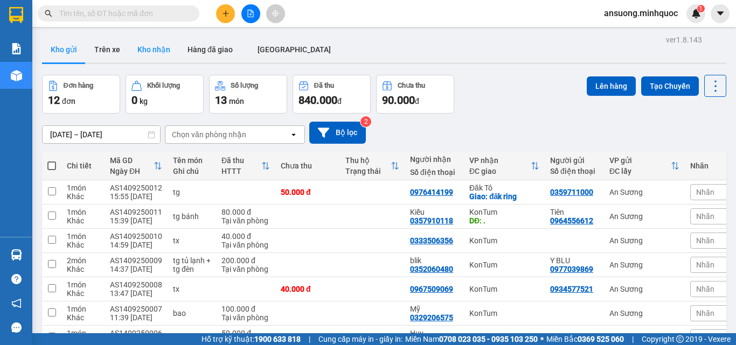
click at [151, 48] on button "Kho nhận" at bounding box center [154, 50] width 50 height 26
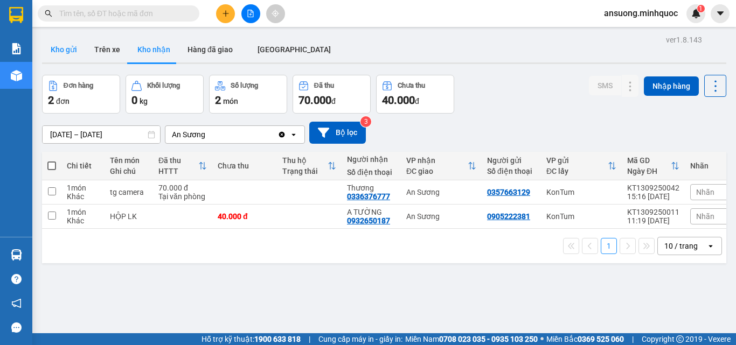
click at [63, 61] on button "Kho gửi" at bounding box center [64, 50] width 44 height 26
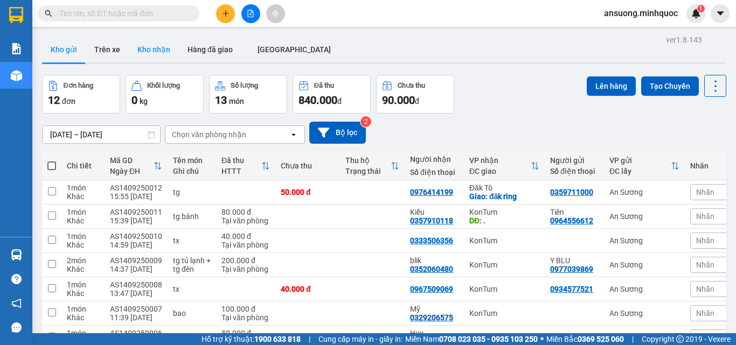
click at [154, 51] on button "Kho nhận" at bounding box center [154, 50] width 50 height 26
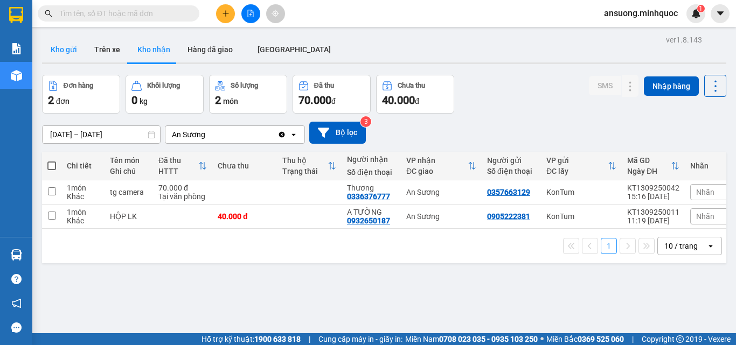
click at [65, 50] on button "Kho gửi" at bounding box center [64, 50] width 44 height 26
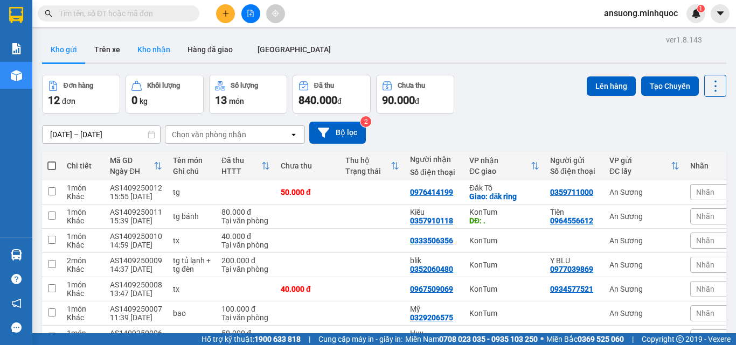
click at [167, 37] on button "Kho nhận" at bounding box center [154, 50] width 50 height 26
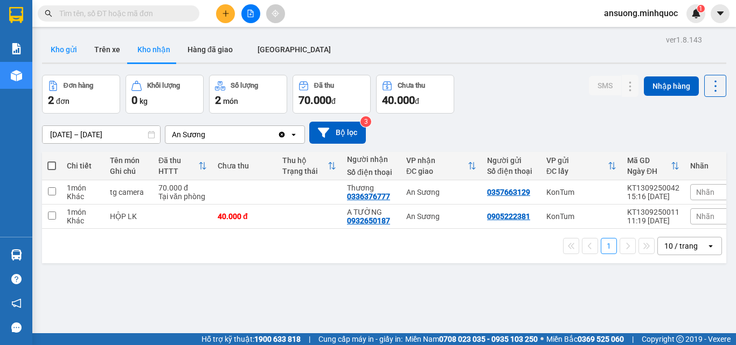
click at [72, 57] on button "Kho gửi" at bounding box center [64, 50] width 44 height 26
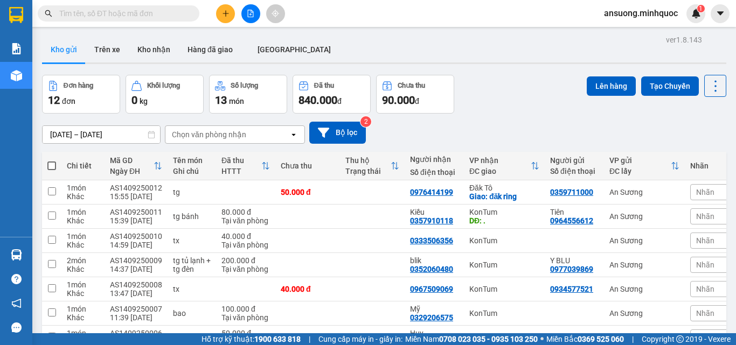
click at [548, 124] on div "12/09/2025 – 14/09/2025 Press the down arrow key to interact with the calendar …" at bounding box center [384, 133] width 684 height 22
click at [147, 52] on button "Kho nhận" at bounding box center [154, 50] width 50 height 26
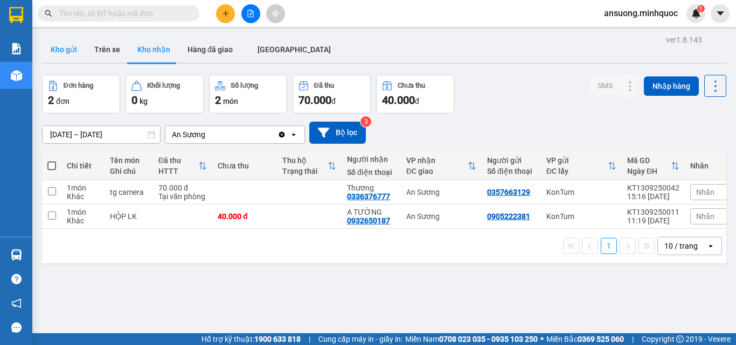
click at [53, 54] on button "Kho gửi" at bounding box center [64, 50] width 44 height 26
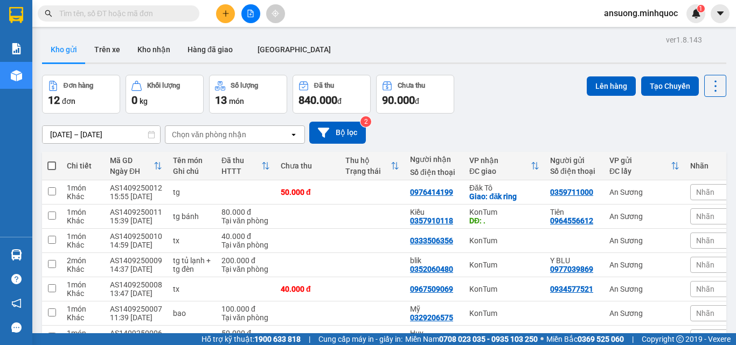
click at [487, 119] on div "12/09/2025 – 14/09/2025 Press the down arrow key to interact with the calendar …" at bounding box center [384, 133] width 684 height 38
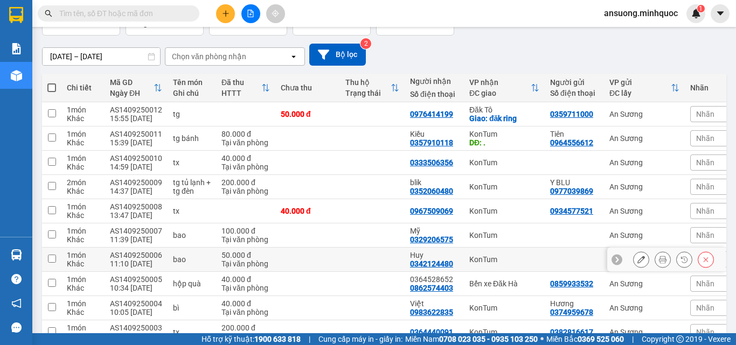
scroll to position [138, 0]
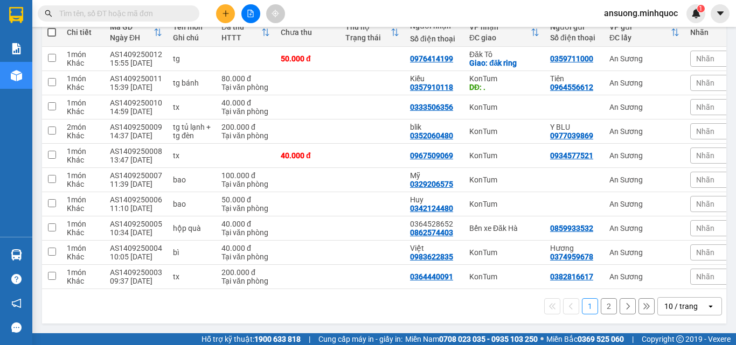
click at [685, 301] on div "10 / trang" at bounding box center [680, 306] width 33 height 11
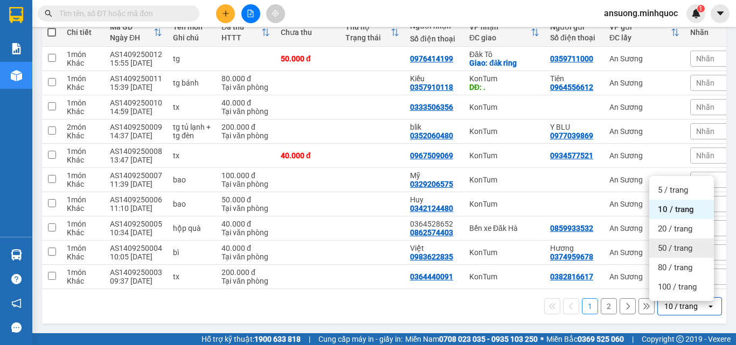
click at [677, 248] on span "50 / trang" at bounding box center [675, 248] width 34 height 11
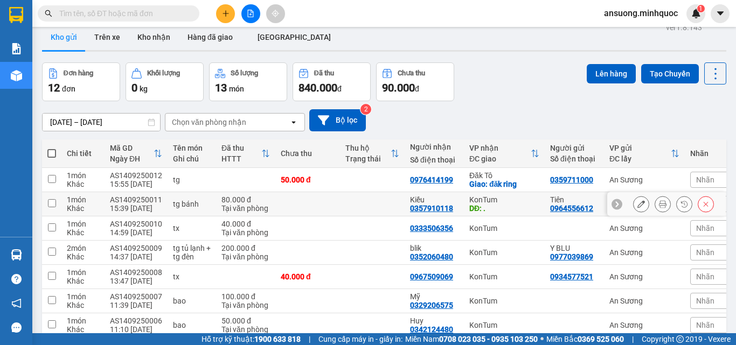
scroll to position [0, 0]
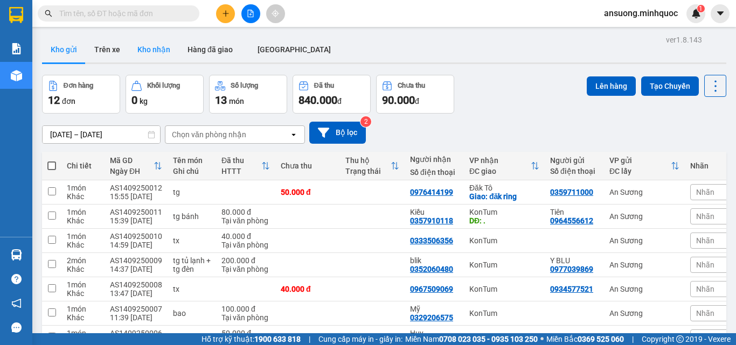
click at [165, 49] on button "Kho nhận" at bounding box center [154, 50] width 50 height 26
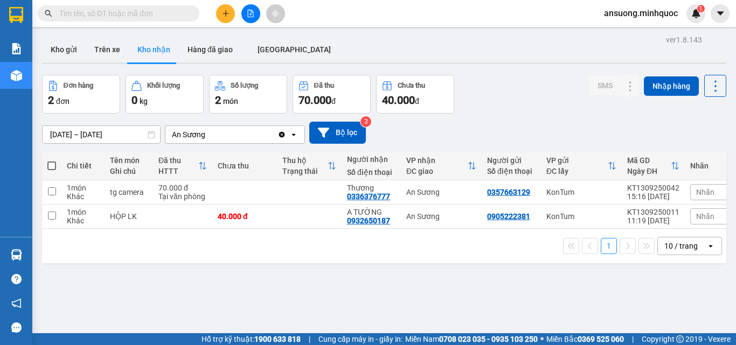
click at [268, 241] on div "1 10 / trang open" at bounding box center [384, 246] width 676 height 18
click at [276, 220] on td "40.000 đ" at bounding box center [244, 217] width 65 height 24
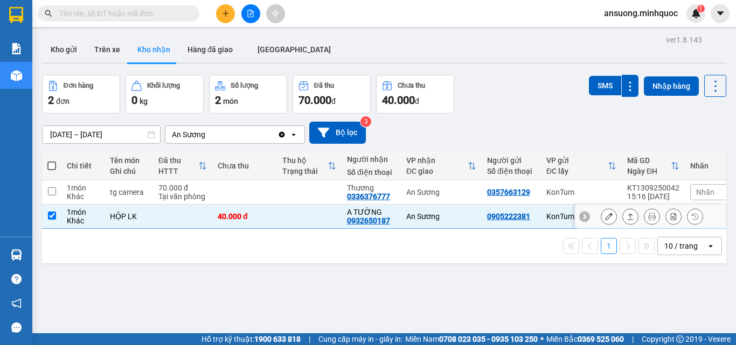
click at [282, 208] on td at bounding box center [309, 217] width 65 height 24
checkbox input "false"
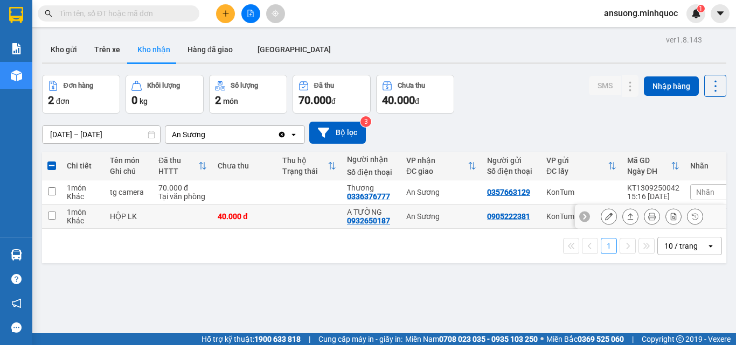
click at [297, 195] on td at bounding box center [309, 193] width 65 height 24
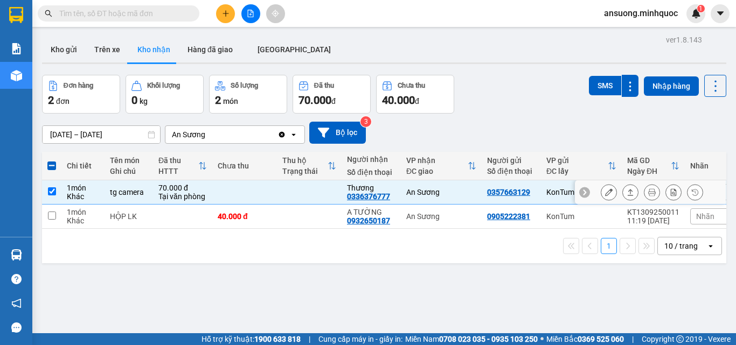
click at [297, 195] on td at bounding box center [309, 193] width 65 height 24
checkbox input "false"
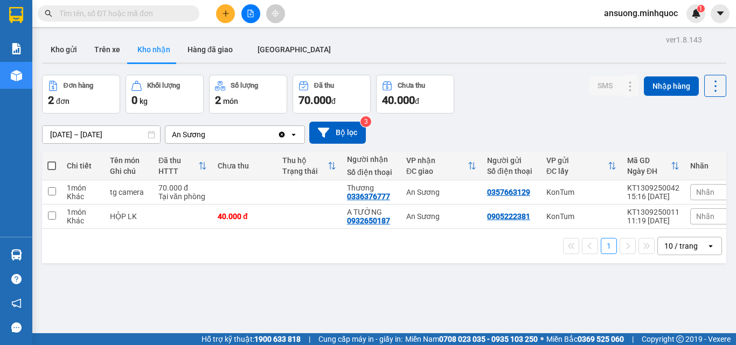
click at [517, 108] on div "Đơn hàng 2 đơn Khối lượng 0 kg Số lượng 2 món Đã thu 70.000 đ Chưa thu 40.000 đ…" at bounding box center [384, 94] width 684 height 39
click at [63, 50] on button "Kho gửi" at bounding box center [64, 50] width 44 height 26
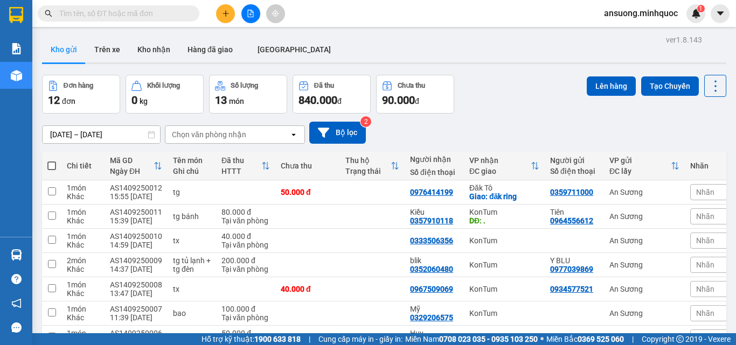
click at [512, 96] on div "Đơn hàng 12 đơn Khối lượng 0 kg Số lượng 13 món Đã thu 840.000 đ Chưa thu 90.00…" at bounding box center [384, 94] width 684 height 39
click at [160, 54] on button "Kho nhận" at bounding box center [154, 50] width 50 height 26
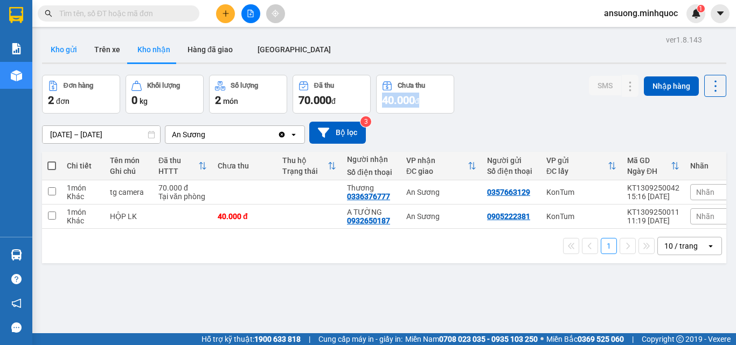
click at [73, 57] on button "Kho gửi" at bounding box center [64, 50] width 44 height 26
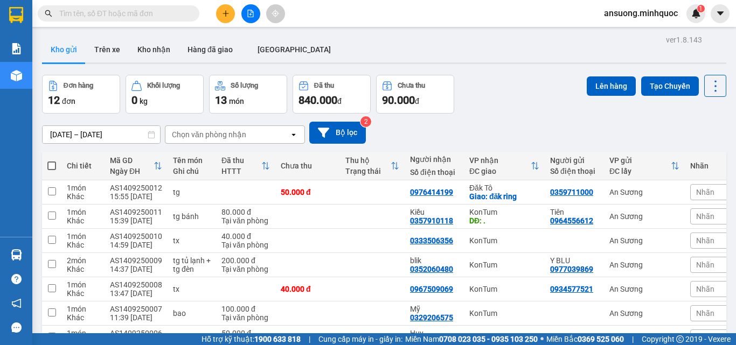
click at [559, 137] on div "12/09/2025 – 14/09/2025 Press the down arrow key to interact with the calendar …" at bounding box center [384, 133] width 684 height 22
click at [225, 18] on button at bounding box center [225, 13] width 19 height 19
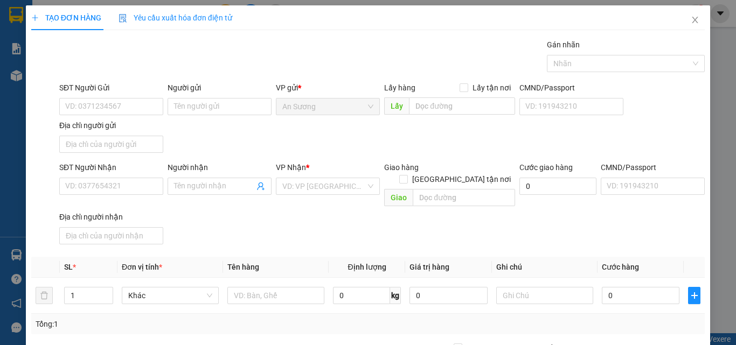
click at [106, 196] on div "SĐT Người Nhận VD: 0377654321" at bounding box center [111, 181] width 104 height 38
click at [107, 196] on div "SĐT Người Nhận VD: 0377654321" at bounding box center [111, 181] width 104 height 38
click at [111, 187] on input "SĐT Người Nhận" at bounding box center [111, 186] width 104 height 17
click at [180, 188] on input "Người nhận" at bounding box center [214, 187] width 80 height 12
click at [112, 183] on input "SĐT Người Nhận" at bounding box center [111, 186] width 104 height 17
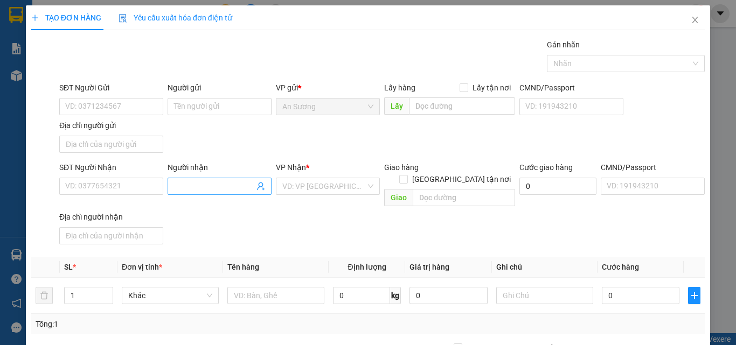
click at [179, 186] on input "Người nhận" at bounding box center [214, 187] width 80 height 12
type input "huy xe tải"
click at [257, 161] on form "SĐT Người Gửi VD: 0371234567 Người gửi Tên người gửi VP gửi * An Sương Lấy hàng…" at bounding box center [368, 165] width 674 height 167
click at [294, 183] on input "search" at bounding box center [324, 186] width 84 height 16
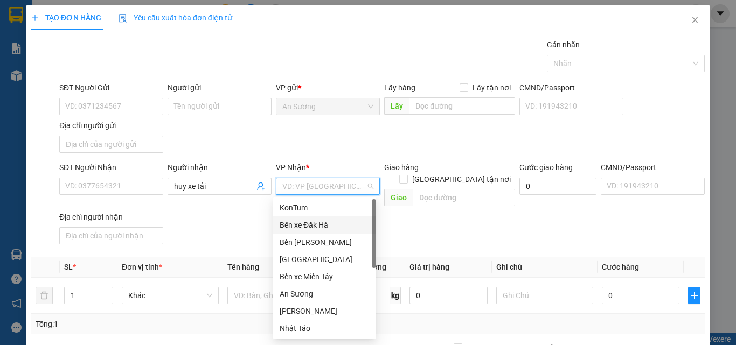
click at [312, 217] on div "Bến xe Đăk Hà" at bounding box center [324, 225] width 103 height 17
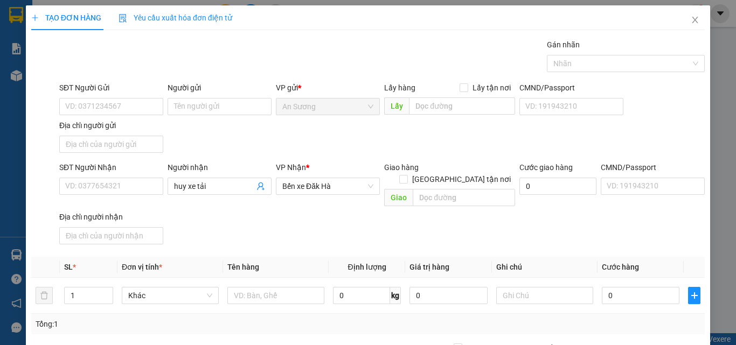
drag, startPoint x: 214, startPoint y: 237, endPoint x: 162, endPoint y: 295, distance: 78.2
click at [214, 239] on div "Transit Pickup Surcharge Ids Transit Deliver Surcharge Ids Transit Deliver Surc…" at bounding box center [368, 252] width 674 height 426
click at [108, 296] on span "down" at bounding box center [107, 299] width 6 height 6
click at [108, 288] on div at bounding box center [107, 296] width 12 height 16
click at [106, 292] on icon "up" at bounding box center [107, 294] width 4 height 4
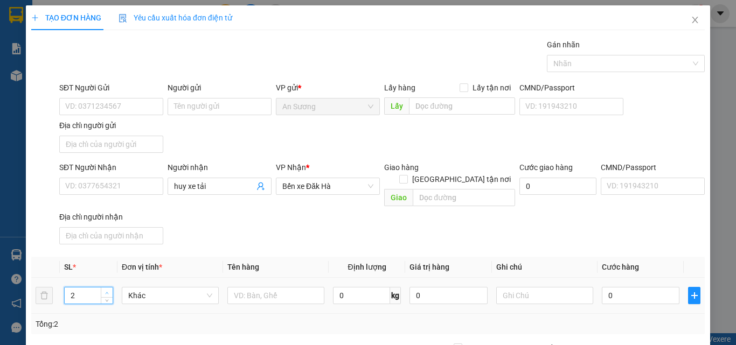
click at [104, 290] on span "up" at bounding box center [107, 293] width 6 height 6
click at [105, 292] on icon "up" at bounding box center [107, 294] width 4 height 4
type input "6"
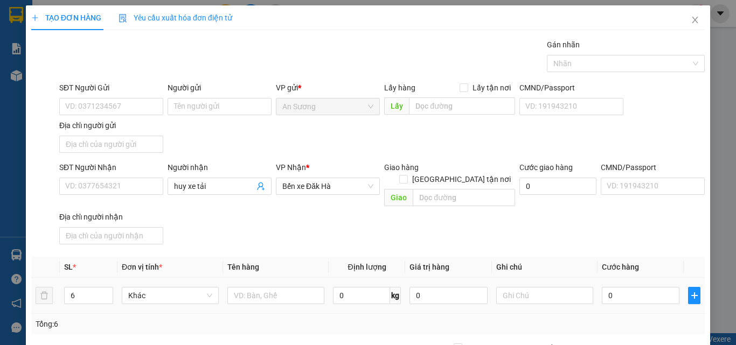
click at [212, 278] on td "Khác" at bounding box center [170, 296] width 106 height 36
click at [242, 287] on input "text" at bounding box center [275, 295] width 97 height 17
click at [299, 244] on div "Transit Pickup Surcharge Ids Transit Deliver Surcharge Ids Transit Deliver Surc…" at bounding box center [368, 252] width 674 height 426
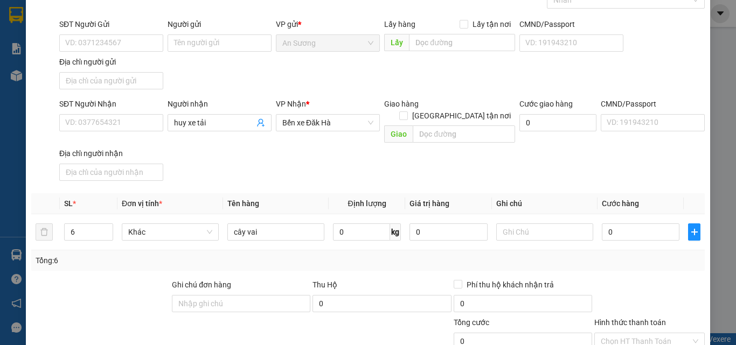
scroll to position [129, 0]
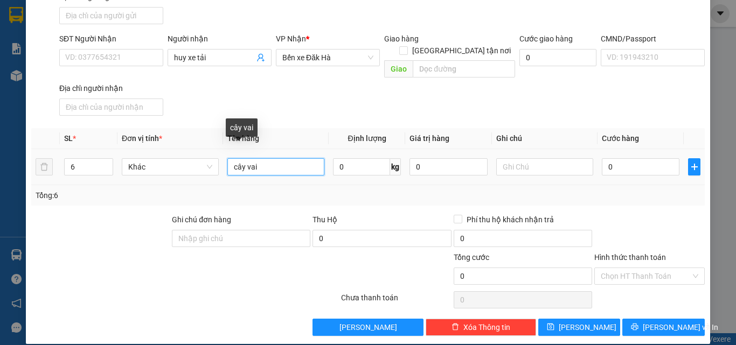
click at [258, 158] on input "cây vai" at bounding box center [275, 166] width 97 height 17
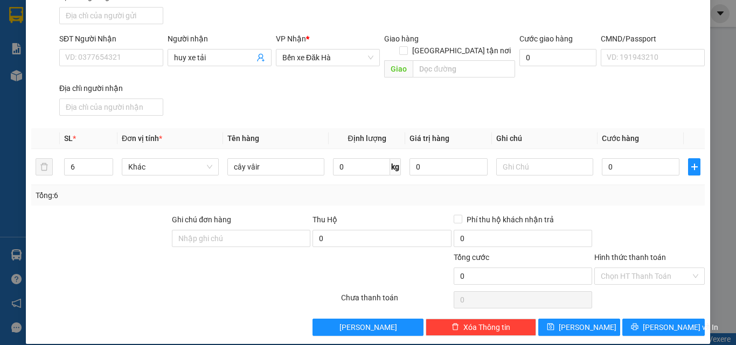
click at [439, 190] on div "Tổng: 6" at bounding box center [368, 196] width 665 height 12
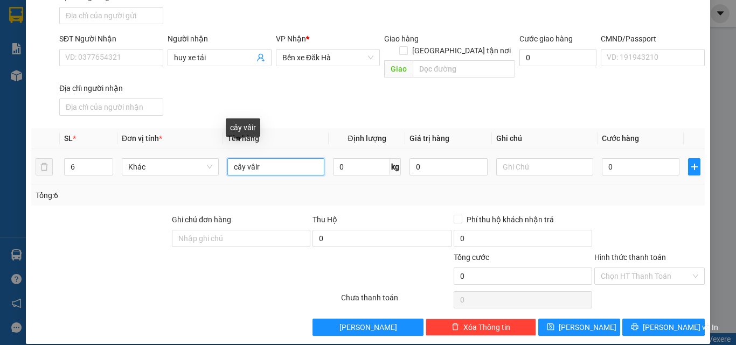
drag, startPoint x: 264, startPoint y: 159, endPoint x: 245, endPoint y: 159, distance: 18.9
click at [245, 159] on input "cây vâir" at bounding box center [275, 166] width 97 height 17
type input "cây vải"
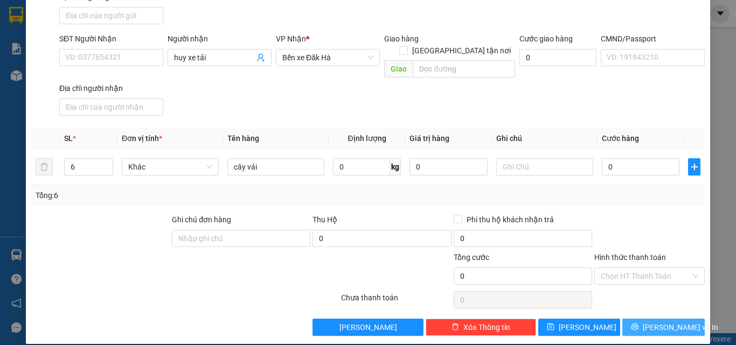
drag, startPoint x: 367, startPoint y: 185, endPoint x: 655, endPoint y: 323, distance: 319.1
click at [368, 190] on div "Tổng: 6" at bounding box center [368, 196] width 665 height 12
click at [632, 319] on button "[PERSON_NAME] và In" at bounding box center [663, 327] width 82 height 17
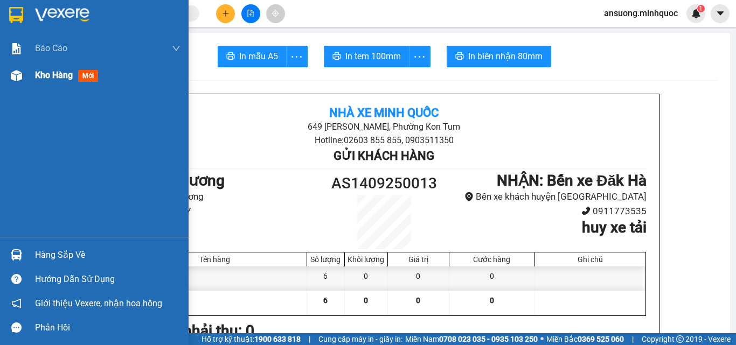
click at [12, 88] on div "Kho hàng mới" at bounding box center [94, 75] width 189 height 27
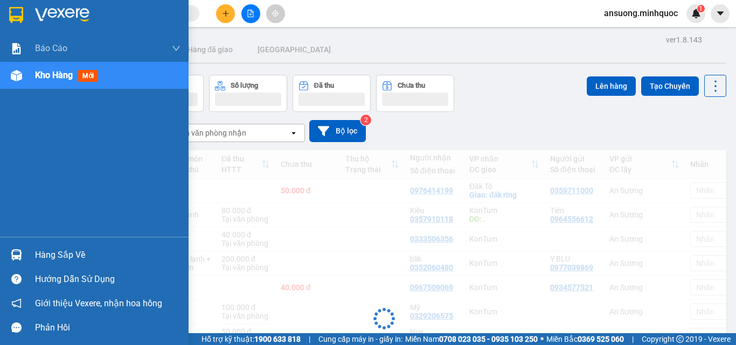
click at [15, 80] on img at bounding box center [16, 75] width 11 height 11
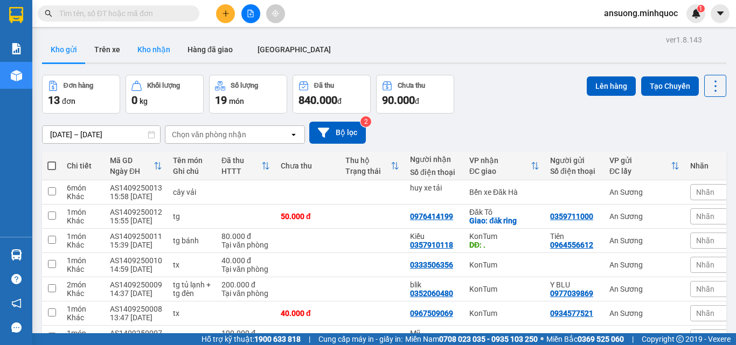
click at [150, 39] on button "Kho nhận" at bounding box center [154, 50] width 50 height 26
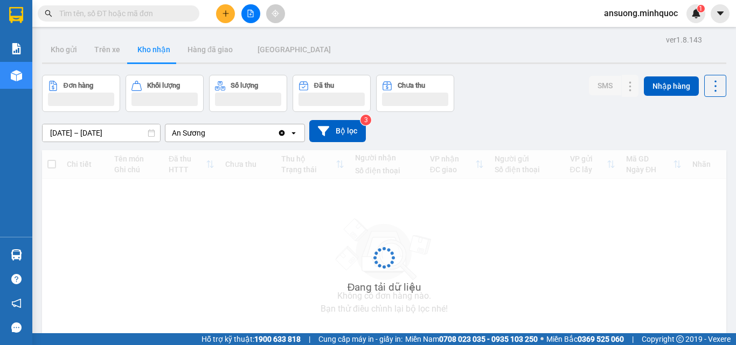
click at [150, 47] on button "Kho nhận" at bounding box center [154, 50] width 50 height 26
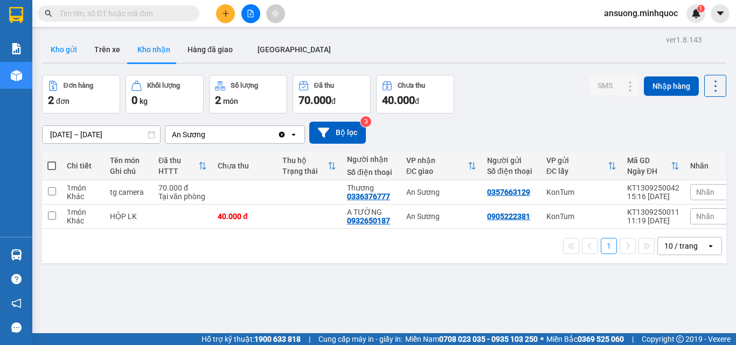
drag, startPoint x: 68, startPoint y: 39, endPoint x: 70, endPoint y: 50, distance: 11.5
click at [69, 44] on button "Kho gửi" at bounding box center [64, 50] width 44 height 26
click at [70, 51] on button "Kho gửi" at bounding box center [64, 50] width 44 height 26
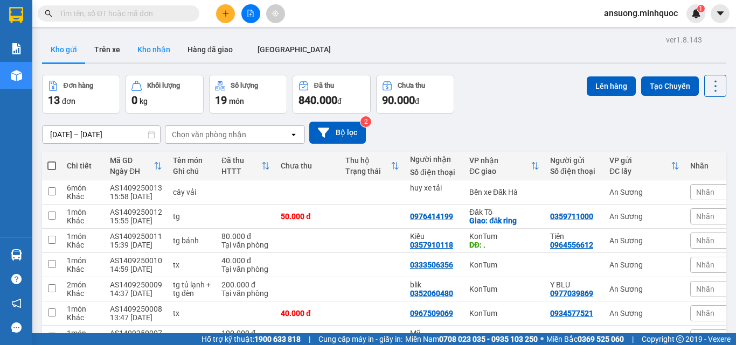
click at [150, 58] on button "Kho nhận" at bounding box center [154, 50] width 50 height 26
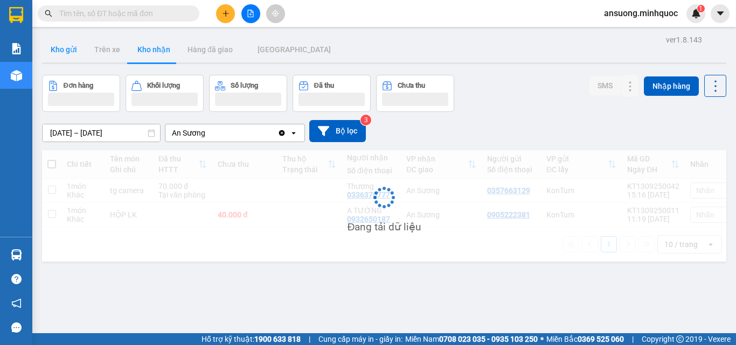
click at [67, 51] on button "Kho gửi" at bounding box center [64, 50] width 44 height 26
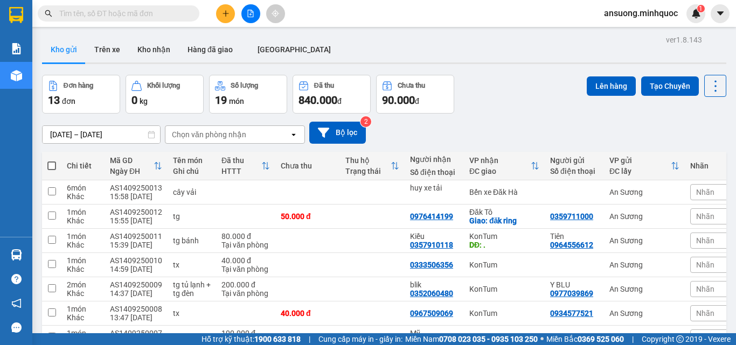
click at [501, 132] on div "12/09/2025 – 14/09/2025 Press the down arrow key to interact with the calendar …" at bounding box center [384, 133] width 684 height 22
click at [167, 56] on button "Kho nhận" at bounding box center [154, 50] width 50 height 26
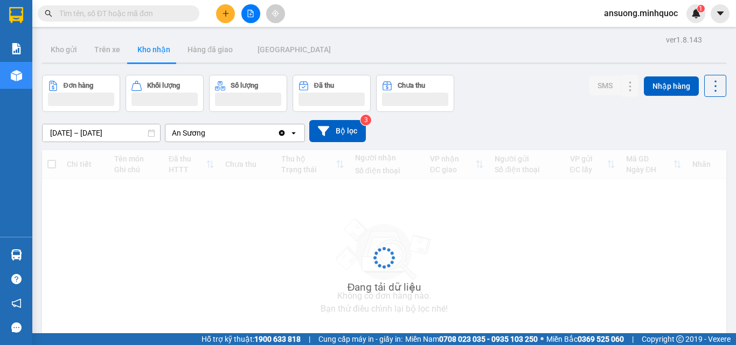
click at [158, 50] on button "Kho nhận" at bounding box center [154, 50] width 50 height 26
drag, startPoint x: 158, startPoint y: 50, endPoint x: 144, endPoint y: 73, distance: 26.9
click at [157, 50] on button "Kho nhận" at bounding box center [154, 50] width 50 height 26
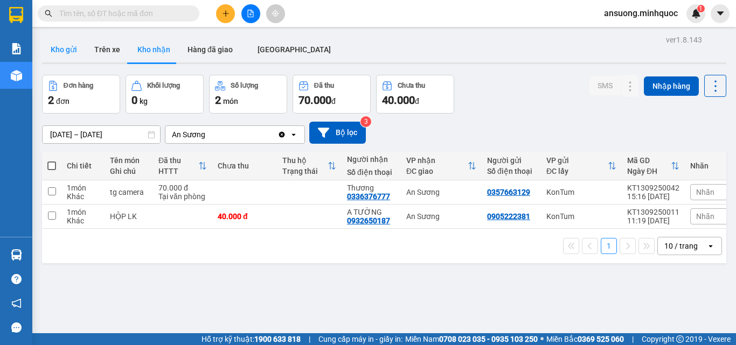
click at [57, 50] on button "Kho gửi" at bounding box center [64, 50] width 44 height 26
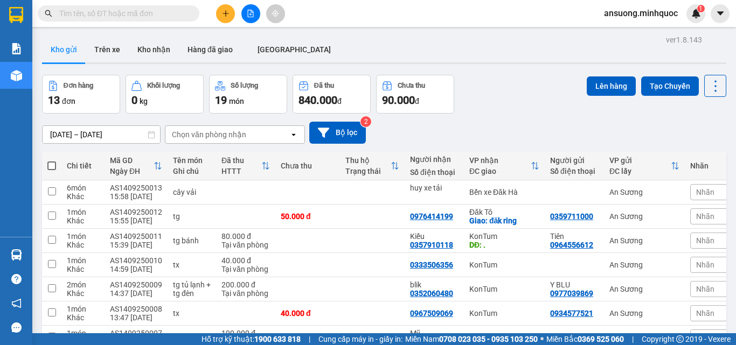
click at [536, 133] on div "12/09/2025 – 14/09/2025 Press the down arrow key to interact with the calendar …" at bounding box center [384, 133] width 684 height 22
click at [52, 162] on span at bounding box center [51, 166] width 9 height 9
click at [52, 161] on input "checkbox" at bounding box center [52, 161] width 0 height 0
checkbox input "true"
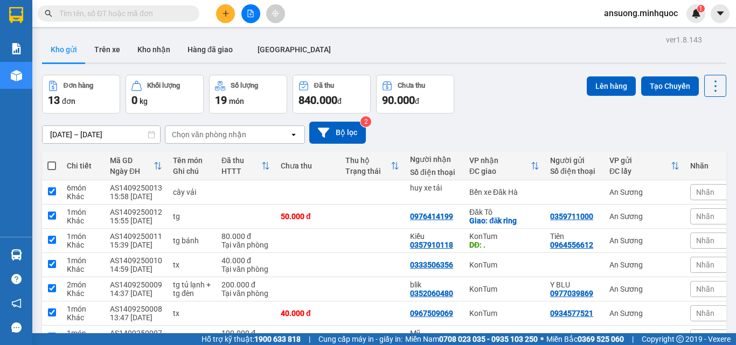
checkbox input "true"
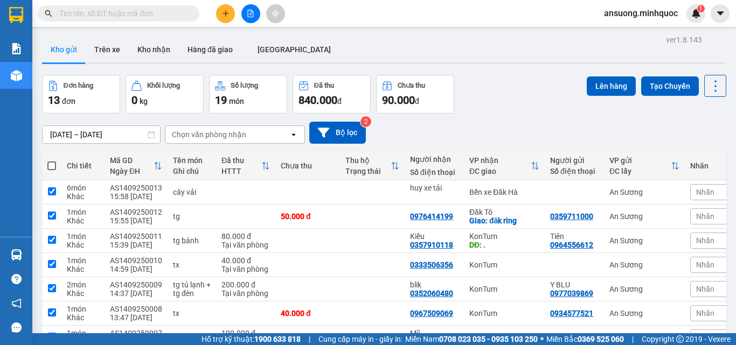
checkbox input "true"
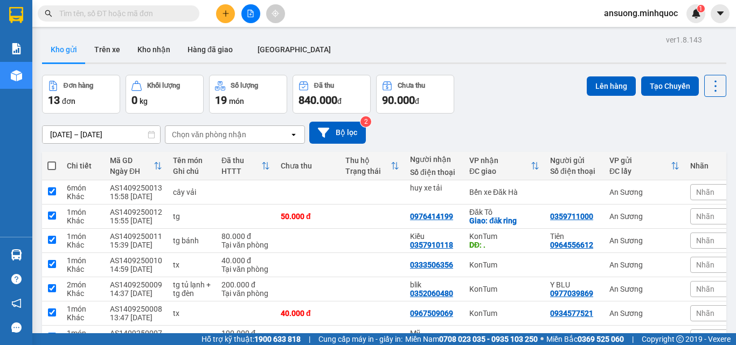
checkbox input "true"
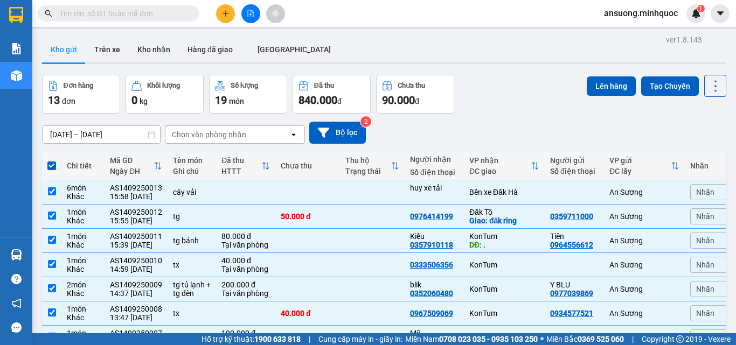
click at [590, 96] on div "Lên hàng Tạo Chuyến" at bounding box center [657, 94] width 140 height 39
click at [591, 92] on button "Lên hàng" at bounding box center [611, 86] width 49 height 19
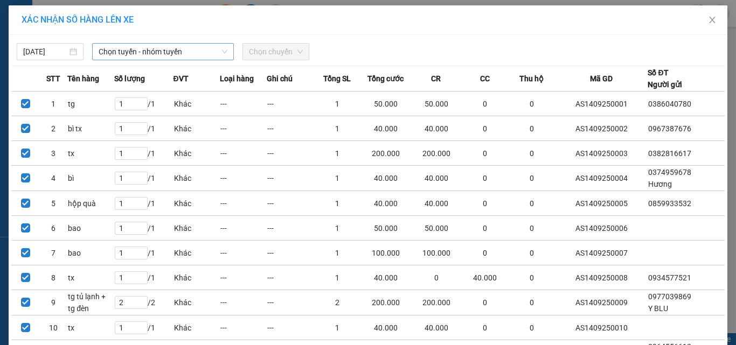
click at [145, 49] on span "Chọn tuyến - nhóm tuyến" at bounding box center [163, 52] width 129 height 16
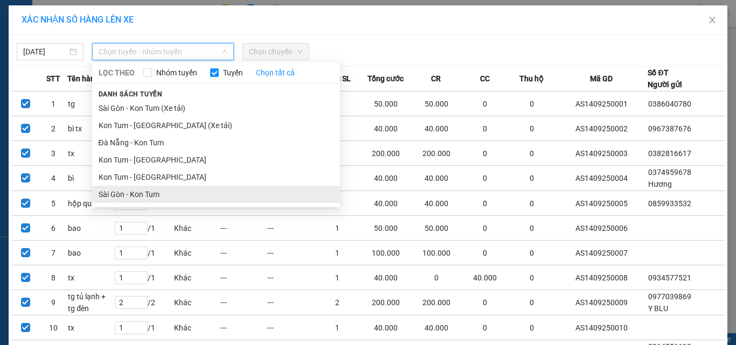
click at [144, 193] on li "Sài Gòn - Kon Tum" at bounding box center [216, 194] width 248 height 17
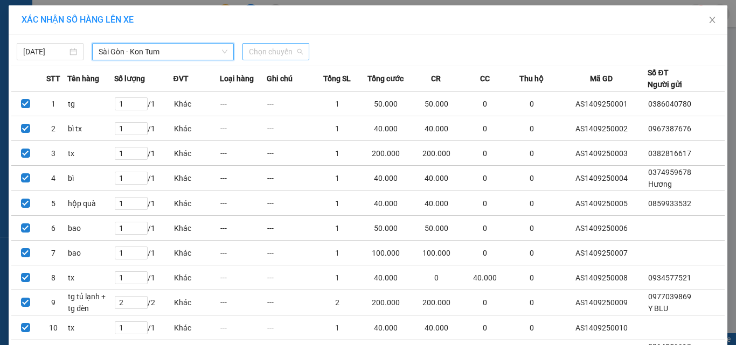
click at [259, 51] on span "Chọn chuyến" at bounding box center [276, 52] width 54 height 16
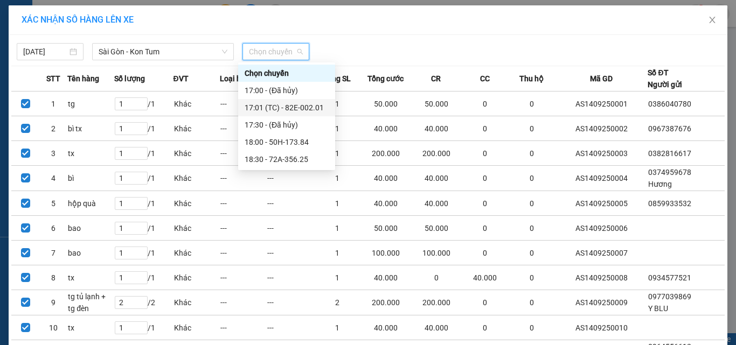
click at [299, 105] on div "17:01 (TC) - 82E-002.01" at bounding box center [287, 108] width 84 height 12
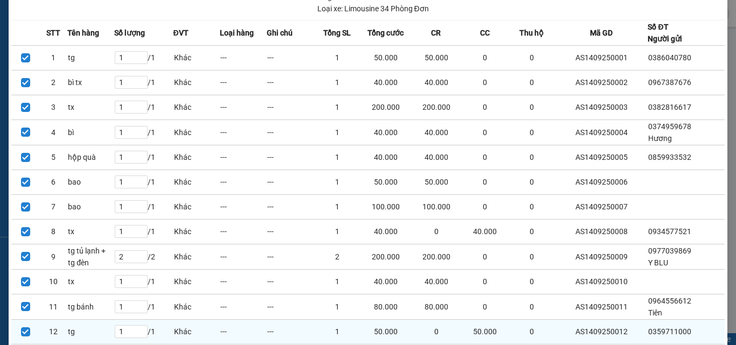
scroll to position [183, 0]
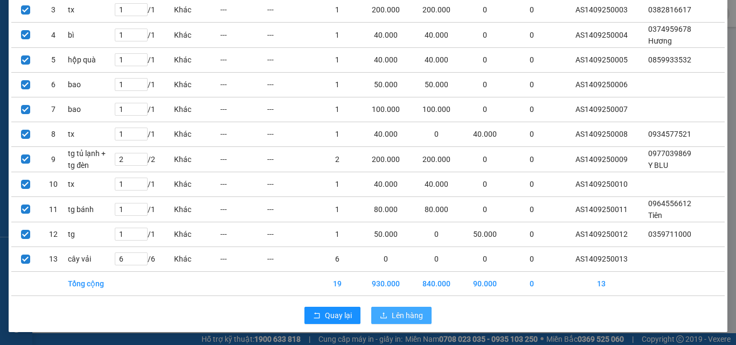
click at [398, 321] on div "Quay lại Lên hàng" at bounding box center [367, 316] width 713 height 28
click at [401, 316] on span "Lên hàng" at bounding box center [407, 316] width 31 height 12
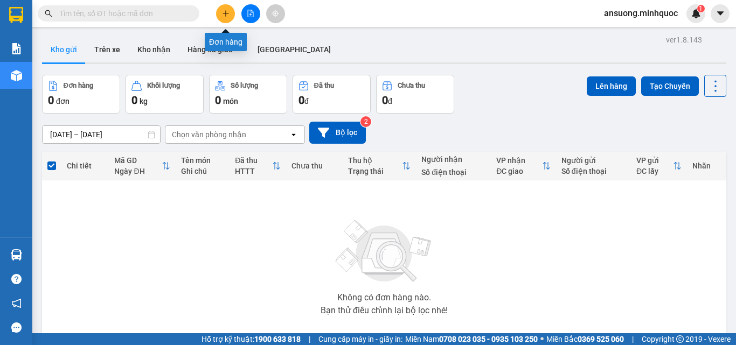
click at [228, 15] on icon "plus" at bounding box center [226, 14] width 8 height 8
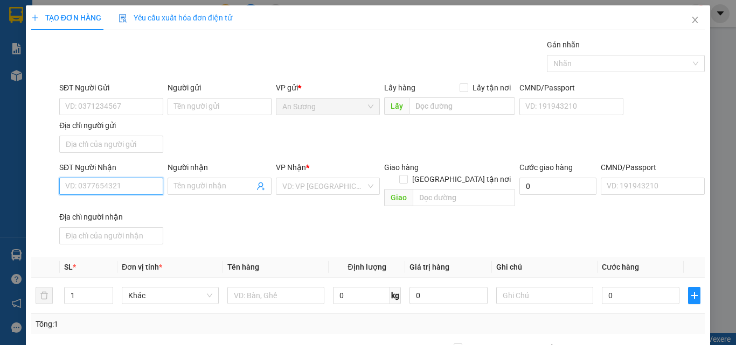
click at [85, 181] on input "SĐT Người Nhận" at bounding box center [111, 186] width 104 height 17
type input "0981500227"
click at [207, 206] on div "SĐT Người Nhận 0981500227 0981500227 Người nhận Tên người nhận VP Nhận * VD: VP…" at bounding box center [382, 205] width 650 height 87
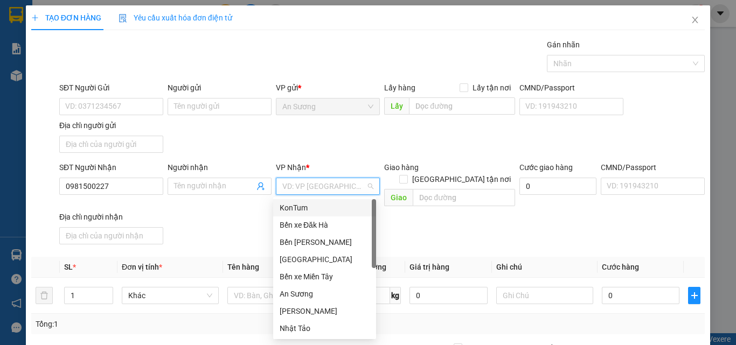
click at [296, 189] on input "search" at bounding box center [324, 186] width 84 height 16
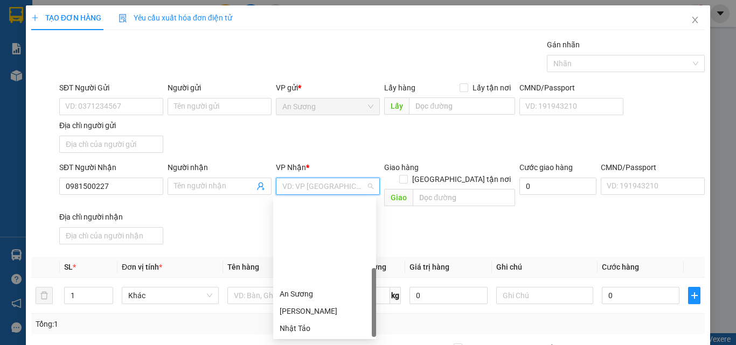
scroll to position [103, 0]
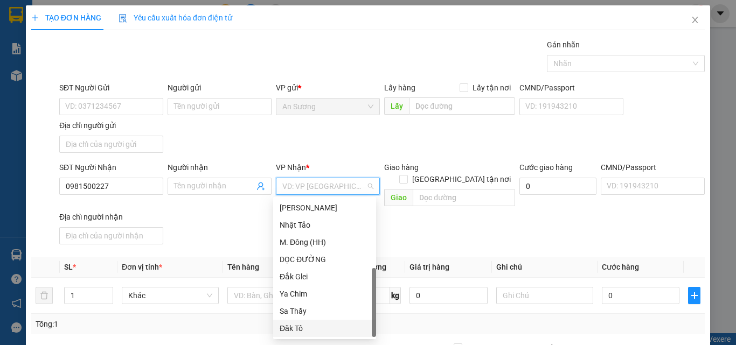
click at [295, 329] on div "Đăk Tô" at bounding box center [325, 329] width 90 height 12
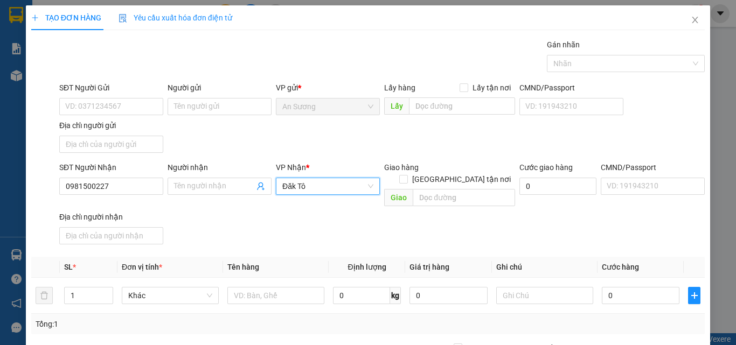
click at [241, 129] on div "SĐT Người Gửi VD: 0371234567 Người gửi Tên người gửi VP gửi * An Sương Lấy hàng…" at bounding box center [382, 119] width 650 height 75
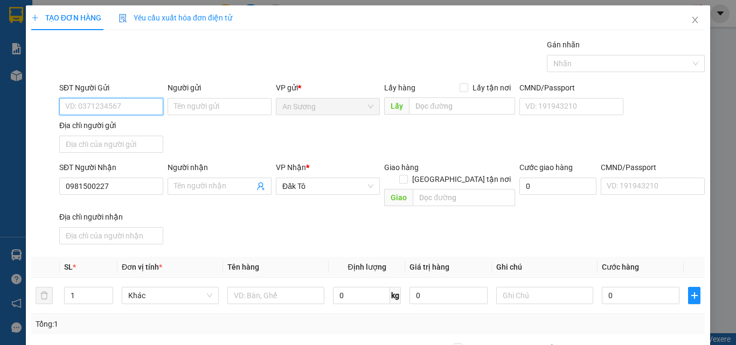
click at [112, 107] on input "SĐT Người Gửi" at bounding box center [111, 106] width 104 height 17
type input "0985300227"
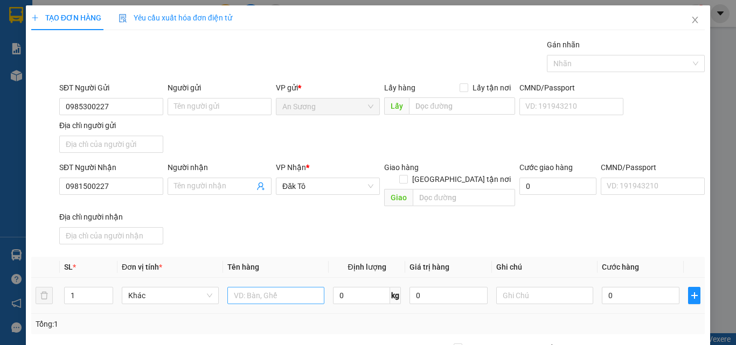
drag, startPoint x: 248, startPoint y: 295, endPoint x: 252, endPoint y: 286, distance: 9.9
click at [248, 296] on td at bounding box center [276, 296] width 106 height 36
click at [252, 287] on input "text" at bounding box center [275, 295] width 97 height 17
type input "VALI"
click at [297, 237] on div "SĐT Người Nhận 0981500227 Người nhận Tên người nhận VP Nhận * Đăk Tô Giao hàng …" at bounding box center [382, 205] width 650 height 87
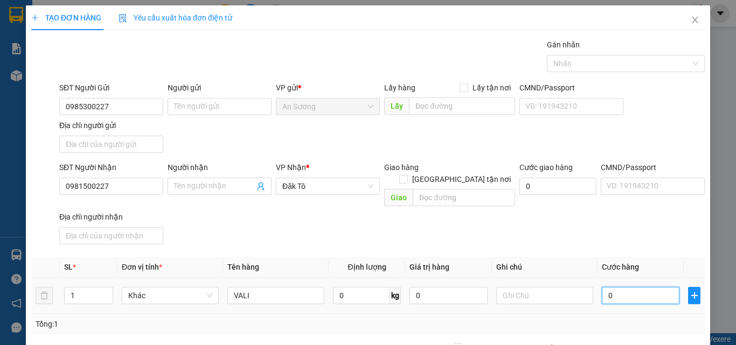
click at [633, 292] on input "0" at bounding box center [641, 295] width 78 height 17
type input "7"
type input "70"
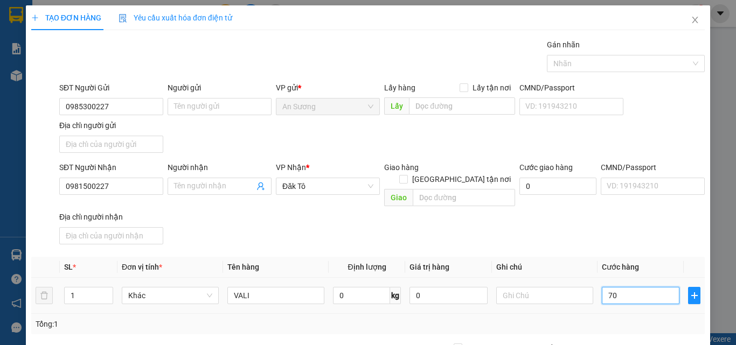
type input "70"
type input "70.000"
click at [643, 223] on div "SĐT Người Nhận 0981500227 Người nhận Tên người nhận VP Nhận * Đăk Tô Giao hàng …" at bounding box center [382, 205] width 650 height 87
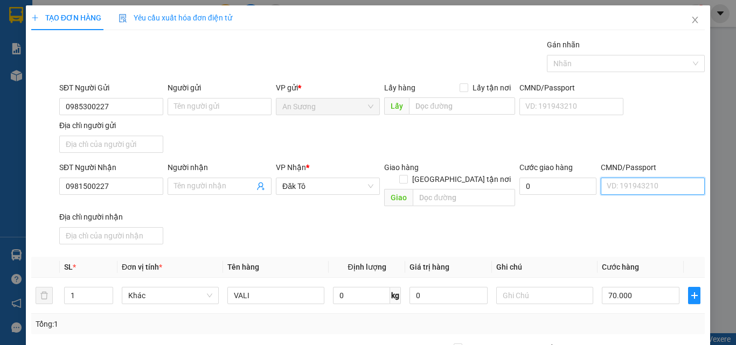
click at [641, 187] on input "CMND/Passport" at bounding box center [653, 186] width 104 height 17
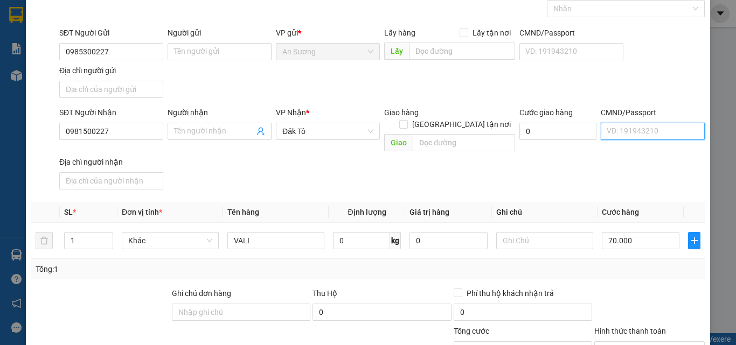
scroll to position [129, 0]
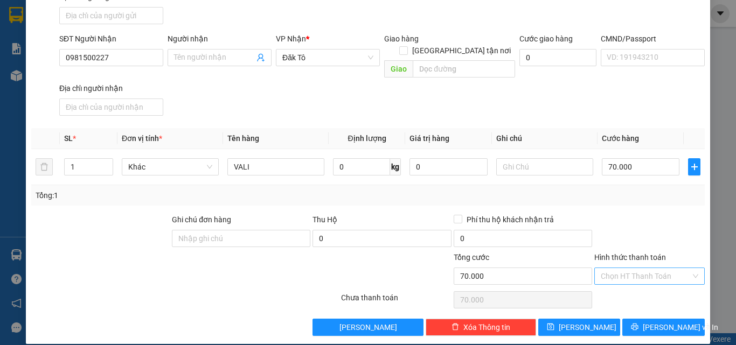
click at [633, 269] on input "Hình thức thanh toán" at bounding box center [646, 276] width 90 height 16
click at [622, 287] on div "Tại văn phòng" at bounding box center [643, 286] width 96 height 12
type input "0"
click at [596, 325] on div "TẠO ĐƠN HÀNG Yêu cầu xuất hóa đơn điện tử Transit Pickup Surcharge Ids Transit …" at bounding box center [368, 111] width 684 height 468
click at [637, 323] on span "printer" at bounding box center [635, 327] width 8 height 9
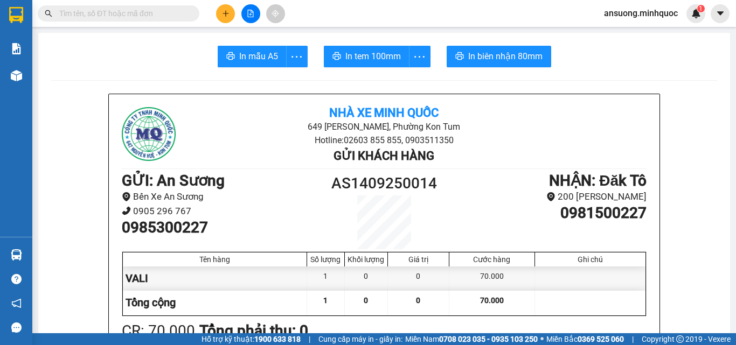
click at [217, 15] on button at bounding box center [225, 13] width 19 height 19
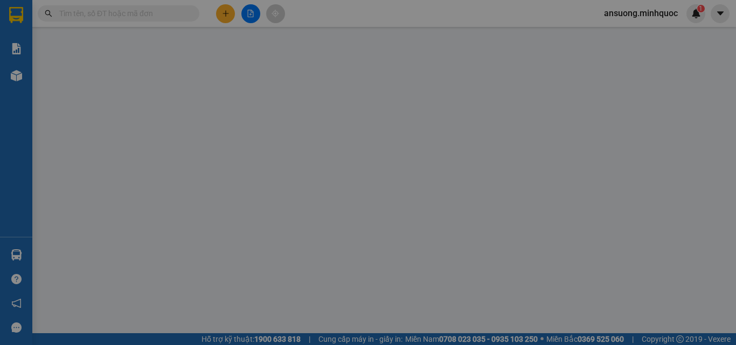
click at [218, 14] on span "Yêu cầu xuất hóa đơn điện tử" at bounding box center [176, 17] width 114 height 9
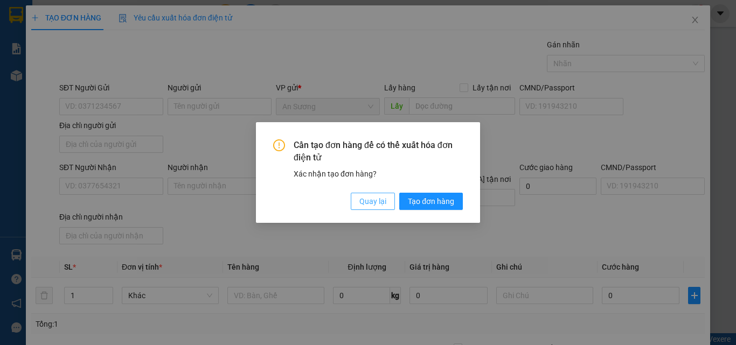
click at [352, 202] on button "Quay lại" at bounding box center [373, 201] width 44 height 17
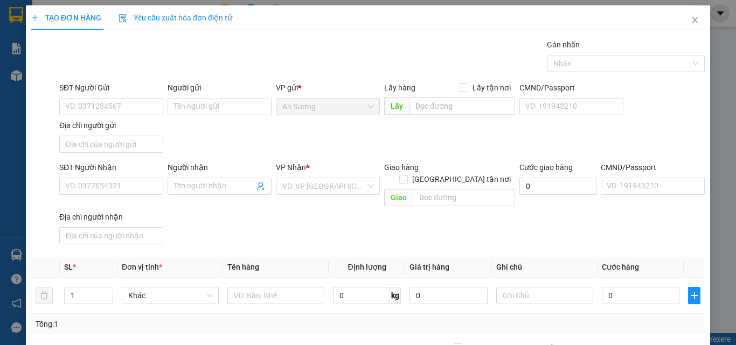
click at [104, 196] on div "SĐT Người Nhận VD: 0377654321" at bounding box center [111, 181] width 104 height 38
click at [109, 191] on input "SĐT Người Nhận" at bounding box center [111, 186] width 104 height 17
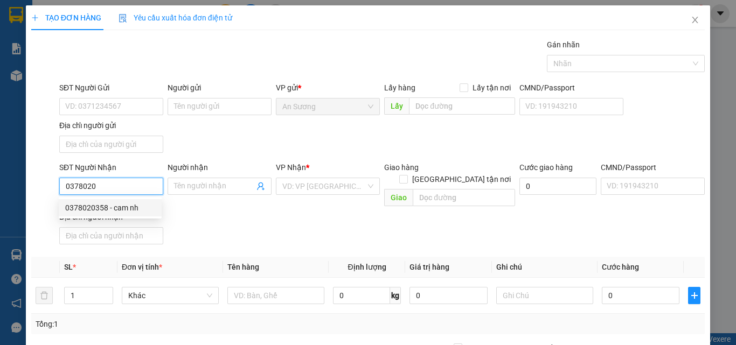
click at [109, 202] on div "0378020358 - cam nh" at bounding box center [110, 208] width 90 height 12
type input "0378020358"
type input "cam nh"
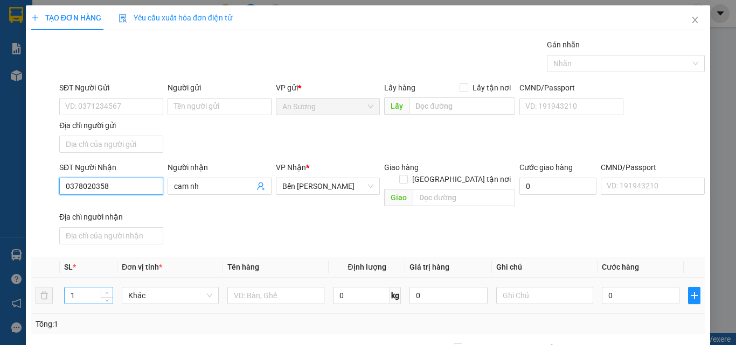
type input "0378020358"
click at [107, 292] on icon "up" at bounding box center [107, 294] width 4 height 4
type input "4"
click at [107, 290] on span "up" at bounding box center [107, 293] width 6 height 6
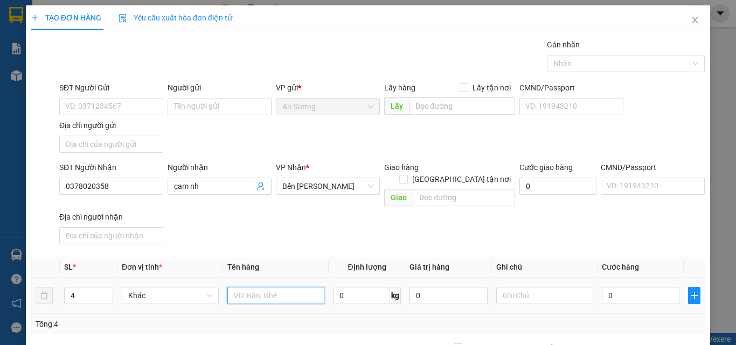
click at [255, 287] on input "text" at bounding box center [275, 295] width 97 height 17
type input "TG CAM"
drag, startPoint x: 292, startPoint y: 218, endPoint x: 305, endPoint y: 220, distance: 13.2
click at [305, 220] on div "SĐT Người Nhận 0378020358 Người nhận cam nh VP Nhận * Bến Xe Ngọc Hồi Giao hàng…" at bounding box center [382, 205] width 650 height 87
click at [598, 285] on td "0" at bounding box center [641, 296] width 86 height 36
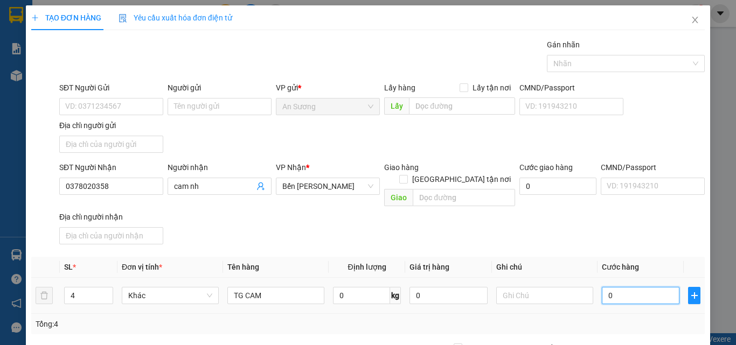
type input "2"
type input "20"
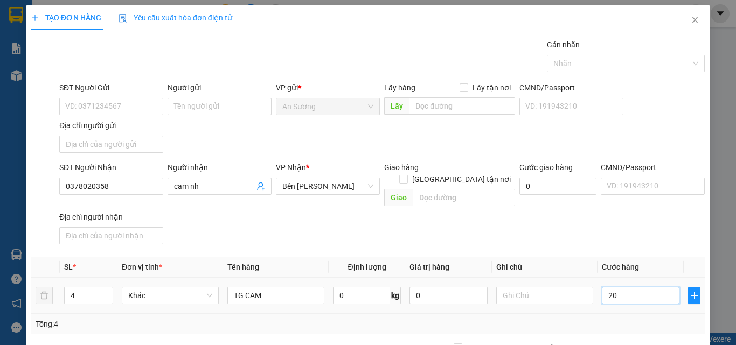
type input "20"
type input "200"
type input "200.000"
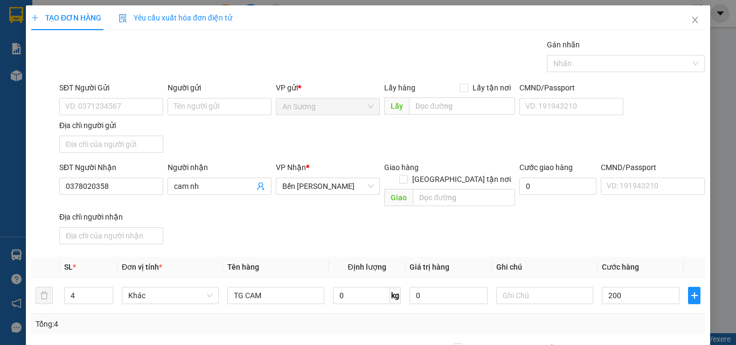
type input "200.000"
click at [638, 223] on div "SĐT Người Nhận 0378020358 Người nhận cam nh VP Nhận * Bến Xe Ngọc Hồi Giao hàng…" at bounding box center [382, 205] width 650 height 87
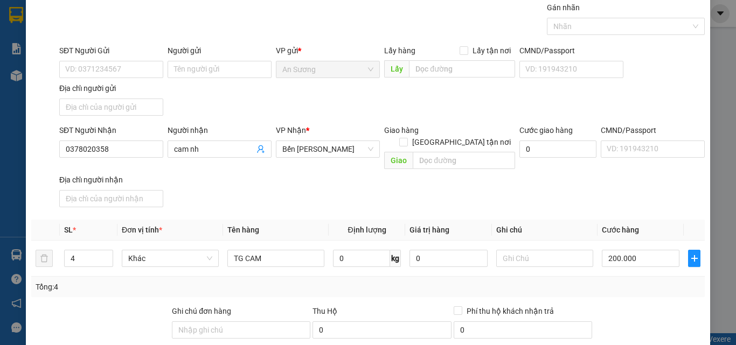
scroll to position [129, 0]
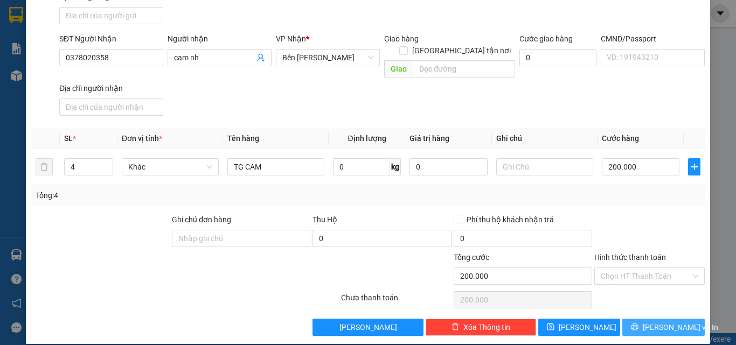
click at [657, 322] on span "[PERSON_NAME] và In" at bounding box center [680, 328] width 75 height 12
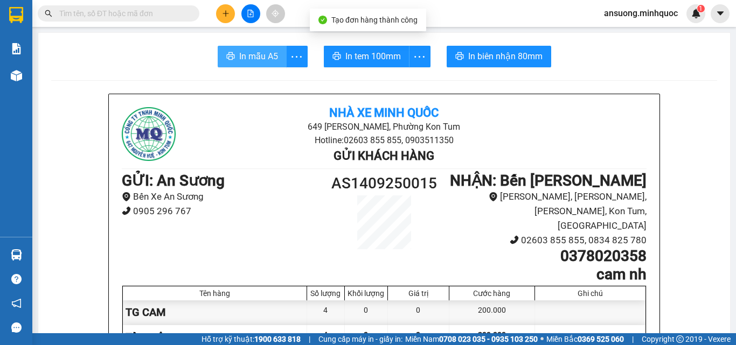
click at [264, 51] on span "In mẫu A5" at bounding box center [258, 56] width 39 height 13
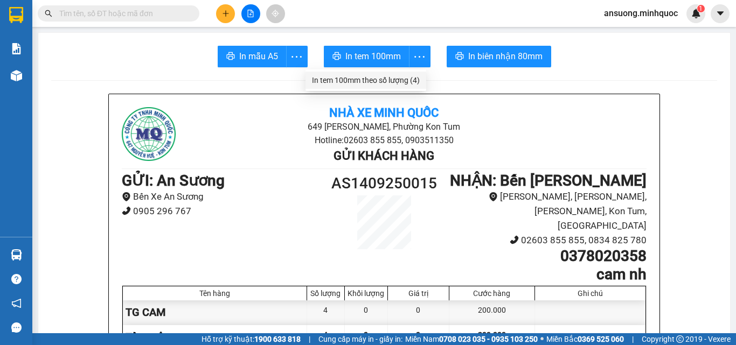
click at [410, 72] on li "In tem 100mm theo số lượng (4)" at bounding box center [366, 80] width 121 height 17
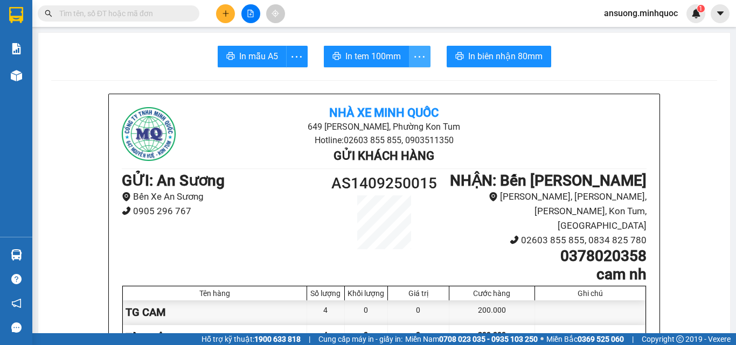
click at [418, 63] on icon "more" at bounding box center [419, 56] width 13 height 13
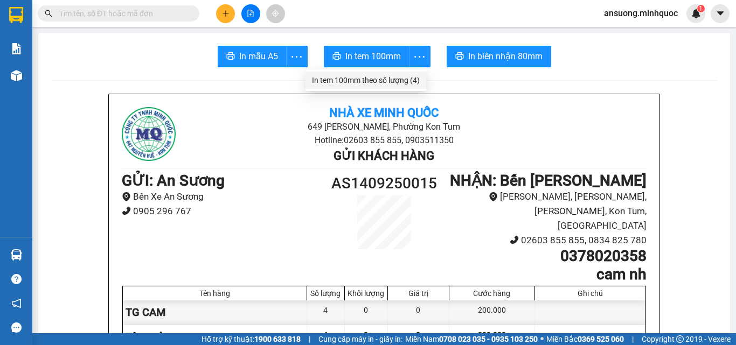
click at [401, 86] on div "In tem 100mm theo số lượng (4)" at bounding box center [366, 80] width 108 height 12
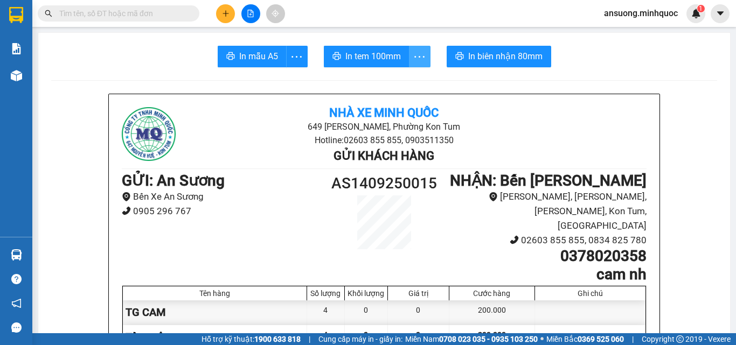
click at [419, 57] on icon "more" at bounding box center [419, 57] width 10 height 2
click at [403, 82] on div "In tem 100mm theo số lượng (4)" at bounding box center [366, 80] width 108 height 12
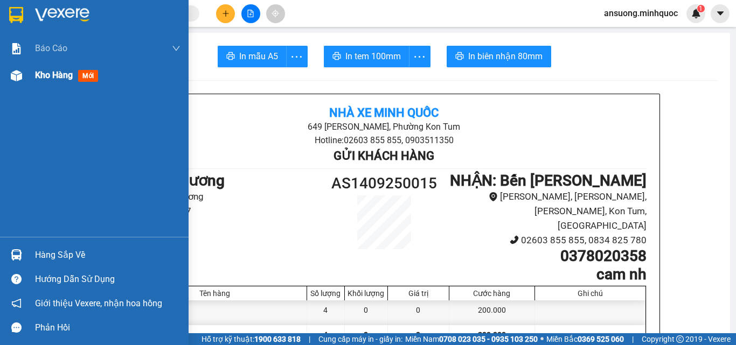
drag, startPoint x: 0, startPoint y: 72, endPoint x: 24, endPoint y: 86, distance: 27.7
click at [0, 73] on div "Kho hàng mới" at bounding box center [94, 75] width 189 height 27
click at [24, 85] on div at bounding box center [16, 75] width 19 height 19
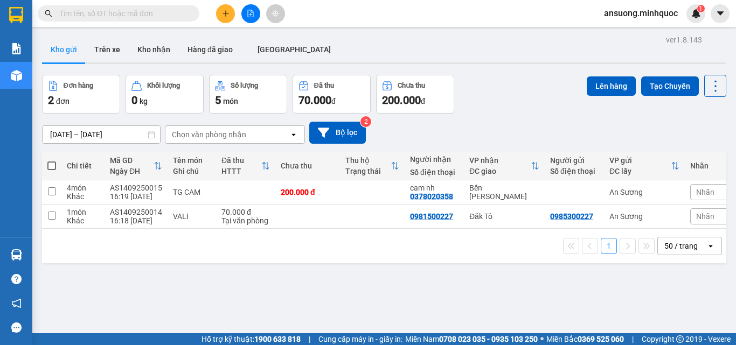
click at [221, 11] on button at bounding box center [225, 13] width 19 height 19
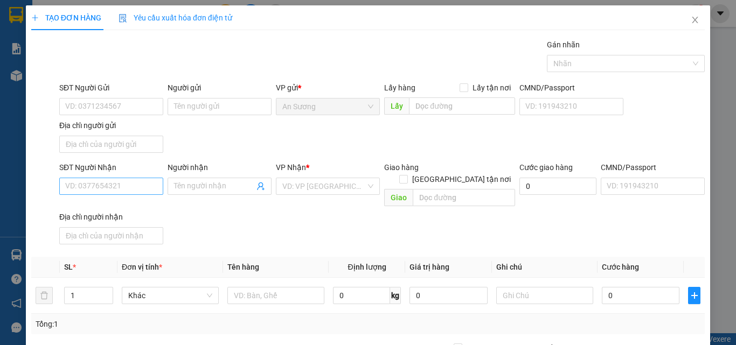
drag, startPoint x: 95, startPoint y: 198, endPoint x: 102, endPoint y: 181, distance: 18.1
click at [99, 183] on div "SĐT Người Nhận VD: 0377654321" at bounding box center [111, 181] width 104 height 38
click at [102, 181] on input "SĐT Người Nhận" at bounding box center [111, 186] width 104 height 17
click at [89, 192] on input "SĐT Người Nhận" at bounding box center [111, 186] width 104 height 17
click at [86, 195] on input "SĐT Người Nhận" at bounding box center [111, 186] width 104 height 17
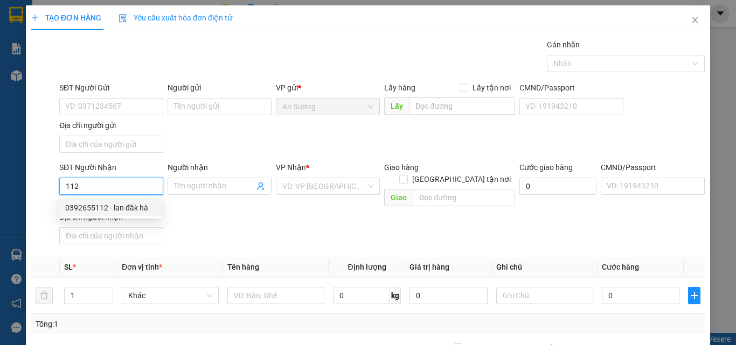
click at [127, 202] on div "0392655112 - lan đăk hà" at bounding box center [110, 208] width 90 height 12
type input "0392655112"
type input "lan đăk hà"
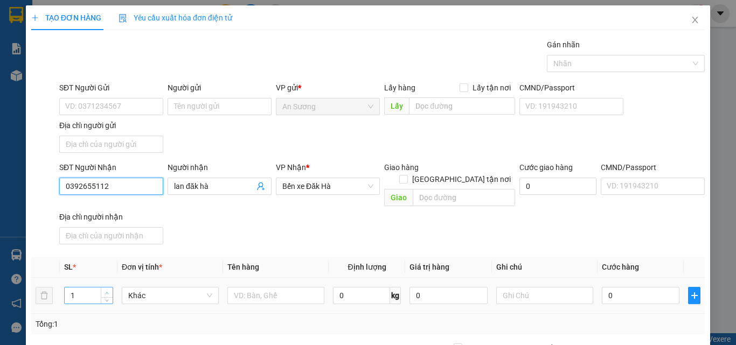
type input "0392655112"
click at [111, 288] on span "Increase Value" at bounding box center [107, 293] width 12 height 10
click at [112, 288] on span "Increase Value" at bounding box center [107, 293] width 12 height 10
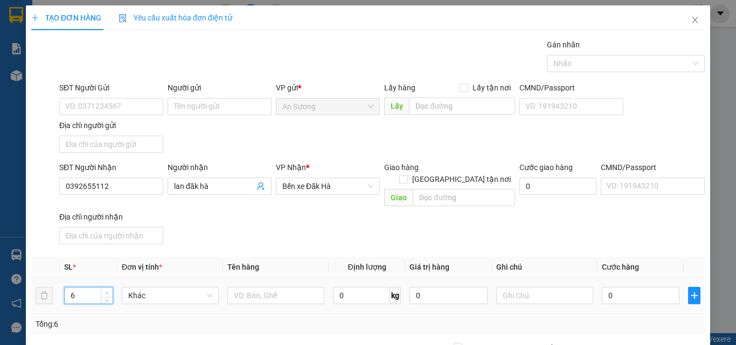
click at [112, 288] on span "Increase Value" at bounding box center [107, 293] width 12 height 10
click at [243, 289] on input "text" at bounding box center [275, 295] width 97 height 17
type input "5"
click at [106, 297] on icon "down" at bounding box center [107, 299] width 4 height 4
click at [273, 292] on input "text" at bounding box center [275, 295] width 97 height 17
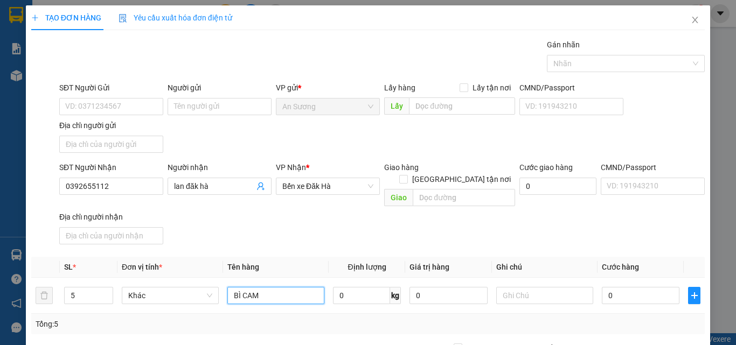
type input "BÌ CAM"
drag, startPoint x: 318, startPoint y: 247, endPoint x: 497, endPoint y: 308, distance: 189.2
click at [330, 257] on tr "SL * Đơn vị tính * Tên hàng Định lượng Giá trị hàng Ghi chú Cước hàng" at bounding box center [368, 267] width 674 height 21
drag, startPoint x: 615, startPoint y: 300, endPoint x: 630, endPoint y: 294, distance: 15.7
click at [625, 296] on td "0" at bounding box center [641, 296] width 86 height 36
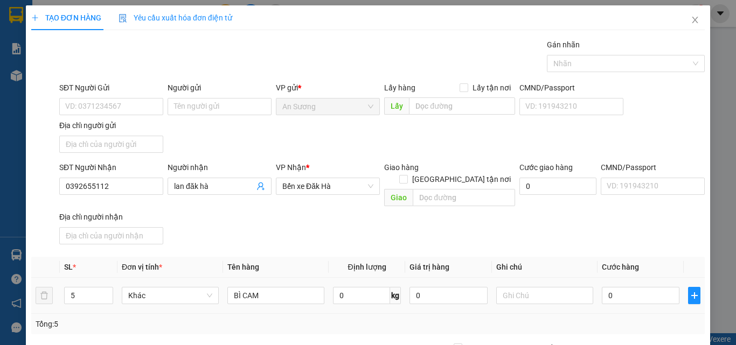
click at [630, 293] on div "0" at bounding box center [641, 296] width 78 height 22
click at [634, 287] on input "0" at bounding box center [641, 295] width 78 height 17
type input "2"
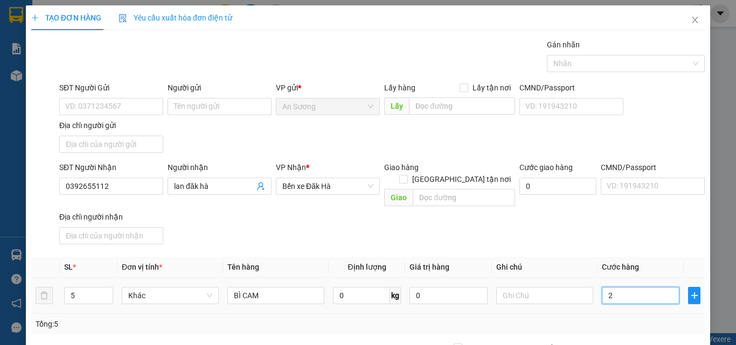
type input "20"
type input "200"
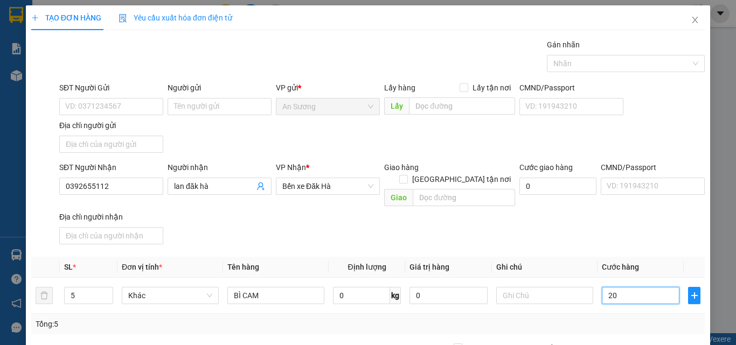
type input "200"
type input "200.000"
drag, startPoint x: 639, startPoint y: 226, endPoint x: 636, endPoint y: 246, distance: 20.7
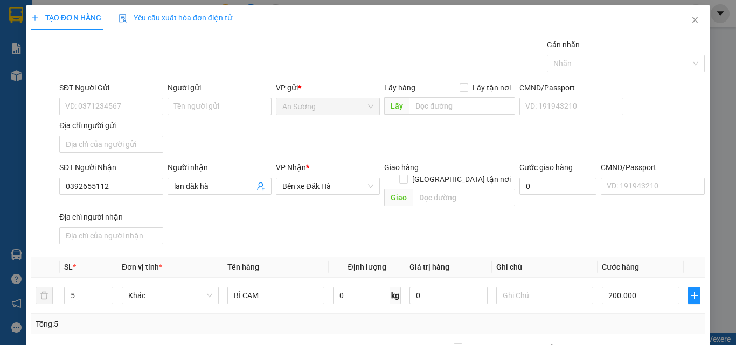
click at [636, 230] on div "SĐT Người Nhận 0392655112 Người nhận lan đăk hà VP Nhận * Bến xe Đăk Hà Giao hà…" at bounding box center [382, 205] width 650 height 87
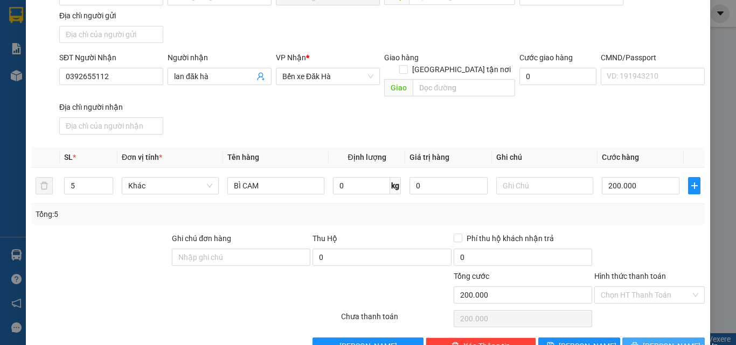
scroll to position [129, 0]
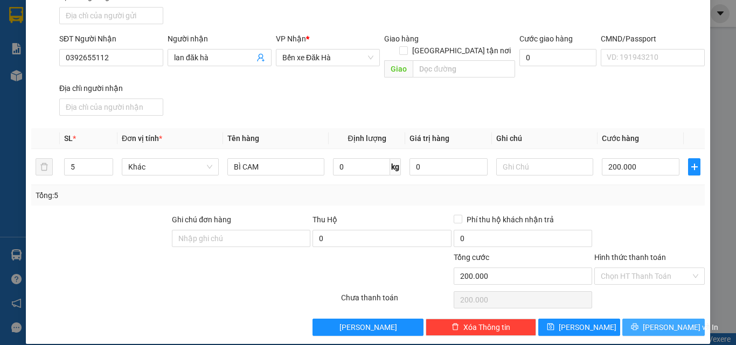
click at [646, 319] on button "[PERSON_NAME] và In" at bounding box center [663, 327] width 82 height 17
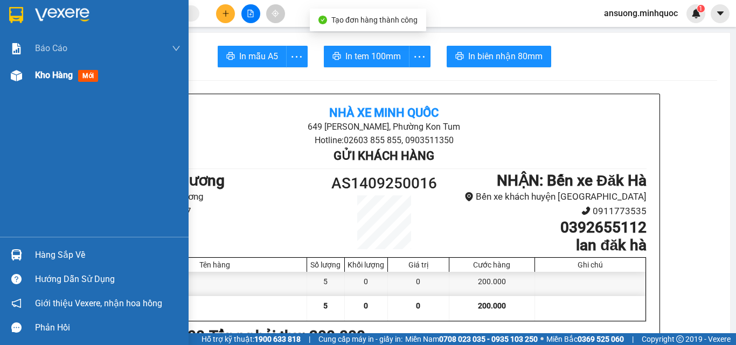
click at [0, 65] on div "Kho hàng mới" at bounding box center [94, 75] width 189 height 27
drag, startPoint x: 24, startPoint y: 84, endPoint x: 146, endPoint y: 131, distance: 131.0
click at [25, 85] on div at bounding box center [16, 75] width 19 height 19
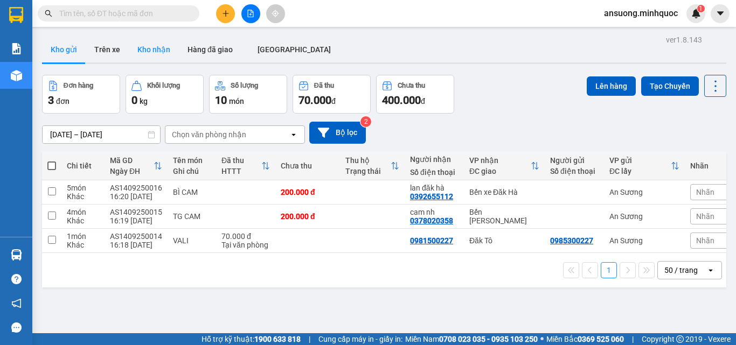
click at [147, 52] on button "Kho nhận" at bounding box center [154, 50] width 50 height 26
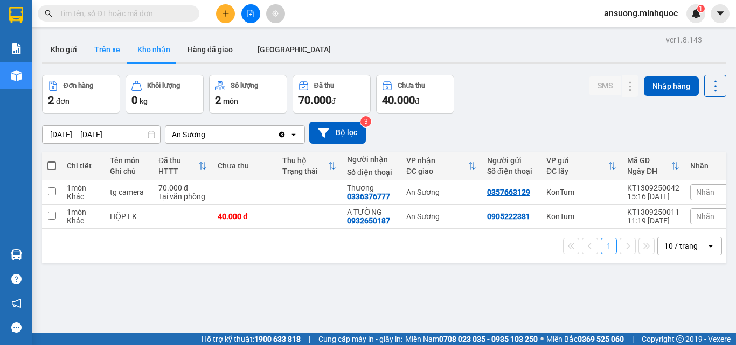
click at [90, 43] on button "Trên xe" at bounding box center [107, 50] width 43 height 26
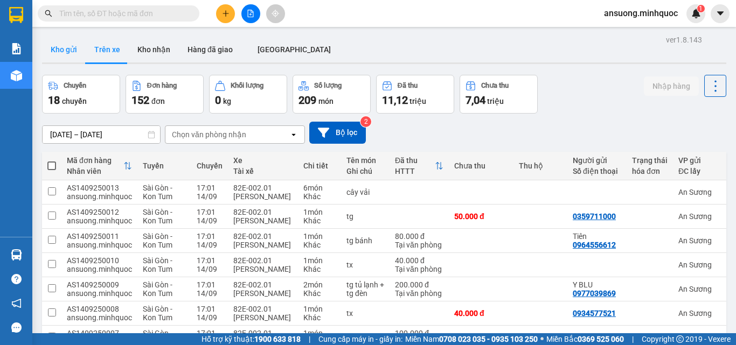
click at [75, 58] on button "Kho gửi" at bounding box center [64, 50] width 44 height 26
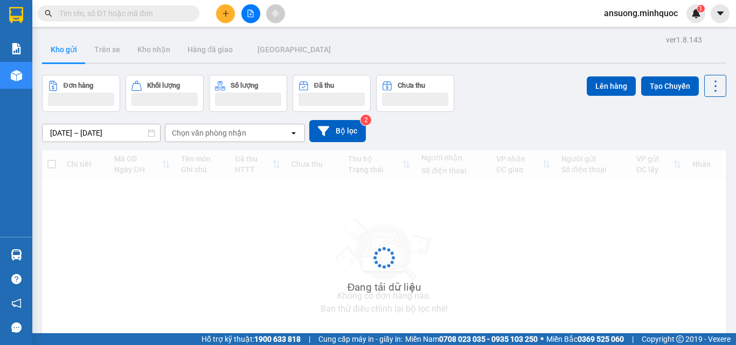
click at [75, 56] on button "Kho gửi" at bounding box center [64, 50] width 44 height 26
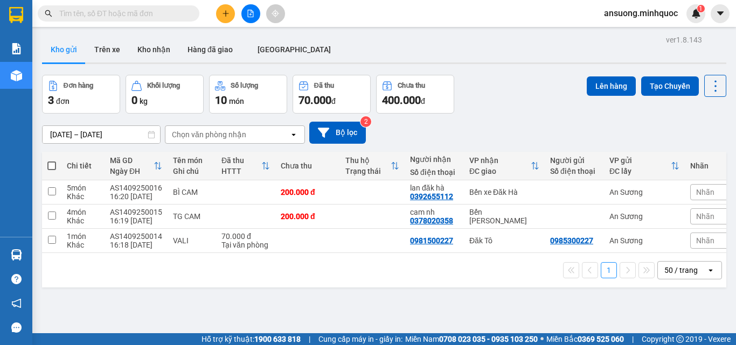
click at [57, 166] on th at bounding box center [51, 166] width 19 height 29
click at [47, 167] on span at bounding box center [51, 166] width 9 height 9
click at [52, 161] on input "checkbox" at bounding box center [52, 161] width 0 height 0
checkbox input "true"
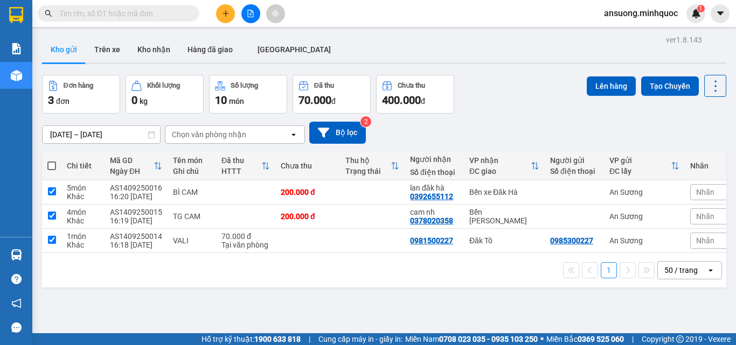
checkbox input "true"
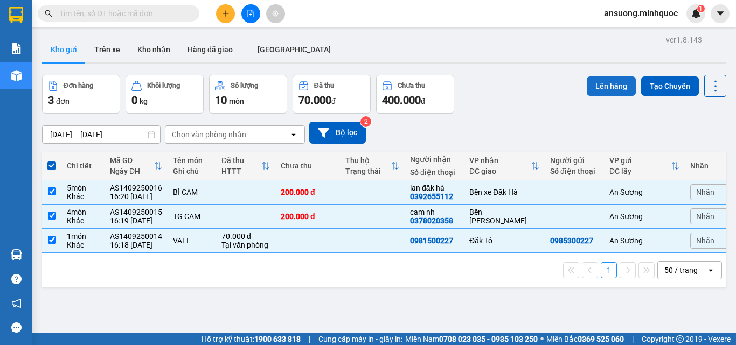
click at [616, 88] on button "Lên hàng" at bounding box center [611, 86] width 49 height 19
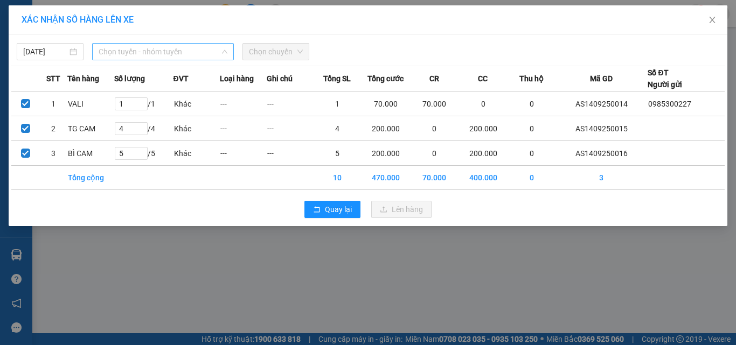
click at [143, 48] on span "Chọn tuyến - nhóm tuyến" at bounding box center [163, 52] width 129 height 16
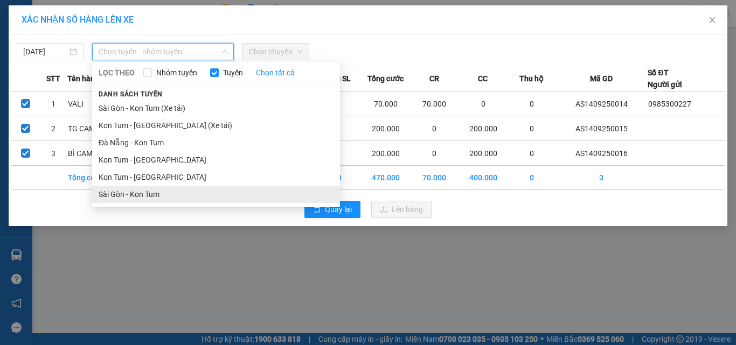
click at [125, 188] on li "Sài Gòn - Kon Tum" at bounding box center [216, 194] width 248 height 17
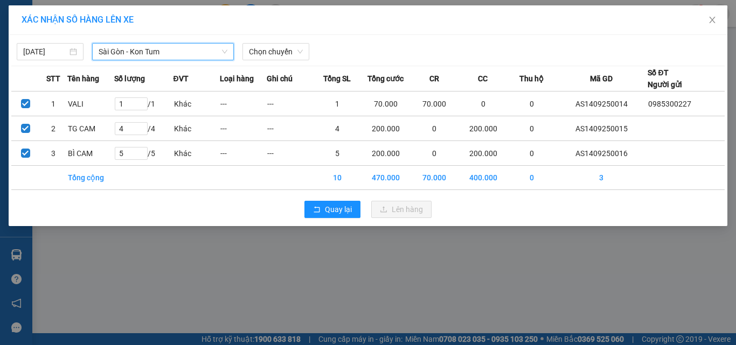
click at [280, 32] on div "XÁC NHẬN SỐ HÀNG LÊN XE" at bounding box center [368, 20] width 719 height 30
click at [277, 44] on div "Chọn chuyến" at bounding box center [275, 51] width 67 height 17
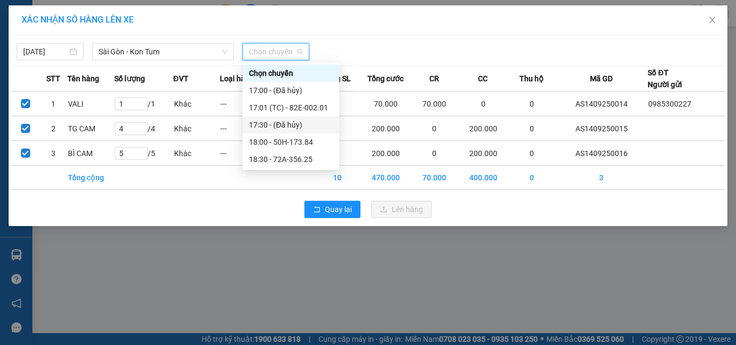
click at [313, 109] on div "17:01 (TC) - 82E-002.01" at bounding box center [291, 108] width 84 height 12
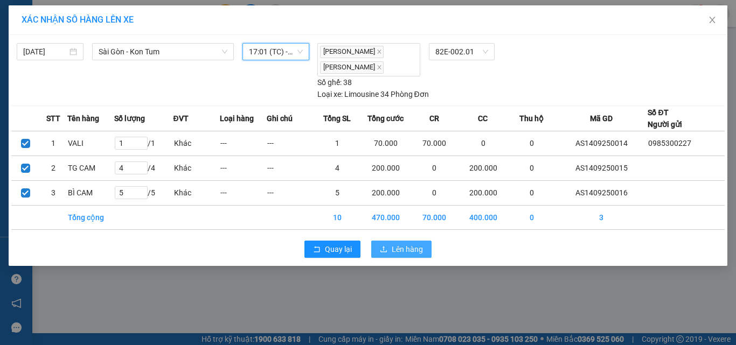
click at [411, 244] on span "Lên hàng" at bounding box center [407, 250] width 31 height 12
click at [410, 254] on span "Lên hàng" at bounding box center [407, 250] width 31 height 12
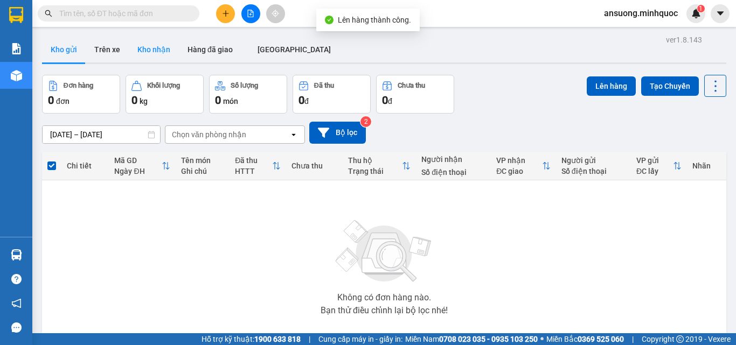
click at [151, 39] on button "Kho nhận" at bounding box center [154, 50] width 50 height 26
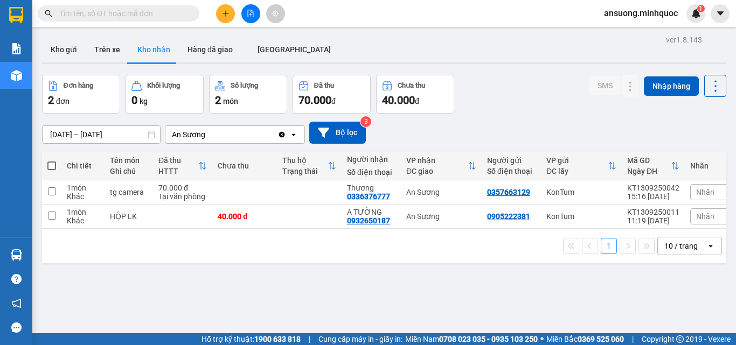
click at [158, 60] on button "Kho nhận" at bounding box center [154, 50] width 50 height 26
click at [81, 50] on button "Kho gửi" at bounding box center [64, 50] width 44 height 26
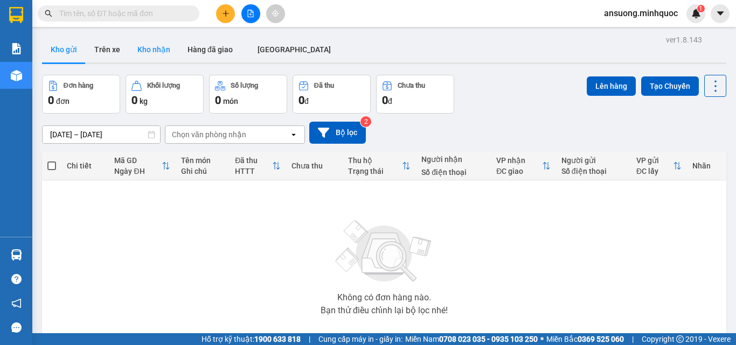
click at [147, 52] on button "Kho nhận" at bounding box center [154, 50] width 50 height 26
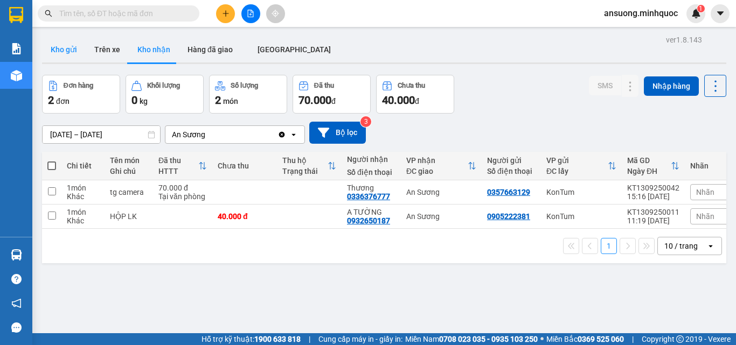
click at [64, 47] on button "Kho gửi" at bounding box center [64, 50] width 44 height 26
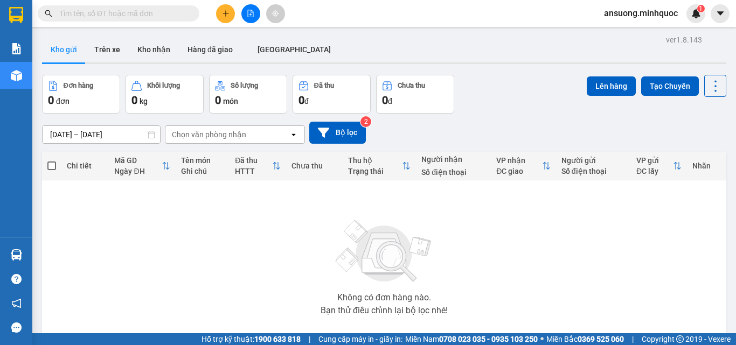
click at [263, 3] on div "Kết quả tìm kiếm ( 0 ) Bộ lọc No Data ansuong.minhquoc 1" at bounding box center [368, 13] width 736 height 27
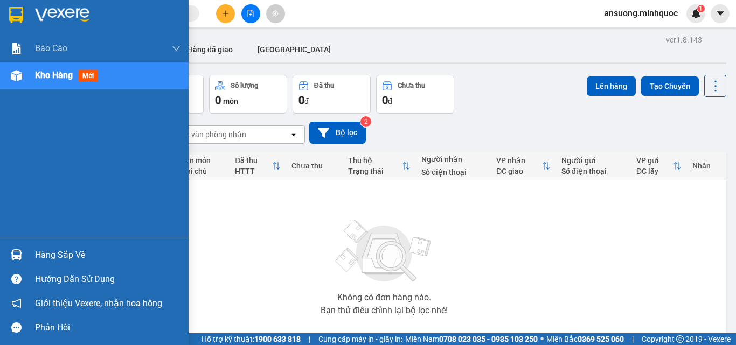
click at [10, 79] on div at bounding box center [16, 75] width 19 height 19
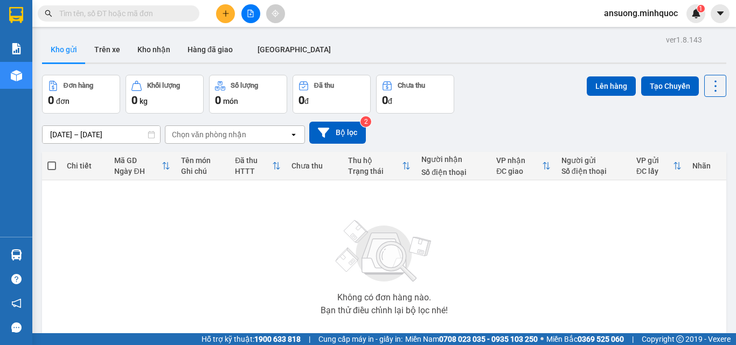
click at [237, 8] on div at bounding box center [250, 13] width 81 height 19
click at [254, 11] on icon "file-add" at bounding box center [251, 14] width 8 height 8
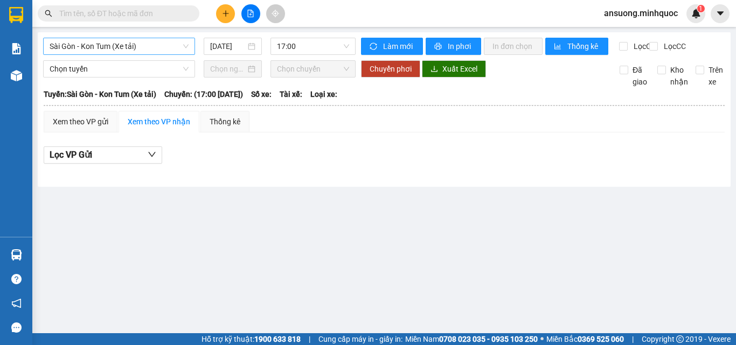
click at [71, 39] on span "Sài Gòn - Kon Tum (Xe tải)" at bounding box center [119, 46] width 139 height 16
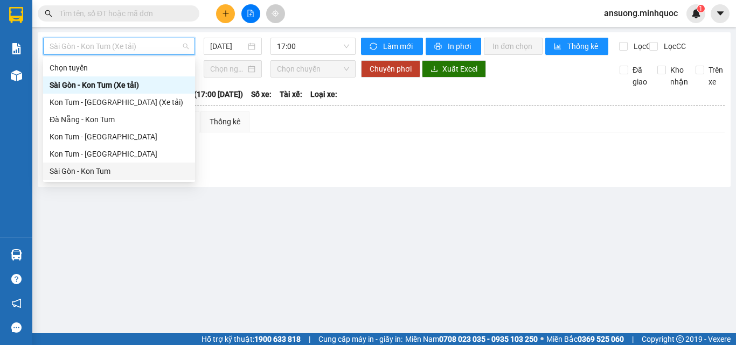
drag, startPoint x: 75, startPoint y: 177, endPoint x: 78, endPoint y: 172, distance: 5.8
click at [75, 177] on div "Sài Gòn - Kon Tum" at bounding box center [119, 171] width 152 height 17
type input "[DATE]"
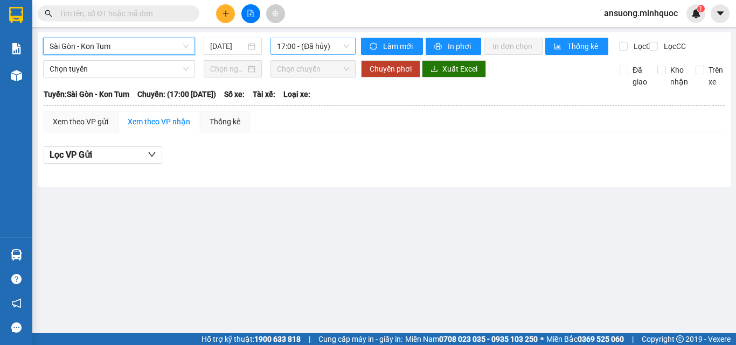
click at [318, 47] on span "17:00 - (Đã hủy)" at bounding box center [313, 46] width 72 height 16
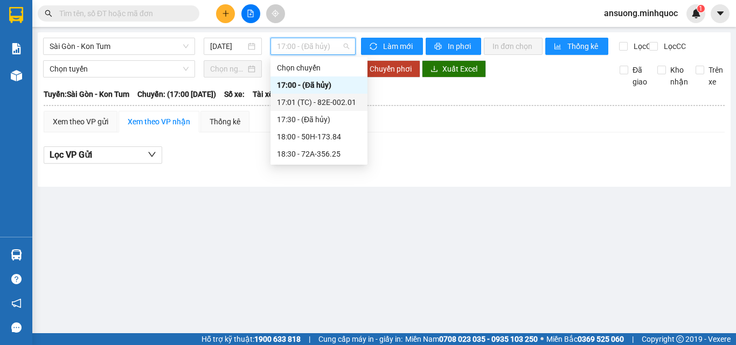
click at [337, 110] on div "17:01 (TC) - 82E-002.01" at bounding box center [319, 102] width 97 height 17
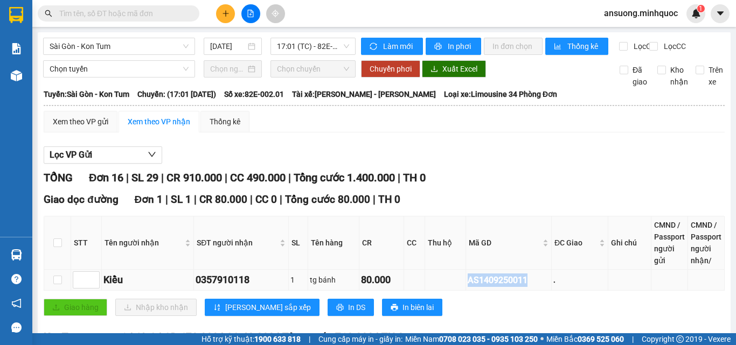
drag, startPoint x: 528, startPoint y: 290, endPoint x: 452, endPoint y: 293, distance: 76.0
click at [452, 291] on tr "Kiều 0357910118 1 tg bánh 80.000 AS1409250011 ." at bounding box center [384, 280] width 681 height 21
copy div "AS1409250011"
click at [94, 12] on input "text" at bounding box center [122, 14] width 127 height 12
paste input "AS1409250011"
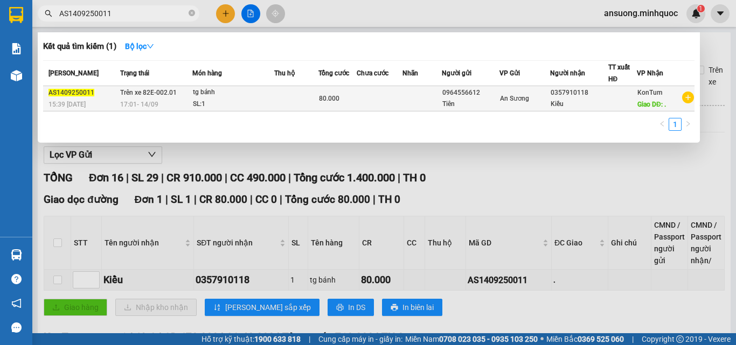
type input "AS1409250011"
click at [244, 102] on div "SL: 1" at bounding box center [233, 105] width 81 height 12
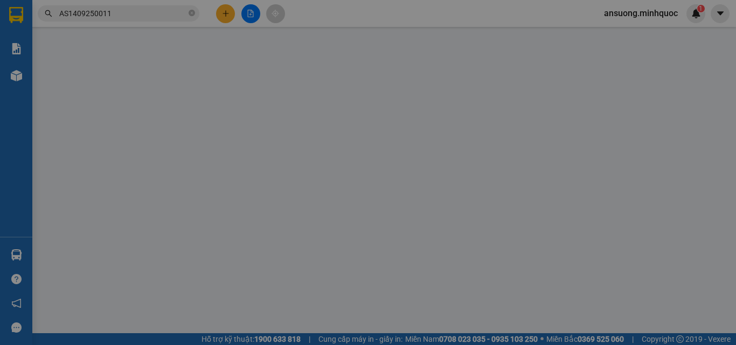
type input "0964556612"
type input "Tiên"
type input "0357910118"
type input "Kiều"
type input "."
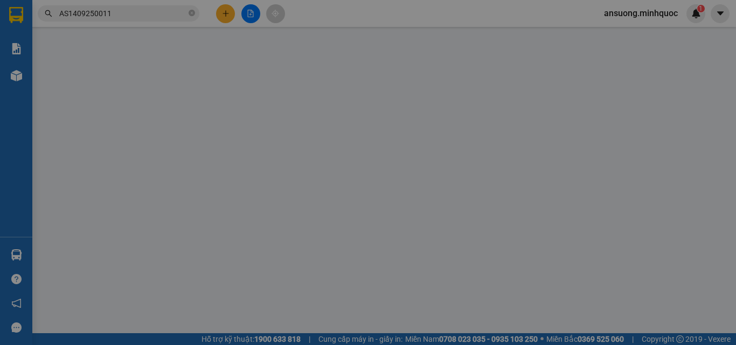
type input "80.000"
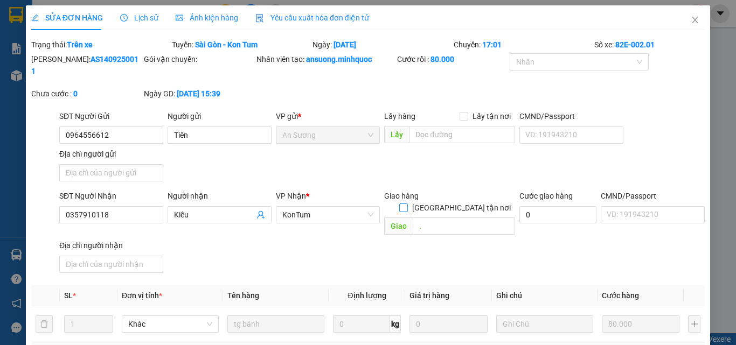
click at [407, 204] on input "[GEOGRAPHIC_DATA] tận nơi" at bounding box center [403, 208] width 8 height 8
checkbox input "true"
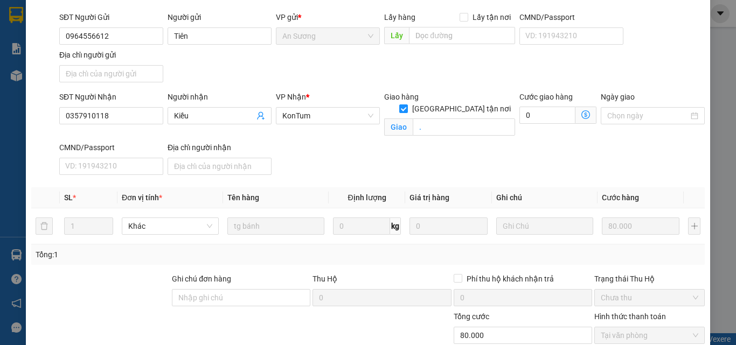
scroll to position [158, 0]
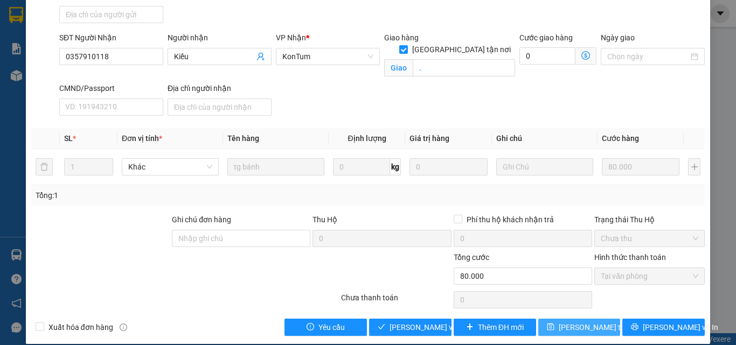
click at [559, 322] on span "[PERSON_NAME] thay đổi" at bounding box center [602, 328] width 86 height 12
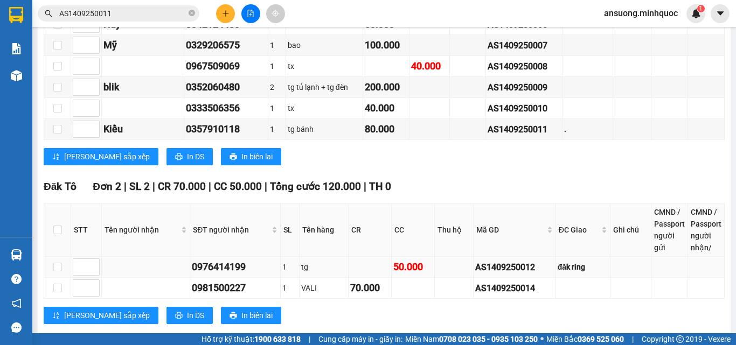
scroll to position [323, 0]
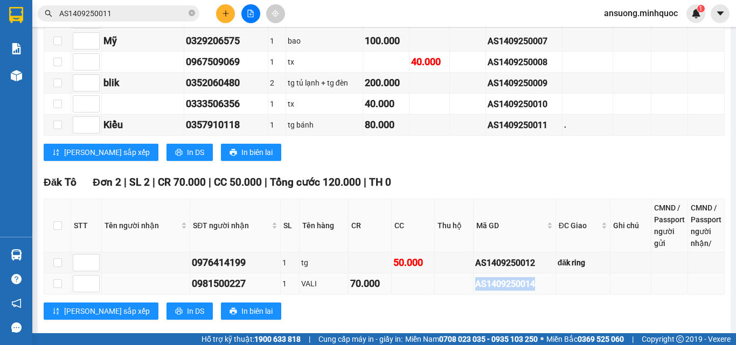
drag, startPoint x: 535, startPoint y: 296, endPoint x: 483, endPoint y: 299, distance: 51.8
click at [458, 295] on tr "0981500227 1 VALI 70.000 AS1409250014" at bounding box center [384, 284] width 681 height 21
copy div "AS1409250014"
drag, startPoint x: 192, startPoint y: 12, endPoint x: 172, endPoint y: 15, distance: 20.2
click at [192, 12] on icon "close-circle" at bounding box center [192, 13] width 6 height 6
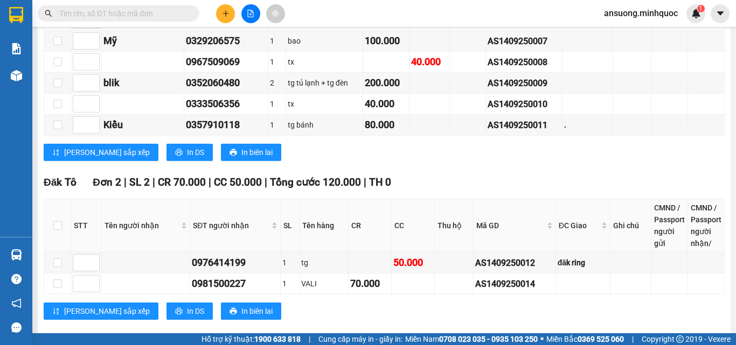
click at [144, 11] on input "text" at bounding box center [122, 14] width 127 height 12
paste input "AS1409250014"
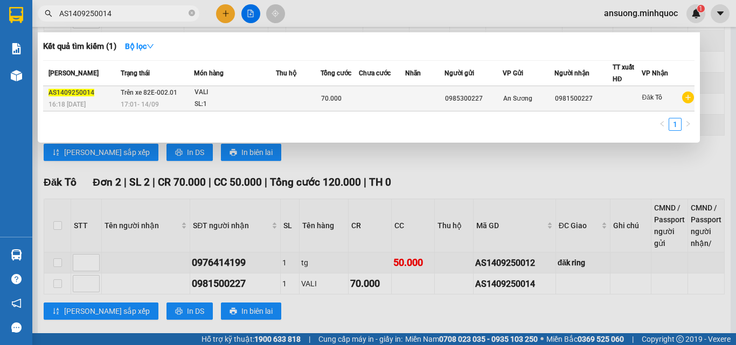
type input "AS1409250014"
click at [314, 95] on td at bounding box center [298, 98] width 45 height 25
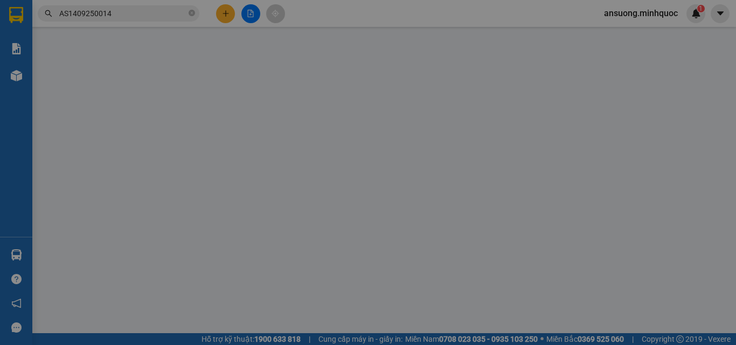
type input "0985300227"
type input "0981500227"
type input "70.000"
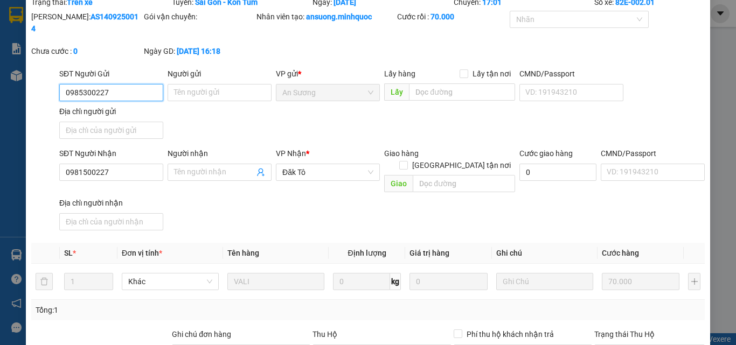
scroll to position [145, 0]
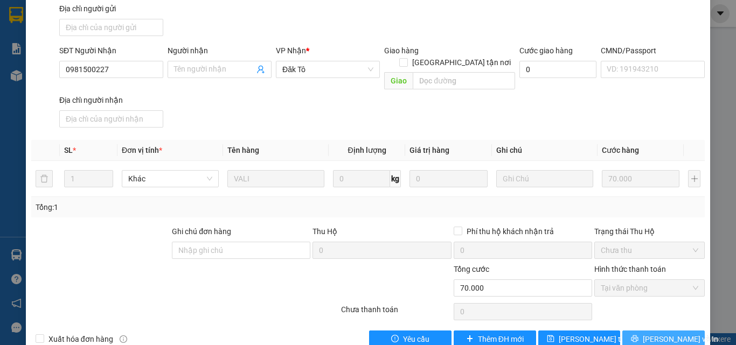
click at [673, 323] on div "SỬA ĐƠN HÀNG Lịch sử Ảnh kiện hàng Yêu cầu xuất hóa đơn điện tử Total Paid Fee …" at bounding box center [368, 108] width 684 height 496
click at [672, 334] on span "[PERSON_NAME] và In" at bounding box center [680, 340] width 75 height 12
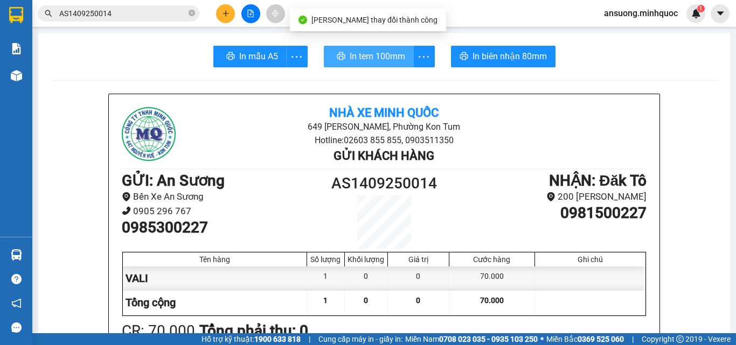
click at [360, 53] on span "In tem 100mm" at bounding box center [378, 56] width 56 height 13
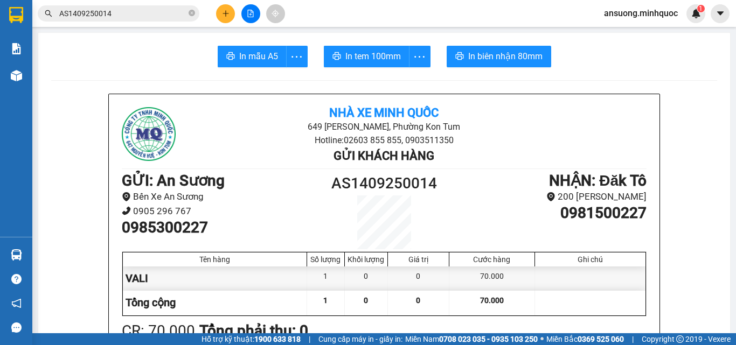
click at [191, 13] on icon "close-circle" at bounding box center [192, 13] width 6 height 6
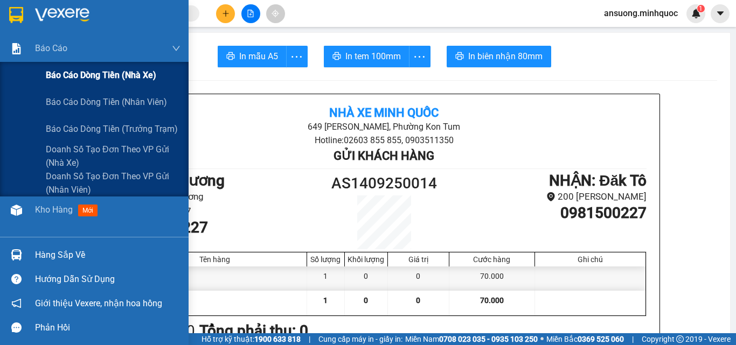
click at [20, 82] on div "Báo cáo dòng tiền (nhà xe)" at bounding box center [94, 75] width 189 height 27
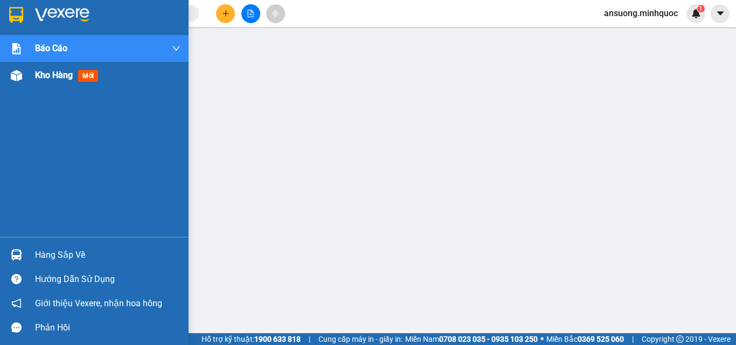
click at [13, 72] on img at bounding box center [16, 75] width 11 height 11
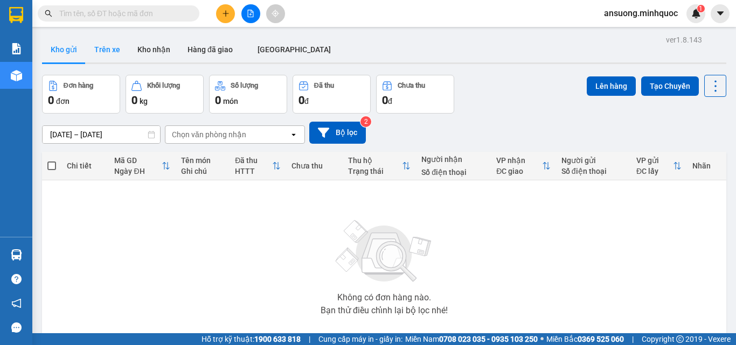
click at [126, 43] on button "Trên xe" at bounding box center [107, 50] width 43 height 26
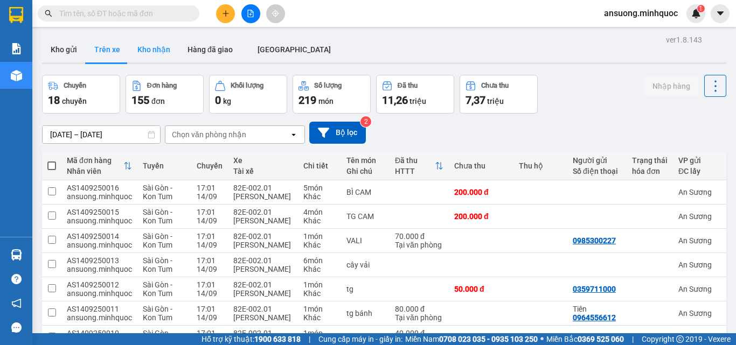
click at [160, 51] on button "Kho nhận" at bounding box center [154, 50] width 50 height 26
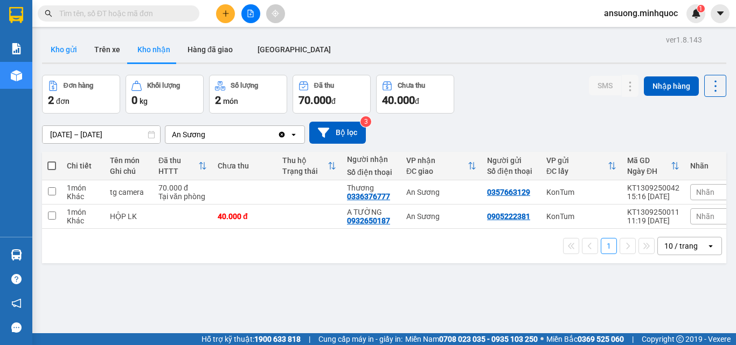
click at [61, 53] on button "Kho gửi" at bounding box center [64, 50] width 44 height 26
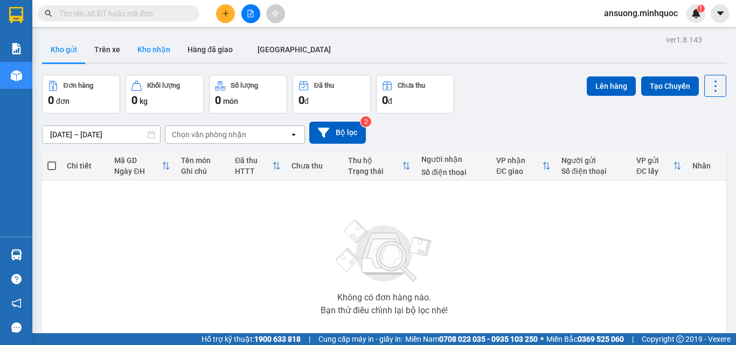
click at [164, 54] on button "Kho nhận" at bounding box center [154, 50] width 50 height 26
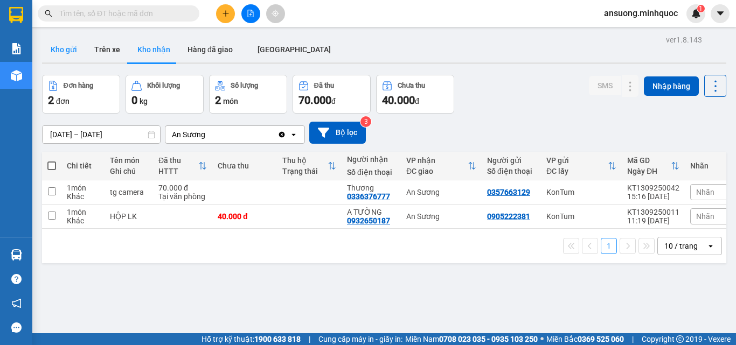
drag, startPoint x: 56, startPoint y: 64, endPoint x: 56, endPoint y: 51, distance: 12.9
click at [56, 61] on div "Kho gửi Trên xe Kho nhận Hàng đã giao ĐÀ NẴNG" at bounding box center [384, 50] width 684 height 27
click at [56, 51] on button "Kho gửi" at bounding box center [64, 50] width 44 height 26
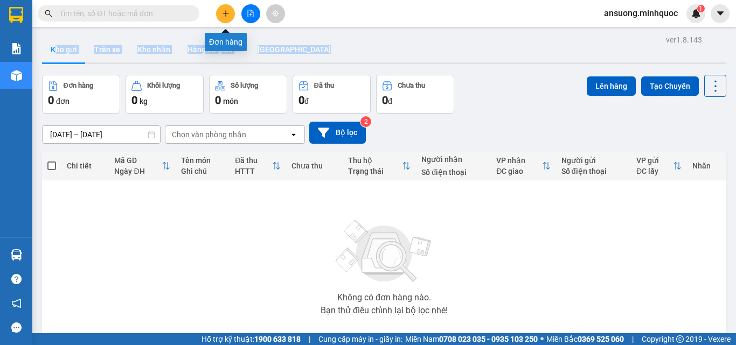
click at [228, 12] on icon "plus" at bounding box center [226, 14] width 8 height 8
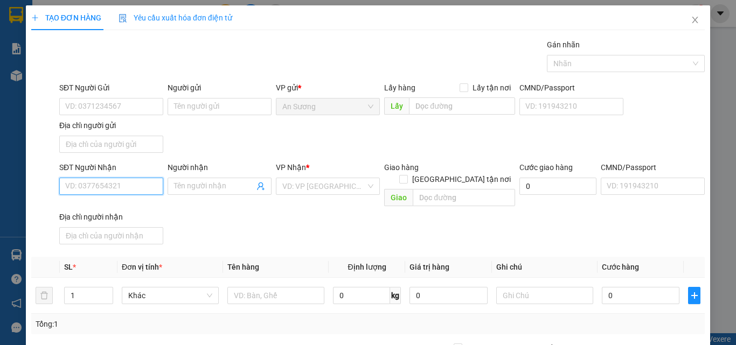
click at [116, 190] on input "SĐT Người Nhận" at bounding box center [111, 186] width 104 height 17
type input "0763578999"
click at [120, 209] on div "0763578999 - VY" at bounding box center [110, 208] width 90 height 12
type input "VY"
type input "0763578999"
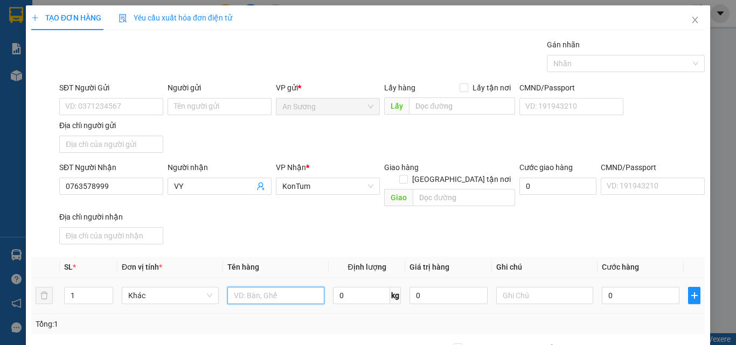
click at [292, 287] on input "text" at bounding box center [275, 295] width 97 height 17
type input "X"
type input "CỤC"
click at [615, 287] on input "0" at bounding box center [641, 295] width 78 height 17
type input "5"
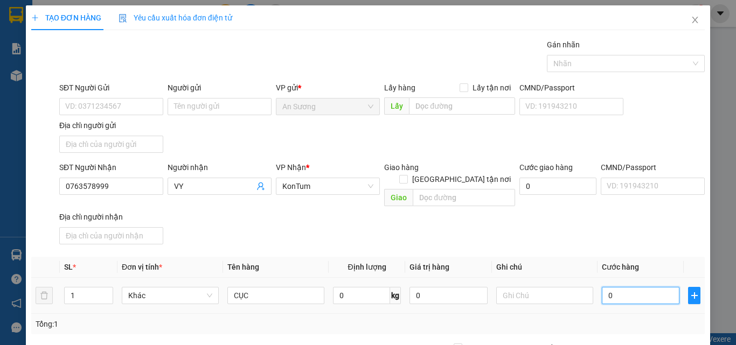
type input "5"
type input "50"
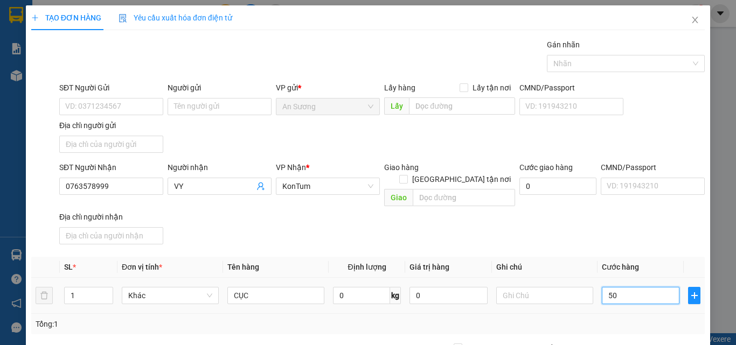
type input "500"
type input "5.000"
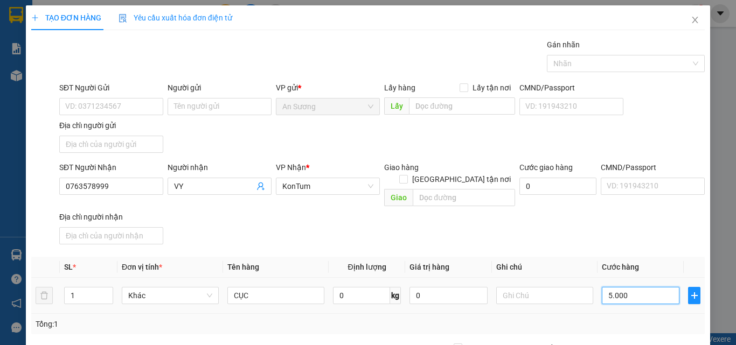
type input "5.000"
type input "50.000"
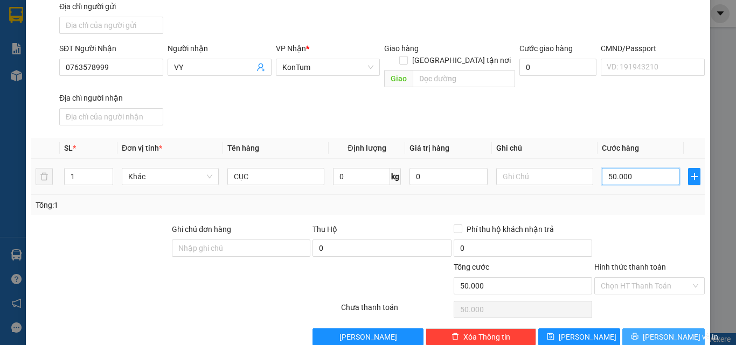
scroll to position [129, 0]
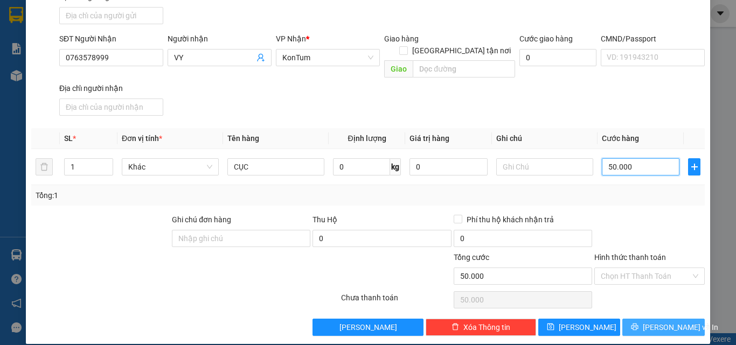
type input "50.000"
click at [631, 322] on button "[PERSON_NAME] và In" at bounding box center [663, 327] width 82 height 17
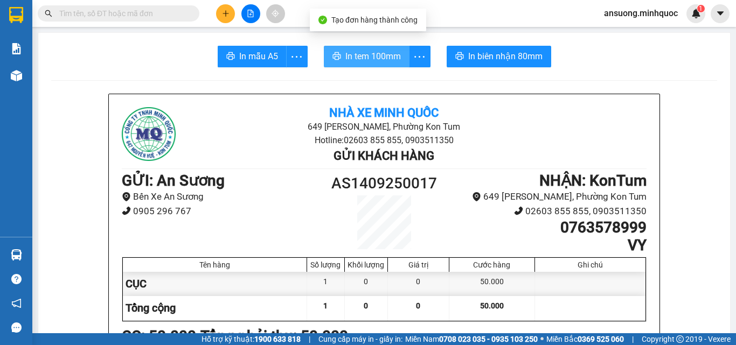
click at [351, 56] on span "In tem 100mm" at bounding box center [373, 56] width 56 height 13
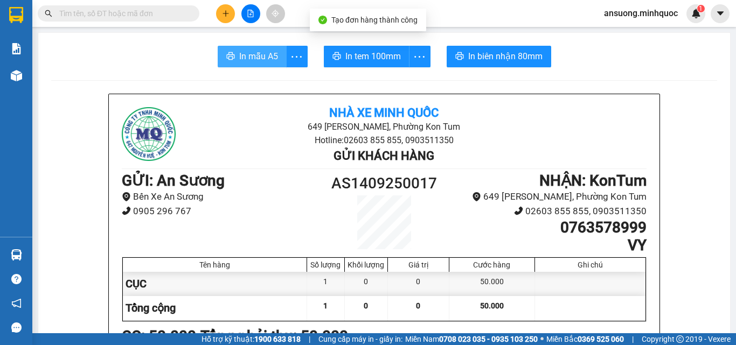
click at [239, 58] on span "In mẫu A5" at bounding box center [258, 56] width 39 height 13
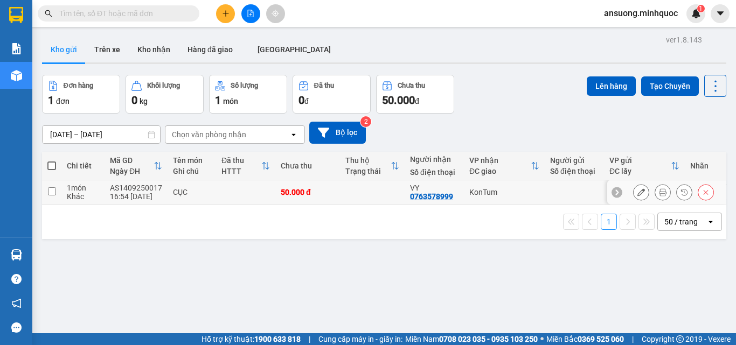
click at [53, 192] on input "checkbox" at bounding box center [52, 192] width 8 height 8
checkbox input "true"
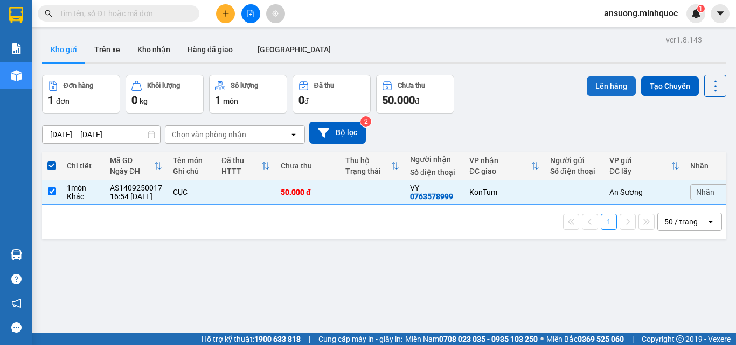
click at [601, 79] on button "Lên hàng" at bounding box center [611, 86] width 49 height 19
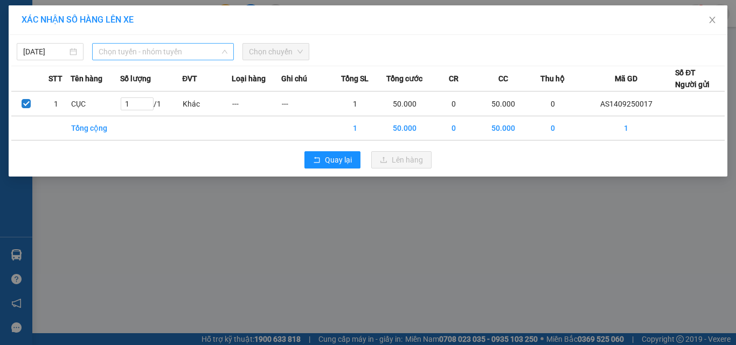
click at [175, 47] on span "Chọn tuyến - nhóm tuyến" at bounding box center [163, 52] width 129 height 16
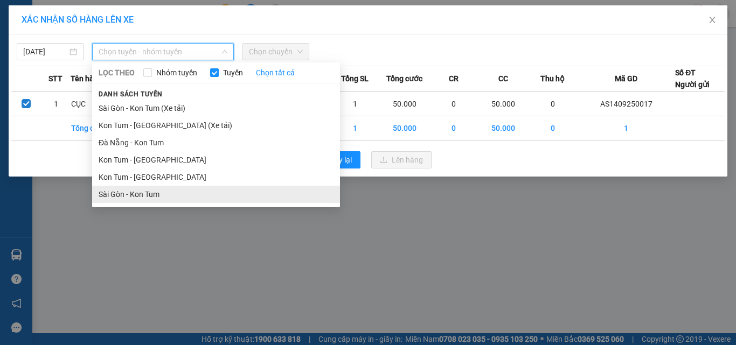
drag, startPoint x: 137, startPoint y: 191, endPoint x: 257, endPoint y: 115, distance: 141.7
click at [146, 189] on li "Sài Gòn - Kon Tum" at bounding box center [216, 194] width 248 height 17
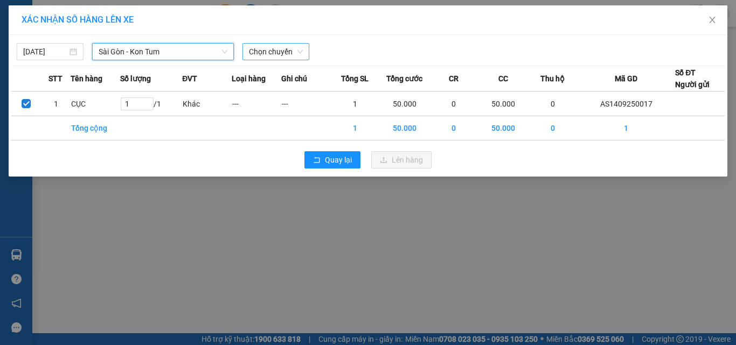
click at [258, 48] on span "Chọn chuyến" at bounding box center [276, 52] width 54 height 16
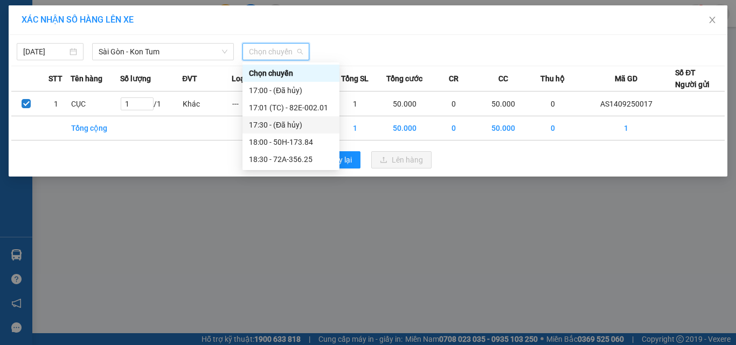
click at [298, 119] on div "17:30 - (Đã hủy)" at bounding box center [291, 125] width 84 height 12
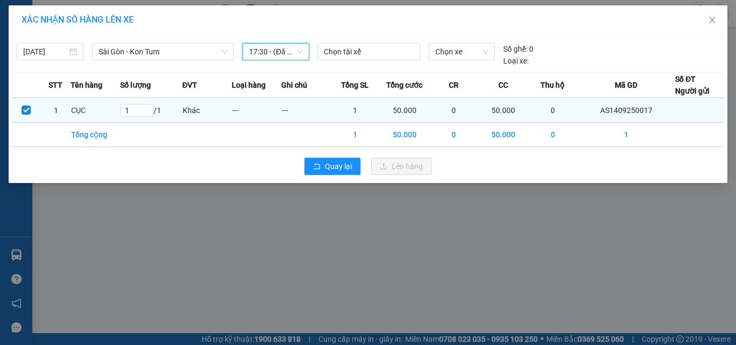
click at [300, 107] on td "---" at bounding box center [306, 110] width 50 height 25
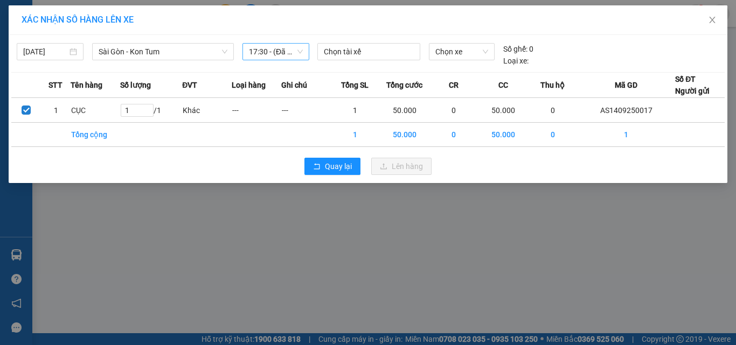
click at [273, 52] on span "17:30 - (Đã hủy)" at bounding box center [276, 52] width 54 height 16
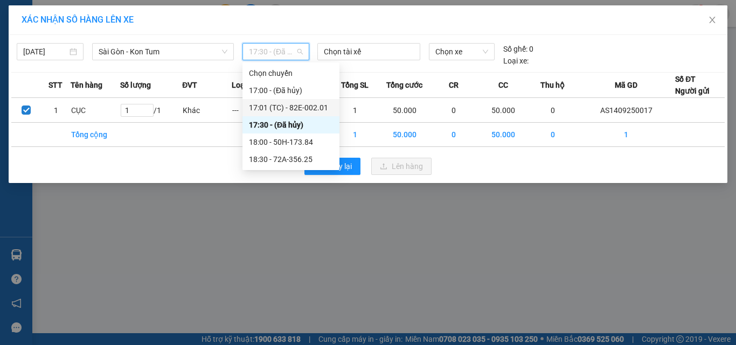
click at [298, 106] on div "17:01 (TC) - 82E-002.01" at bounding box center [291, 108] width 84 height 12
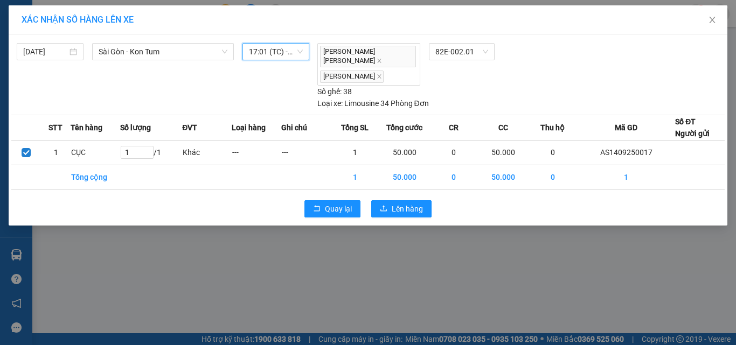
click at [391, 195] on div "Quay lại Lên hàng" at bounding box center [367, 209] width 713 height 28
click at [394, 203] on span "Lên hàng" at bounding box center [407, 209] width 31 height 12
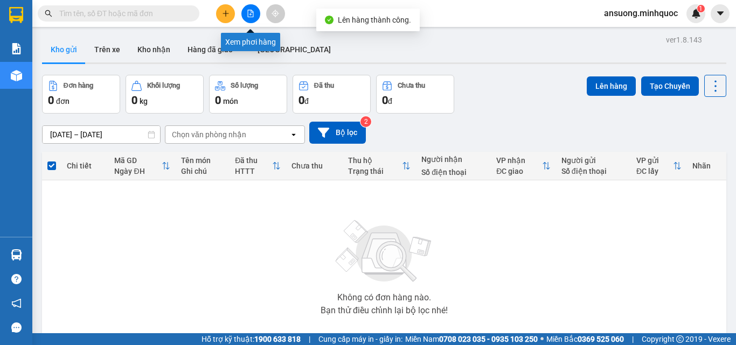
click at [245, 13] on button at bounding box center [250, 13] width 19 height 19
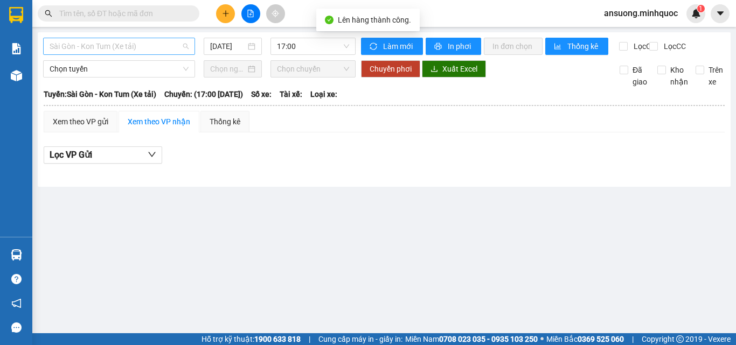
click at [103, 43] on span "Sài Gòn - Kon Tum (Xe tải)" at bounding box center [119, 46] width 139 height 16
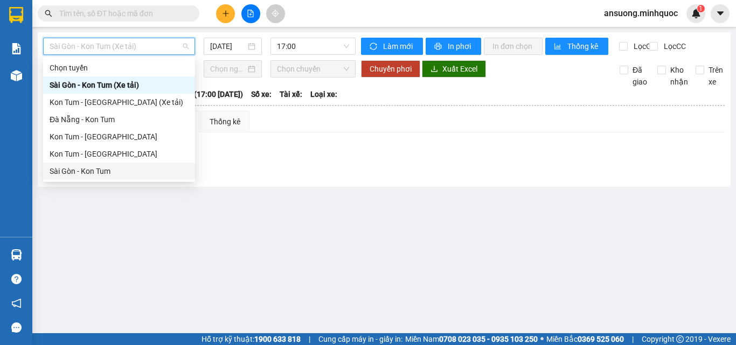
click at [86, 173] on div "Sài Gòn - Kon Tum" at bounding box center [119, 171] width 139 height 12
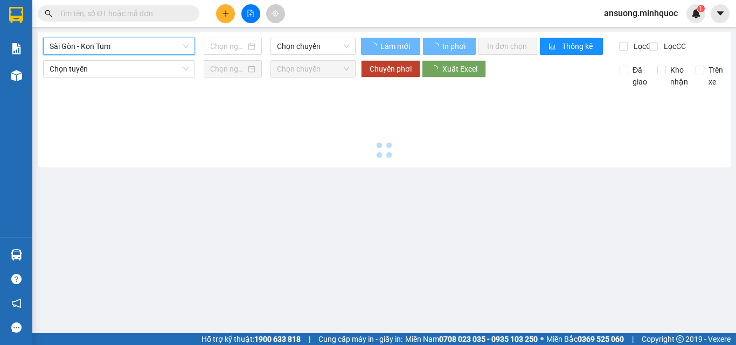
type input "[DATE]"
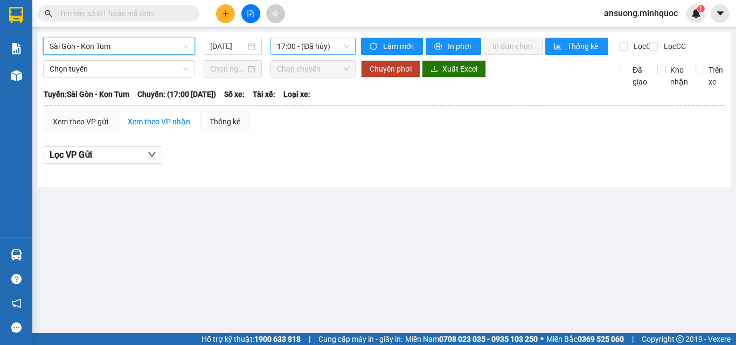
click at [293, 46] on span "17:00 - (Đã hủy)" at bounding box center [313, 46] width 72 height 16
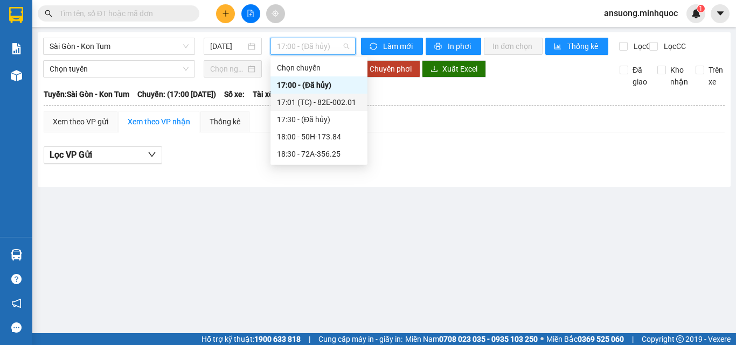
click at [332, 102] on div "17:01 (TC) - 82E-002.01" at bounding box center [319, 102] width 84 height 12
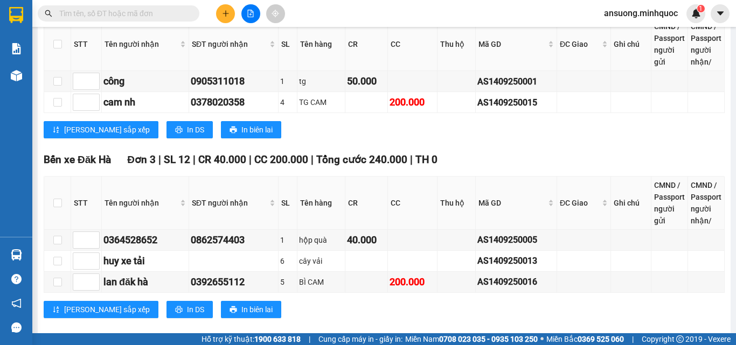
scroll to position [539, 0]
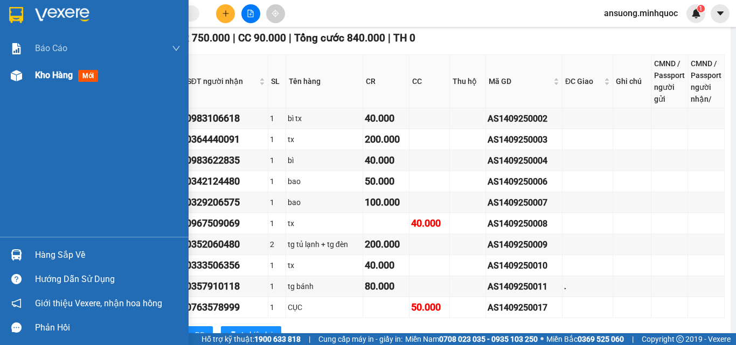
click at [10, 85] on div at bounding box center [16, 75] width 19 height 19
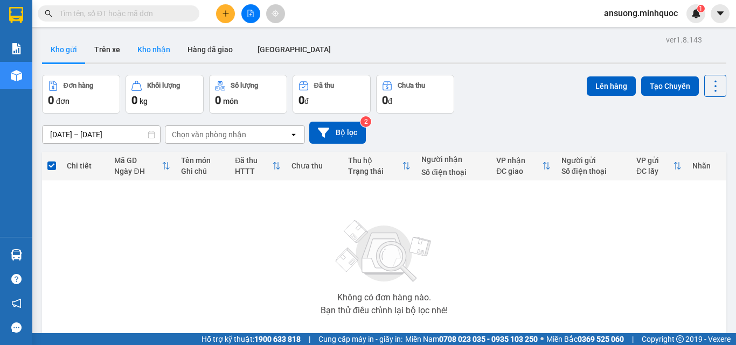
click at [163, 57] on button "Kho nhận" at bounding box center [154, 50] width 50 height 26
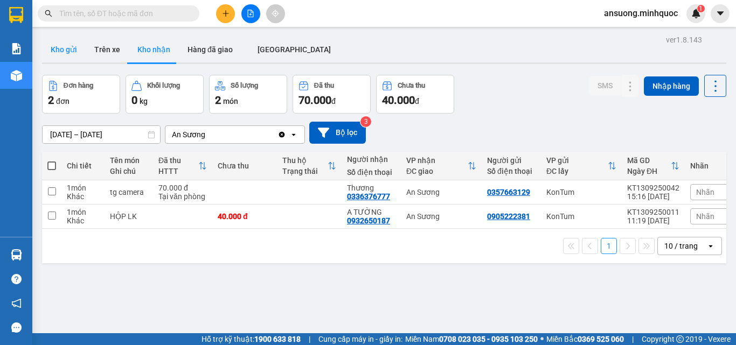
drag, startPoint x: 74, startPoint y: 59, endPoint x: 60, endPoint y: 60, distance: 14.0
click at [74, 60] on button "Kho gửi" at bounding box center [64, 50] width 44 height 26
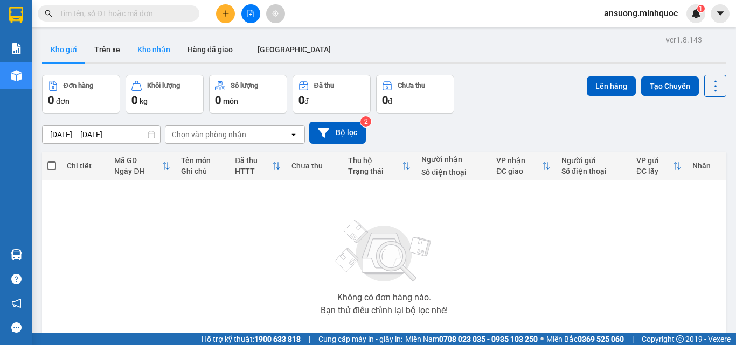
click at [154, 52] on button "Kho nhận" at bounding box center [154, 50] width 50 height 26
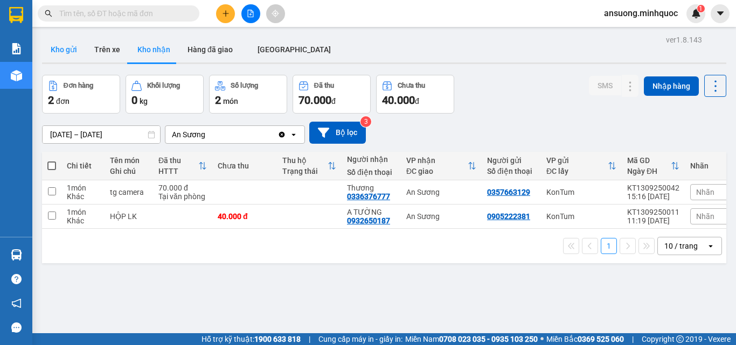
click at [54, 54] on button "Kho gửi" at bounding box center [64, 50] width 44 height 26
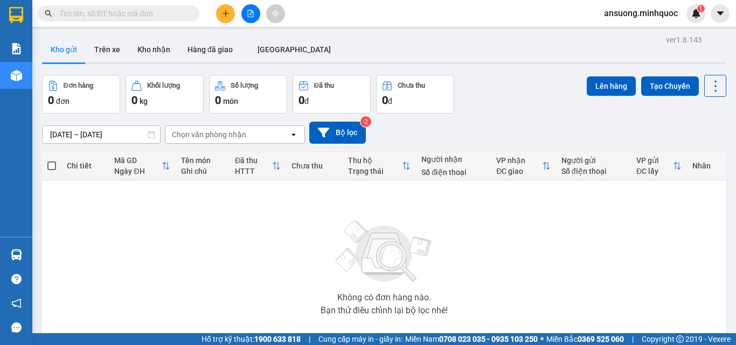
click at [253, 11] on icon "file-add" at bounding box center [251, 14] width 8 height 8
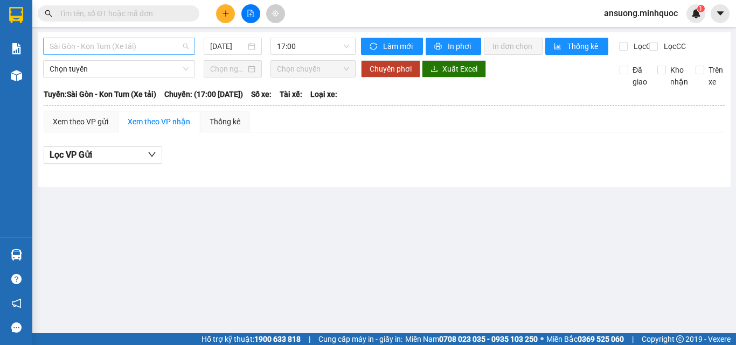
drag, startPoint x: 72, startPoint y: 40, endPoint x: 79, endPoint y: 53, distance: 14.2
click at [72, 40] on span "Sài Gòn - Kon Tum (Xe tải)" at bounding box center [119, 46] width 139 height 16
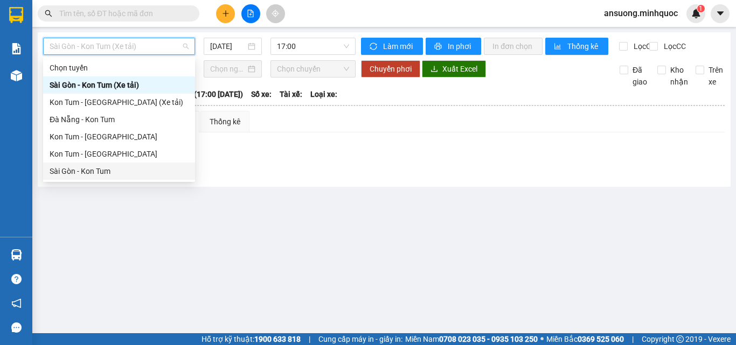
click at [86, 163] on div "Sài Gòn - Kon Tum" at bounding box center [119, 171] width 152 height 17
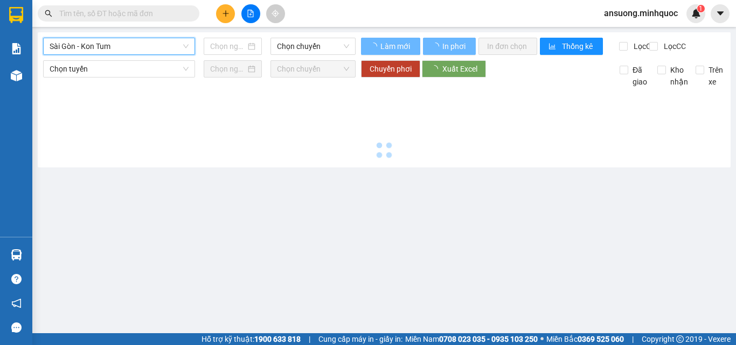
type input "[DATE]"
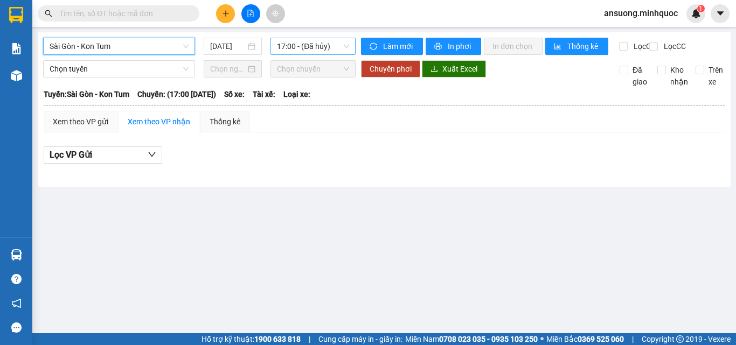
click at [335, 43] on span "17:00 - (Đã hủy)" at bounding box center [313, 46] width 72 height 16
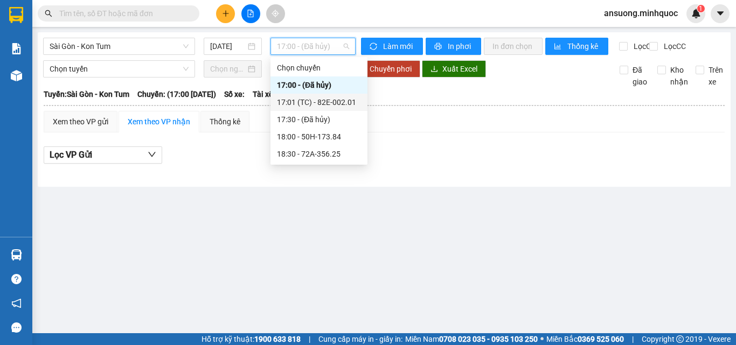
click at [334, 100] on div "17:01 (TC) - 82E-002.01" at bounding box center [319, 102] width 84 height 12
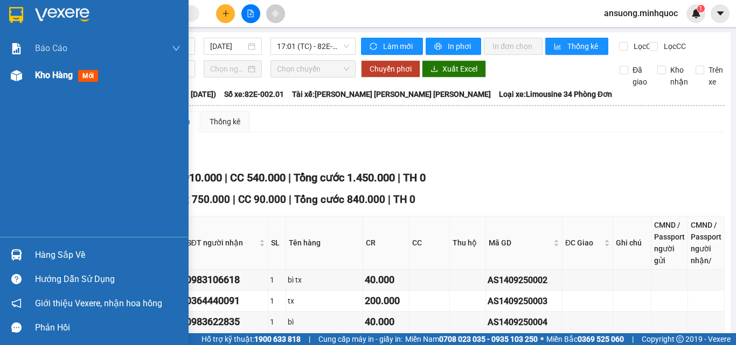
click at [18, 82] on div at bounding box center [16, 75] width 19 height 19
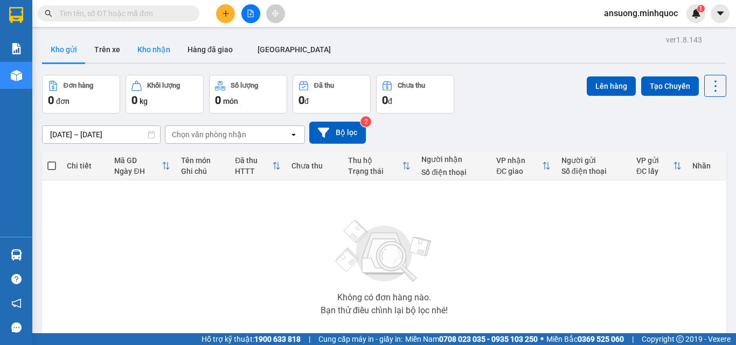
click at [158, 45] on button "Kho nhận" at bounding box center [154, 50] width 50 height 26
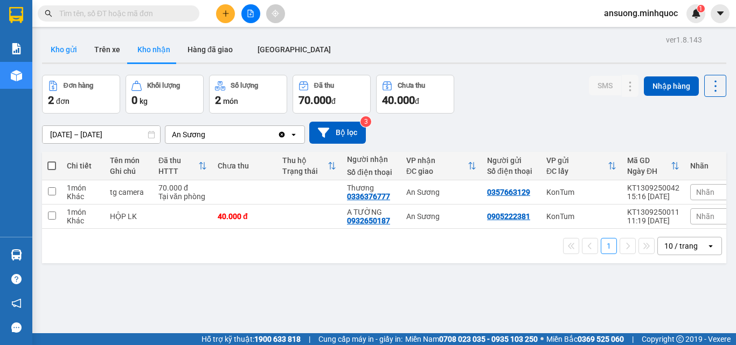
click at [70, 48] on button "Kho gửi" at bounding box center [64, 50] width 44 height 26
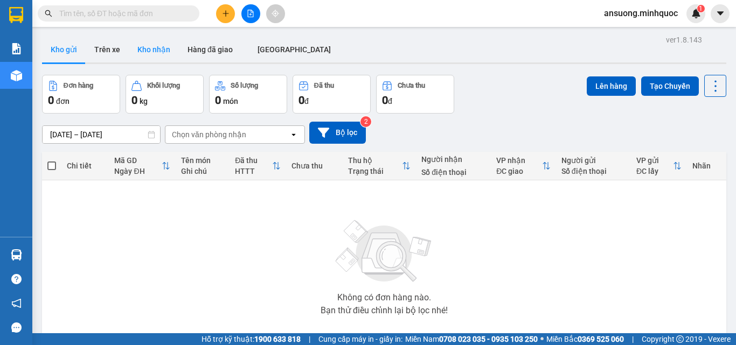
click at [129, 43] on button "Kho nhận" at bounding box center [154, 50] width 50 height 26
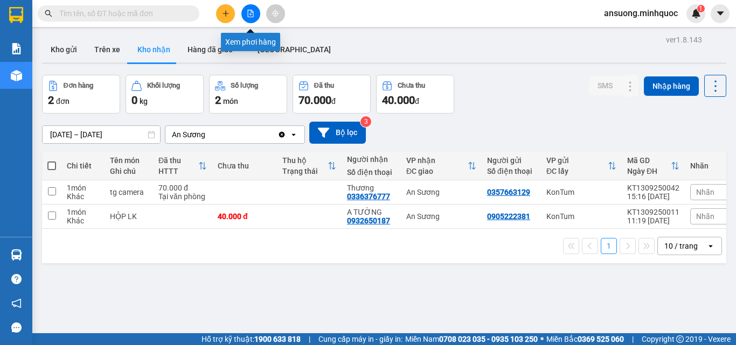
click at [245, 9] on button at bounding box center [250, 13] width 19 height 19
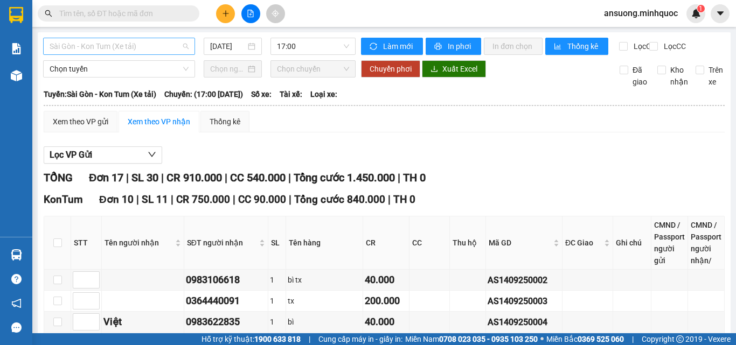
click at [95, 51] on span "Sài Gòn - Kon Tum (Xe tải)" at bounding box center [119, 46] width 139 height 16
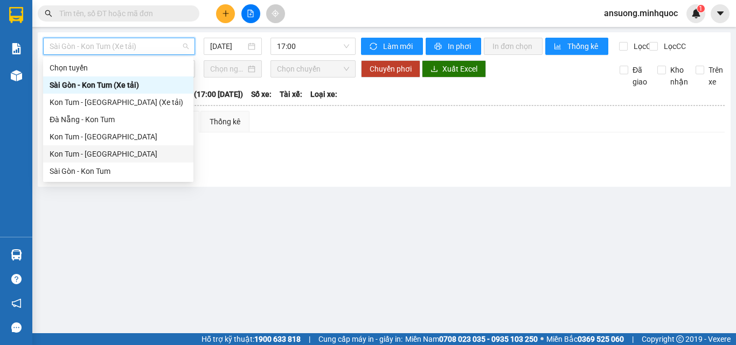
click at [72, 155] on div "Kon Tum - [GEOGRAPHIC_DATA]" at bounding box center [118, 154] width 137 height 12
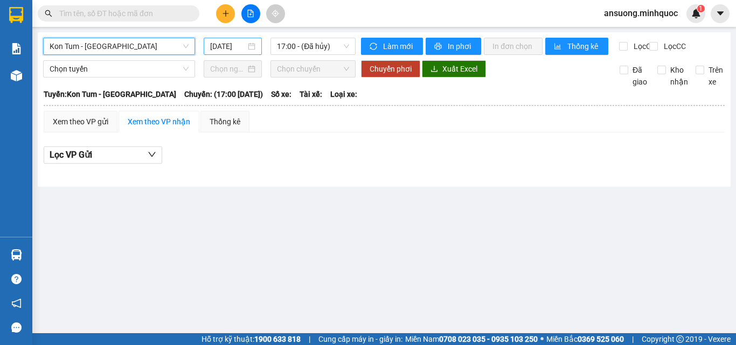
click at [217, 53] on div "[DATE]" at bounding box center [233, 46] width 58 height 17
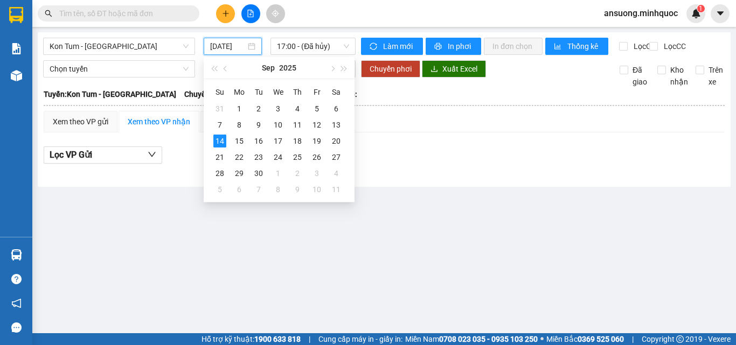
click at [223, 50] on input "[DATE]" at bounding box center [228, 46] width 36 height 12
click at [335, 122] on div "13" at bounding box center [336, 125] width 13 height 13
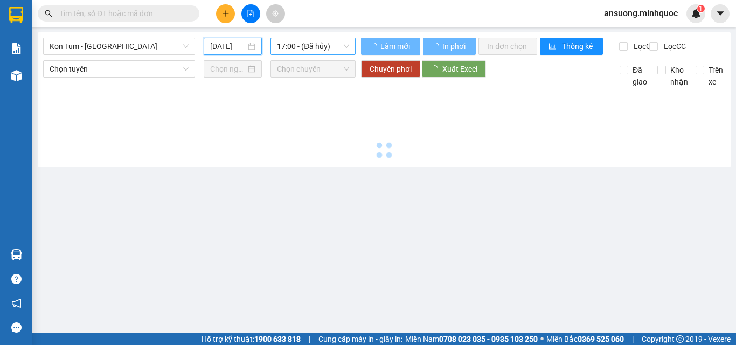
type input "[DATE]"
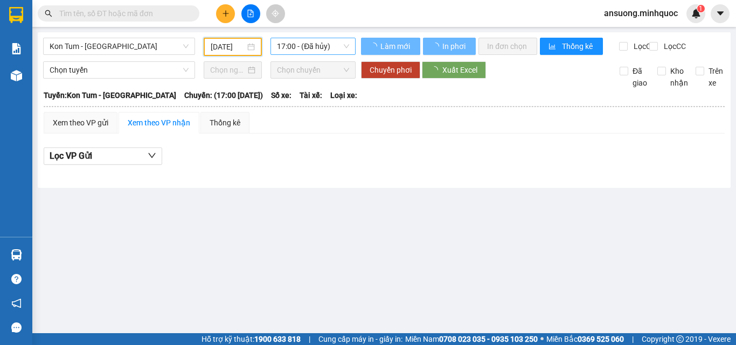
click at [292, 39] on span "17:00 - (Đã hủy)" at bounding box center [313, 46] width 72 height 16
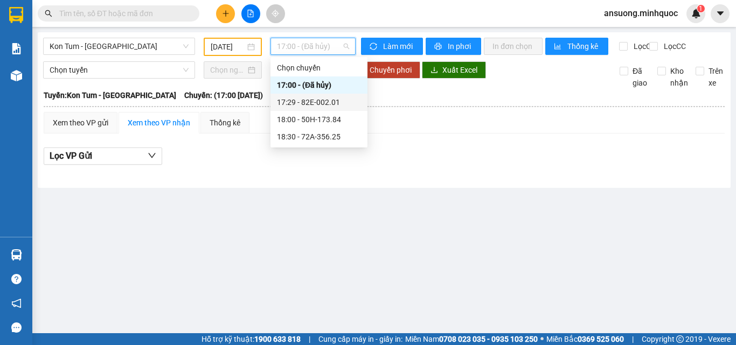
click at [320, 95] on div "17:29 - 82E-002.01" at bounding box center [319, 102] width 97 height 17
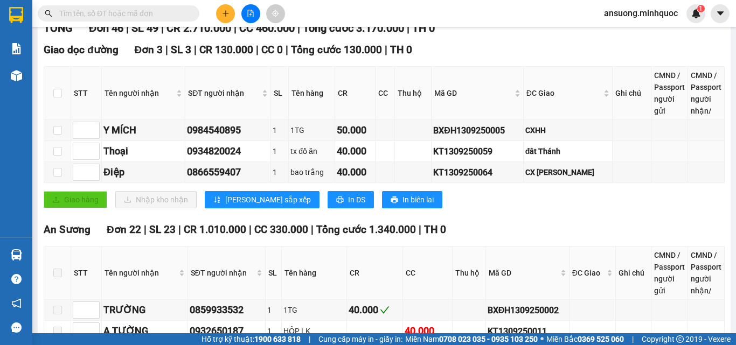
scroll to position [108, 0]
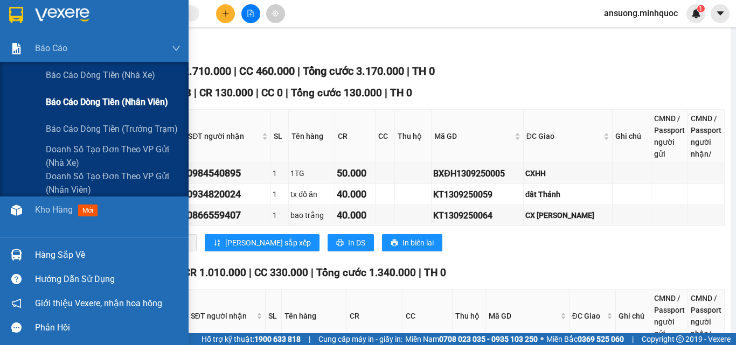
click at [102, 98] on span "Báo cáo dòng tiền (nhân viên)" at bounding box center [107, 101] width 122 height 13
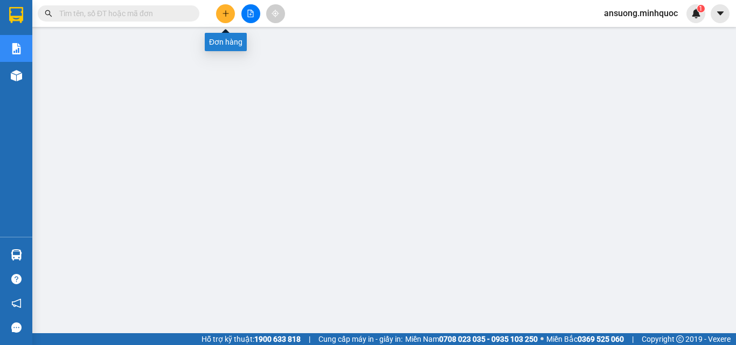
click at [221, 13] on button at bounding box center [225, 13] width 19 height 19
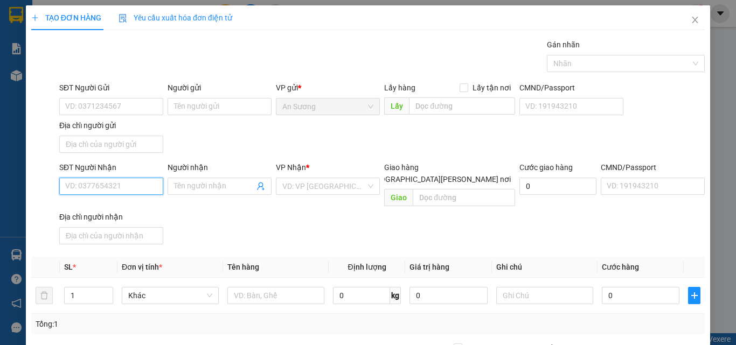
click at [116, 189] on input "SĐT Người Nhận" at bounding box center [111, 186] width 104 height 17
click at [276, 186] on div "VD: VP [GEOGRAPHIC_DATA]" at bounding box center [328, 186] width 104 height 17
type input "0979805632"
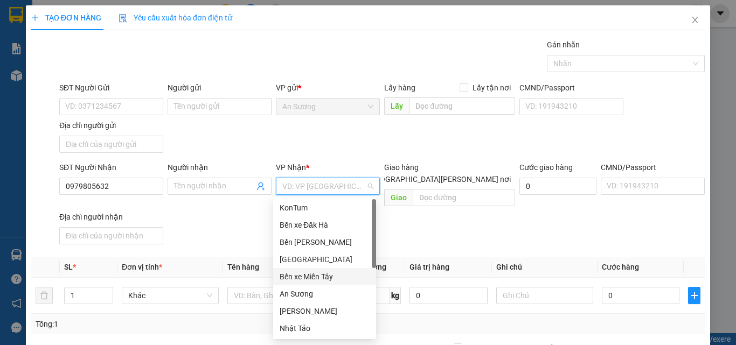
scroll to position [103, 0]
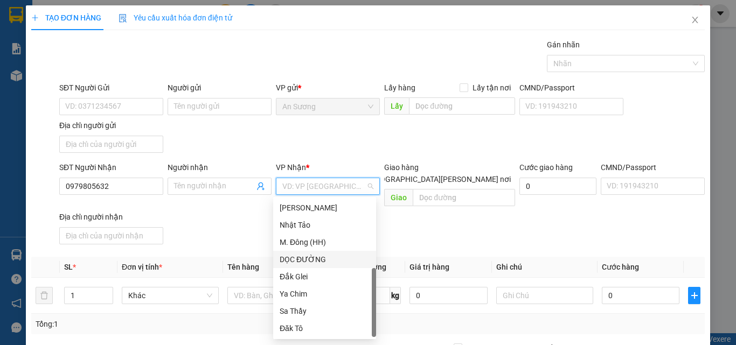
click at [301, 252] on div "DỌC ĐƯỜNG" at bounding box center [324, 259] width 103 height 17
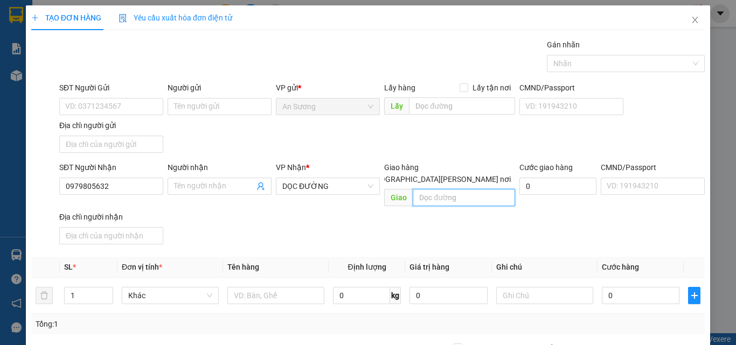
click at [442, 189] on input "text" at bounding box center [464, 197] width 102 height 17
type input "GIA LAI"
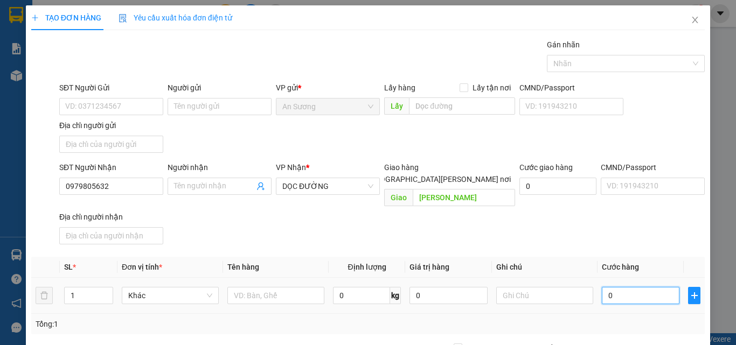
click at [641, 287] on input "0" at bounding box center [641, 295] width 78 height 17
type input "5"
type input "50"
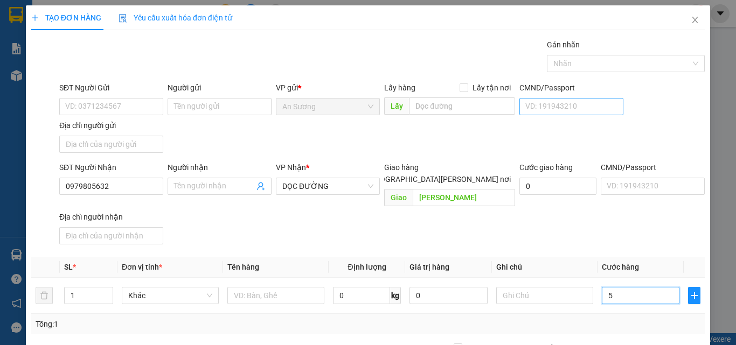
type input "50"
type input "500"
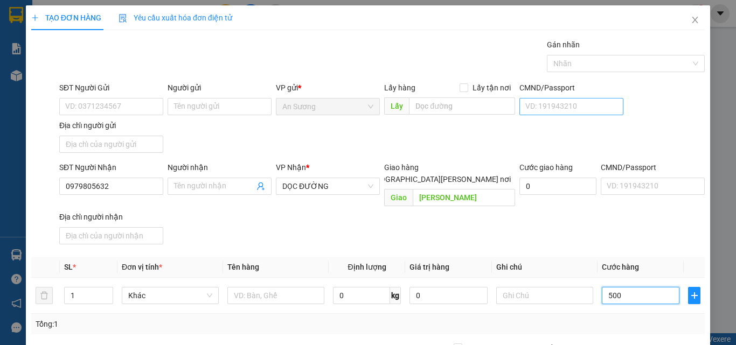
type input "5.000"
type input "50.000"
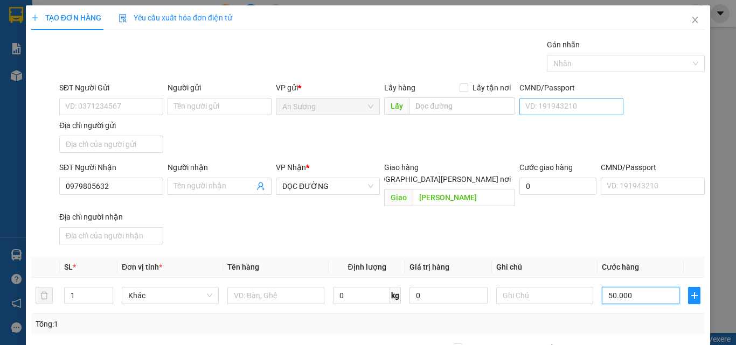
type input "50.000"
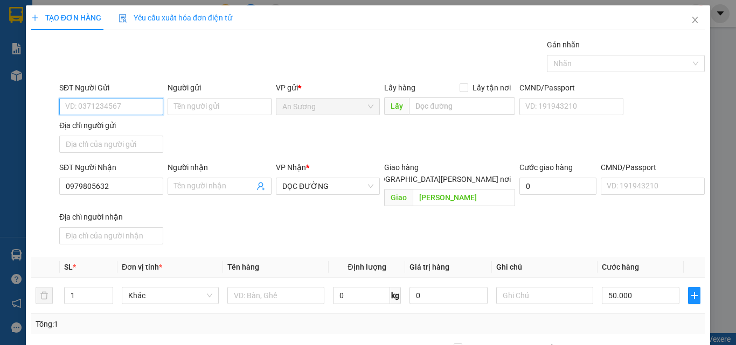
click at [93, 109] on input "SĐT Người Gửi" at bounding box center [111, 106] width 104 height 17
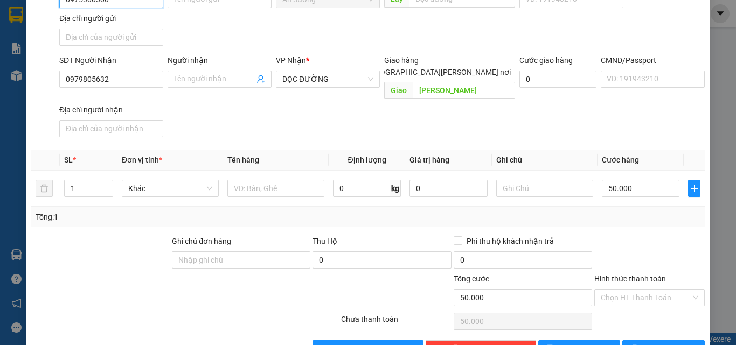
scroll to position [108, 0]
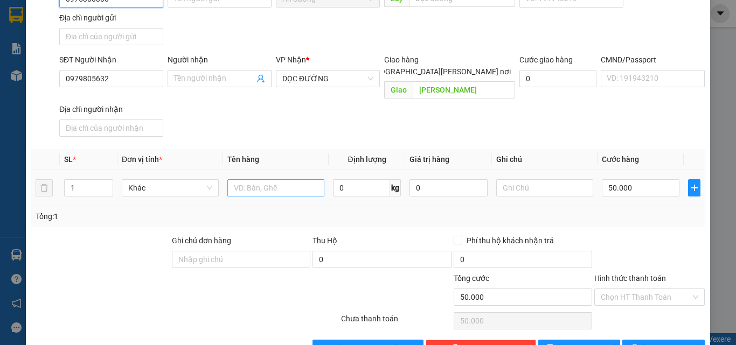
type input "0975300300"
click at [254, 179] on input "text" at bounding box center [275, 187] width 97 height 17
type input "HỘP"
click at [638, 344] on icon "printer" at bounding box center [635, 348] width 8 height 8
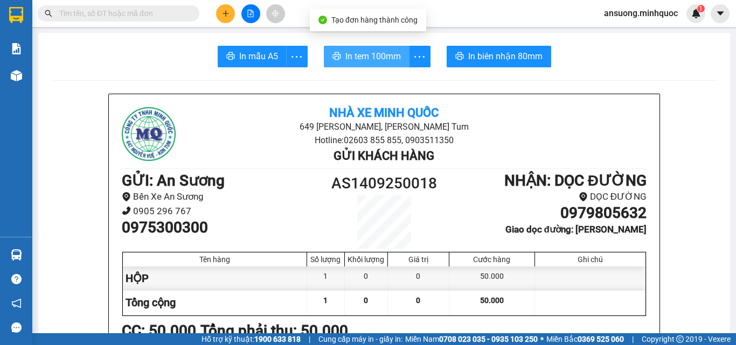
click at [345, 63] on span "In tem 100mm" at bounding box center [373, 56] width 56 height 13
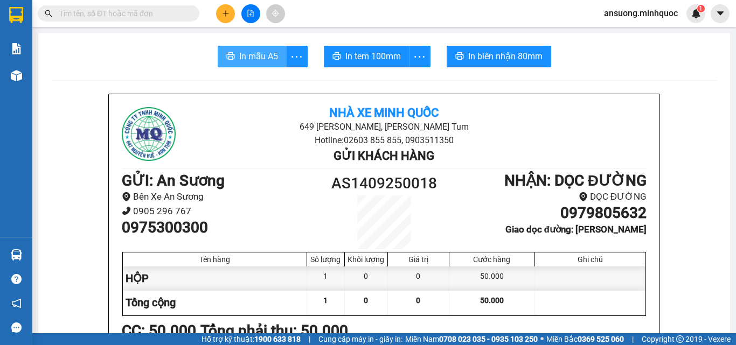
click at [271, 60] on span "In mẫu A5" at bounding box center [258, 56] width 39 height 13
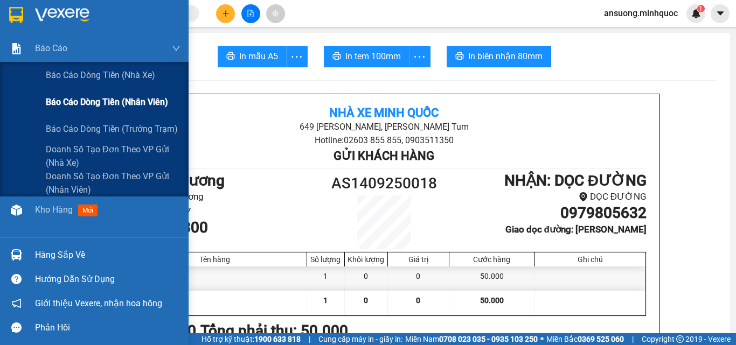
click at [107, 106] on span "Báo cáo dòng tiền (nhân viên)" at bounding box center [107, 101] width 122 height 13
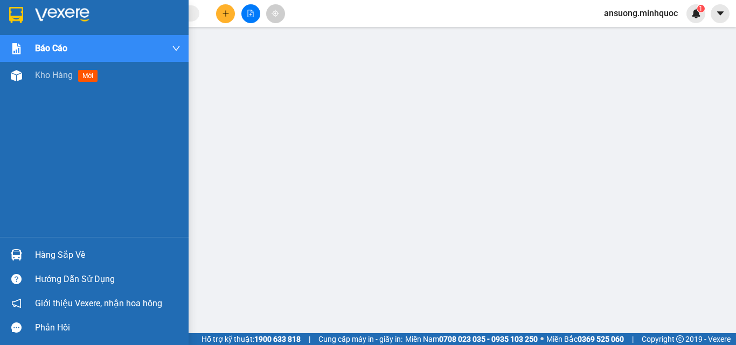
drag, startPoint x: 17, startPoint y: 81, endPoint x: 94, endPoint y: 138, distance: 95.6
click at [17, 82] on div at bounding box center [16, 75] width 19 height 19
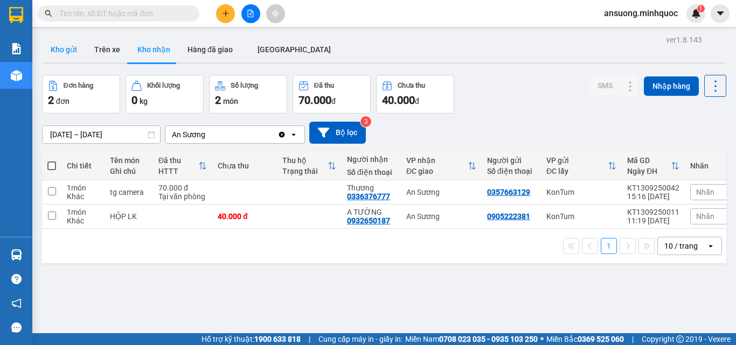
click at [64, 50] on button "Kho gửi" at bounding box center [64, 50] width 44 height 26
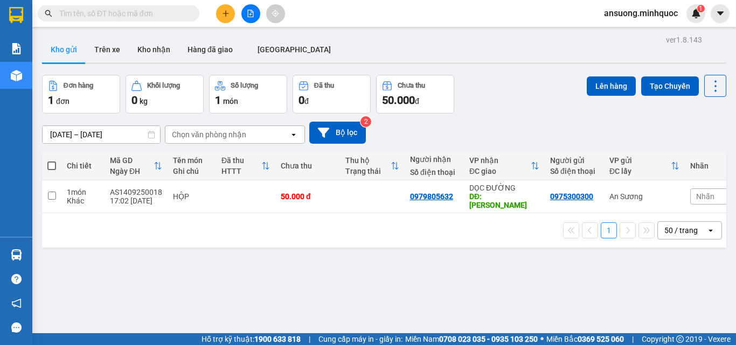
click at [53, 167] on span at bounding box center [51, 166] width 9 height 9
click at [52, 161] on input "checkbox" at bounding box center [52, 161] width 0 height 0
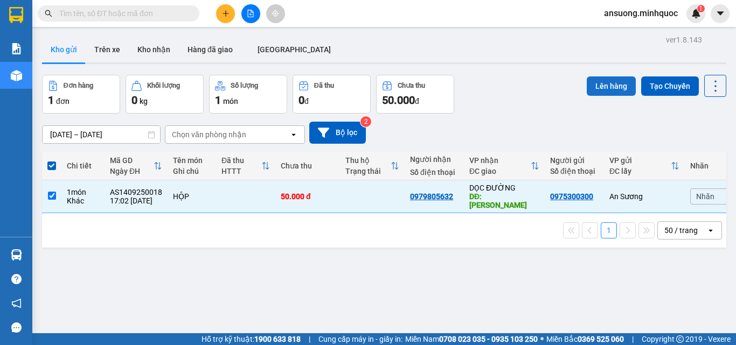
click at [613, 92] on button "Lên hàng" at bounding box center [611, 86] width 49 height 19
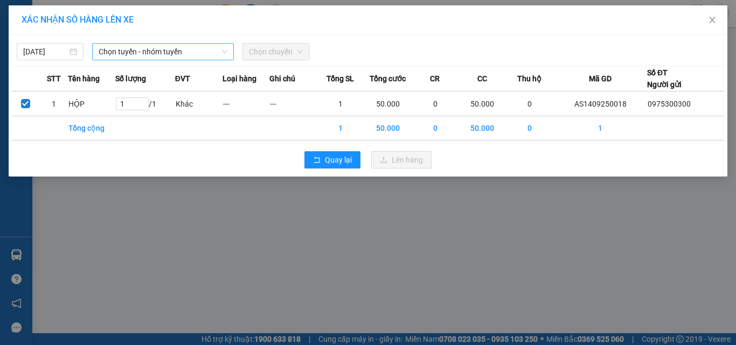
click at [147, 45] on span "Chọn tuyến - nhóm tuyến" at bounding box center [163, 52] width 129 height 16
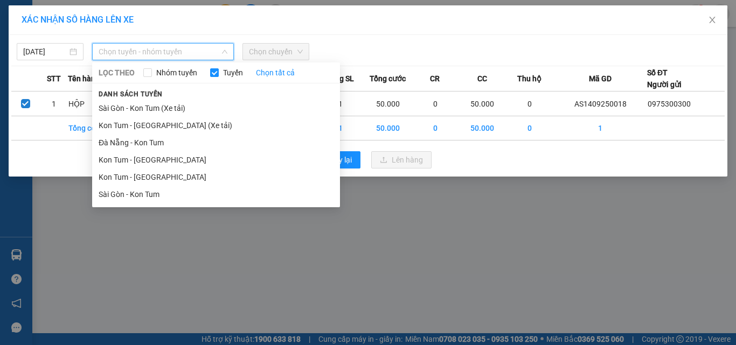
drag, startPoint x: 111, startPoint y: 196, endPoint x: 190, endPoint y: 140, distance: 96.6
click at [112, 195] on li "Sài Gòn - Kon Tum" at bounding box center [216, 194] width 248 height 17
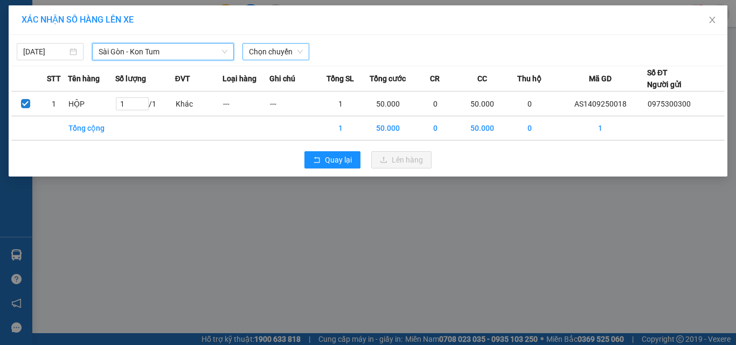
click at [261, 55] on span "Chọn chuyến" at bounding box center [276, 52] width 54 height 16
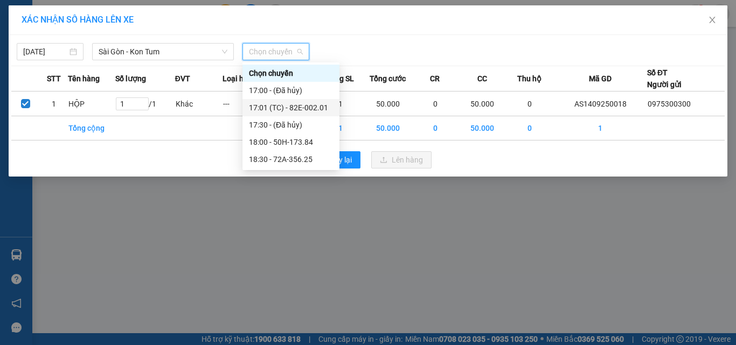
click at [296, 107] on div "17:01 (TC) - 82E-002.01" at bounding box center [291, 108] width 84 height 12
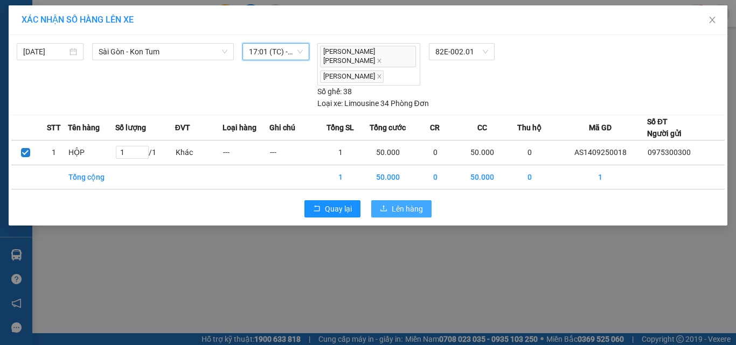
click at [397, 209] on div "Quay lại Lên hàng" at bounding box center [367, 209] width 713 height 28
click at [396, 207] on button "Lên hàng" at bounding box center [401, 208] width 60 height 17
